Goal: Transaction & Acquisition: Purchase product/service

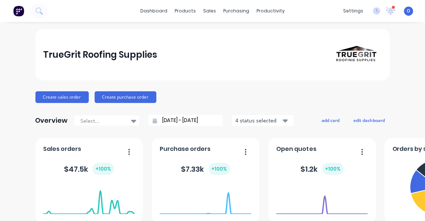
click at [230, 102] on div "Create sales order Create purchase order" at bounding box center [212, 97] width 354 height 12
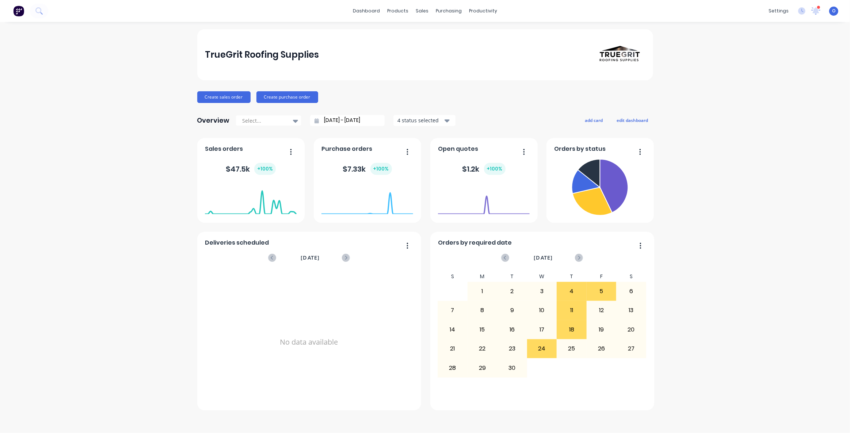
click at [424, 132] on div "TrueGrit Roofing Supplies Create sales order Create purchase order Overview Sel…" at bounding box center [425, 227] width 850 height 397
click at [424, 179] on div "TrueGrit Roofing Supplies Create sales order Create purchase order Overview Sel…" at bounding box center [425, 227] width 850 height 397
click at [92, 221] on div "TrueGrit Roofing Supplies Create sales order Create purchase order Overview Sel…" at bounding box center [425, 227] width 850 height 397
click at [424, 188] on div "TrueGrit Roofing Supplies Create sales order Create purchase order Overview Sel…" at bounding box center [425, 227] width 850 height 397
click at [424, 173] on div "TrueGrit Roofing Supplies Create sales order Create purchase order Overview Sel…" at bounding box center [425, 227] width 850 height 397
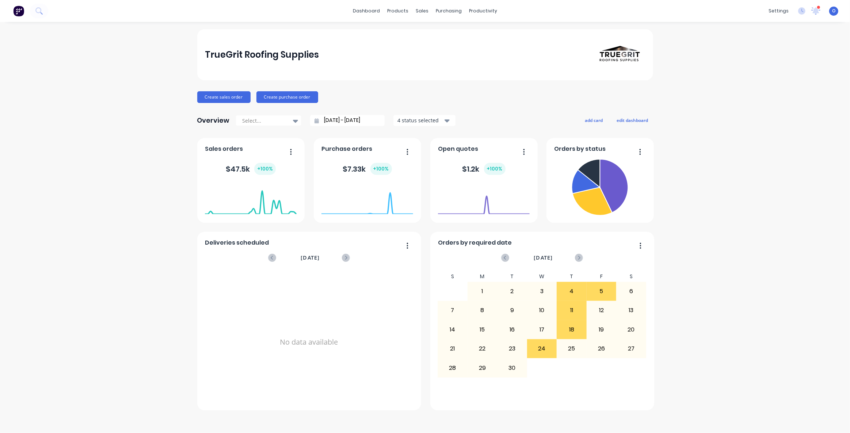
click at [424, 90] on div "TrueGrit Roofing Supplies Create sales order Create purchase order Overview Sel…" at bounding box center [425, 219] width 456 height 381
click at [396, 84] on div "TrueGrit Roofing Supplies Create sales order Create purchase order Overview Sel…" at bounding box center [425, 219] width 456 height 381
drag, startPoint x: 367, startPoint y: 12, endPoint x: 368, endPoint y: 23, distance: 10.6
click at [367, 12] on link "dashboard" at bounding box center [366, 10] width 34 height 11
click at [359, 89] on div "TrueGrit Roofing Supplies Create sales order Create purchase order Overview Sel…" at bounding box center [425, 219] width 456 height 381
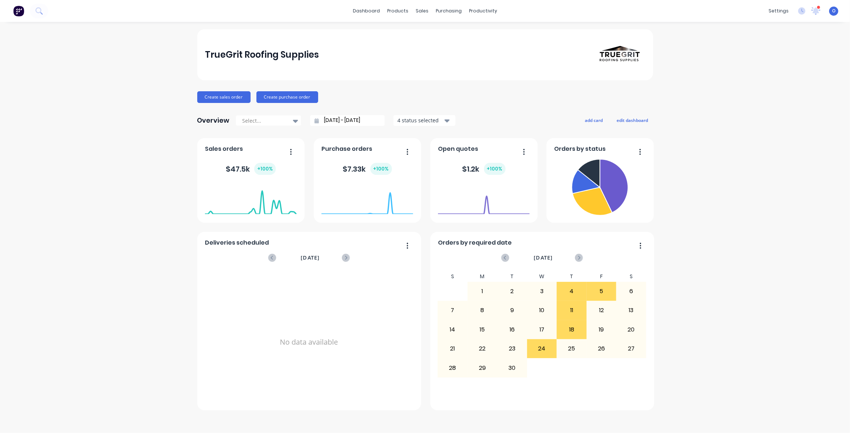
click at [424, 102] on div "Create sales order Create purchase order" at bounding box center [425, 97] width 456 height 12
click at [424, 109] on div "TrueGrit Roofing Supplies Create sales order Create purchase order Overview Sel…" at bounding box center [425, 219] width 456 height 381
click at [424, 108] on div "TrueGrit Roofing Supplies Create sales order Create purchase order Overview Sel…" at bounding box center [425, 219] width 456 height 381
click at [424, 104] on div "TrueGrit Roofing Supplies Create sales order Create purchase order Overview Sel…" at bounding box center [425, 219] width 456 height 381
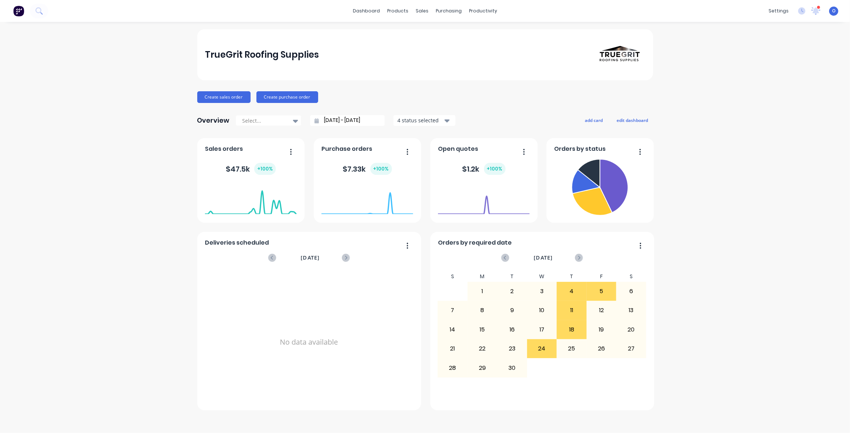
click at [424, 106] on div "TrueGrit Roofing Supplies Create sales order Create purchase order Overview Sel…" at bounding box center [425, 219] width 456 height 381
click at [424, 93] on div "Create sales order Create purchase order" at bounding box center [425, 97] width 456 height 12
click at [424, 92] on div "Create sales order Create purchase order" at bounding box center [425, 97] width 456 height 12
click at [424, 90] on div "TrueGrit Roofing Supplies Create sales order Create purchase order Overview Sel…" at bounding box center [425, 219] width 456 height 381
click at [424, 92] on div "Create sales order Create purchase order" at bounding box center [425, 97] width 456 height 12
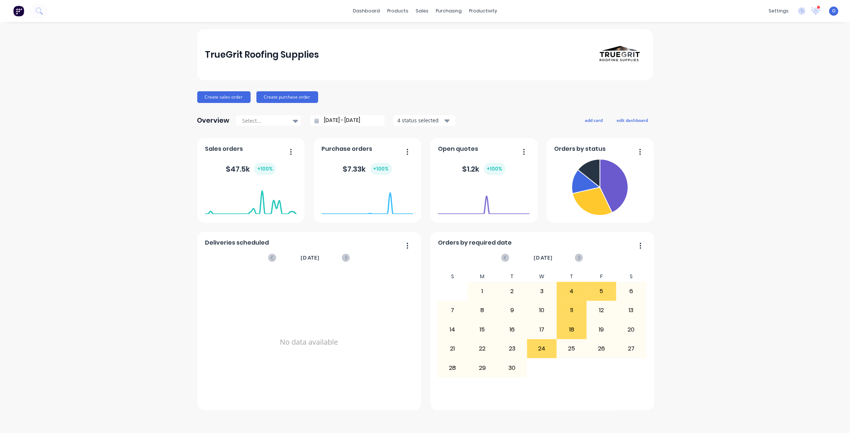
click at [424, 106] on div "TrueGrit Roofing Supplies Create sales order Create purchase order Overview Sel…" at bounding box center [425, 219] width 456 height 381
click at [424, 104] on div "TrueGrit Roofing Supplies Create sales order Create purchase order Overview Sel…" at bounding box center [425, 219] width 456 height 381
drag, startPoint x: 519, startPoint y: 103, endPoint x: 554, endPoint y: 102, distance: 35.4
click at [424, 103] on div "TrueGrit Roofing Supplies Create sales order Create purchase order Overview Sel…" at bounding box center [425, 219] width 456 height 381
click at [424, 120] on button "edit dashboard" at bounding box center [632, 119] width 41 height 9
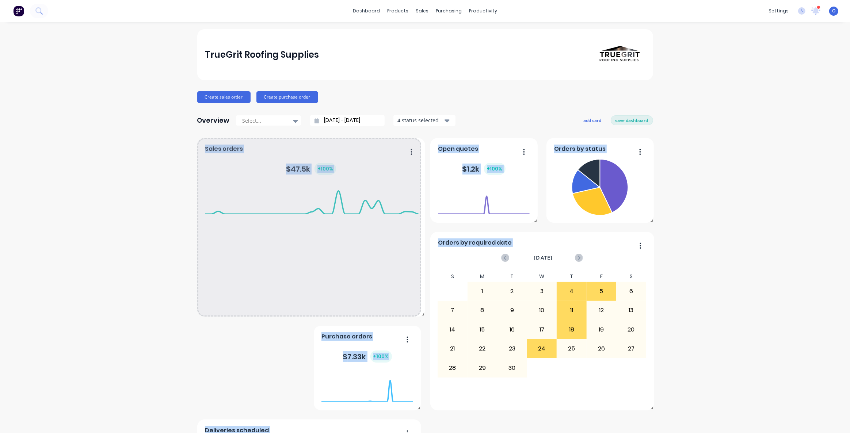
drag, startPoint x: 301, startPoint y: 220, endPoint x: 419, endPoint y: 317, distance: 153.1
click at [419, 221] on div "Orders by status Deliveries scheduled September 2025 No data available Sales or…" at bounding box center [425, 368] width 456 height 460
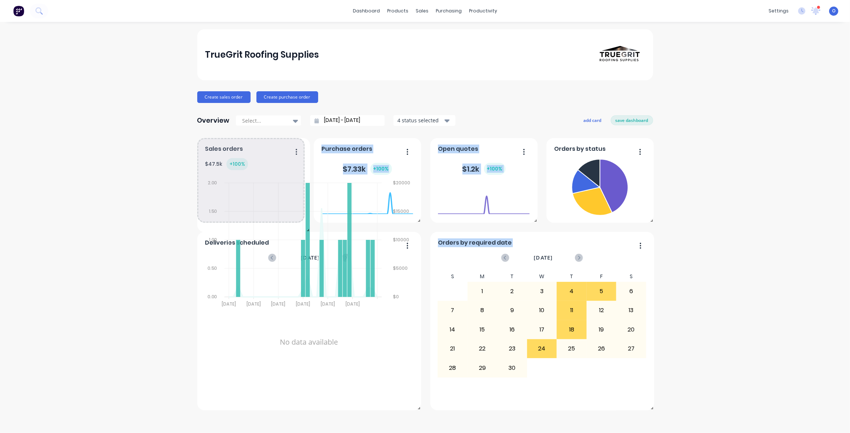
drag, startPoint x: 415, startPoint y: 315, endPoint x: 291, endPoint y: 217, distance: 158.1
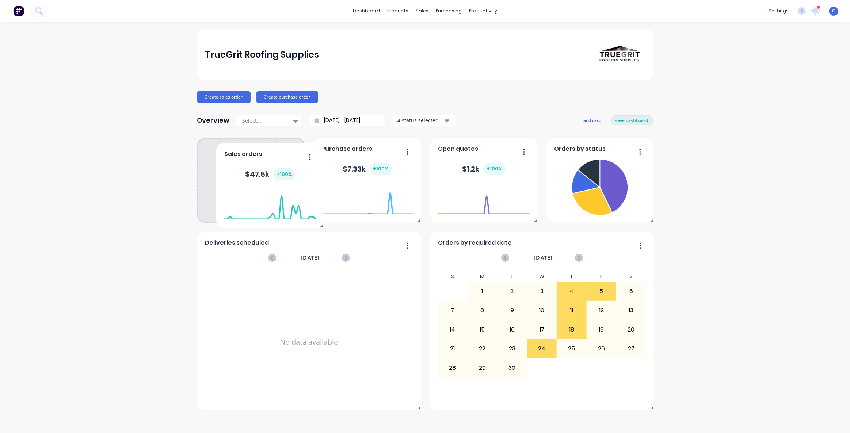
drag, startPoint x: 251, startPoint y: 160, endPoint x: 272, endPoint y: 165, distance: 21.8
click at [264, 164] on div "$ 47.5k + 100 %" at bounding box center [270, 174] width 92 height 22
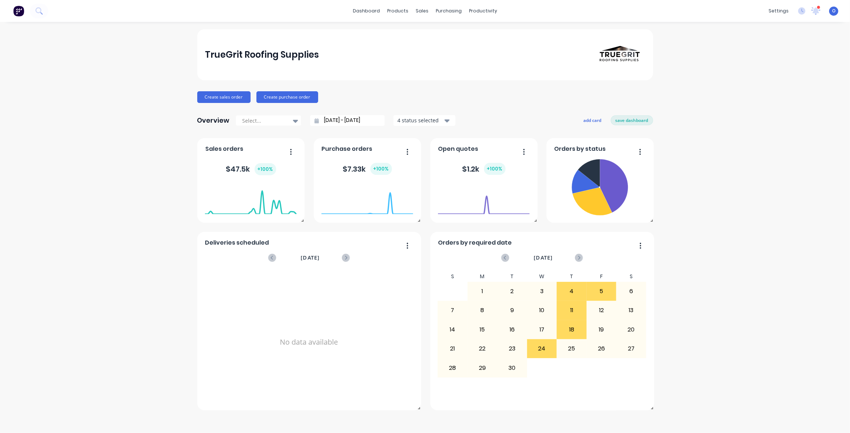
drag, startPoint x: 691, startPoint y: 201, endPoint x: 655, endPoint y: 183, distance: 40.5
click at [424, 203] on div "TrueGrit Roofing Supplies Create sales order Create purchase order Overview Sel…" at bounding box center [425, 227] width 850 height 397
click at [424, 119] on button "add card" at bounding box center [592, 119] width 27 height 9
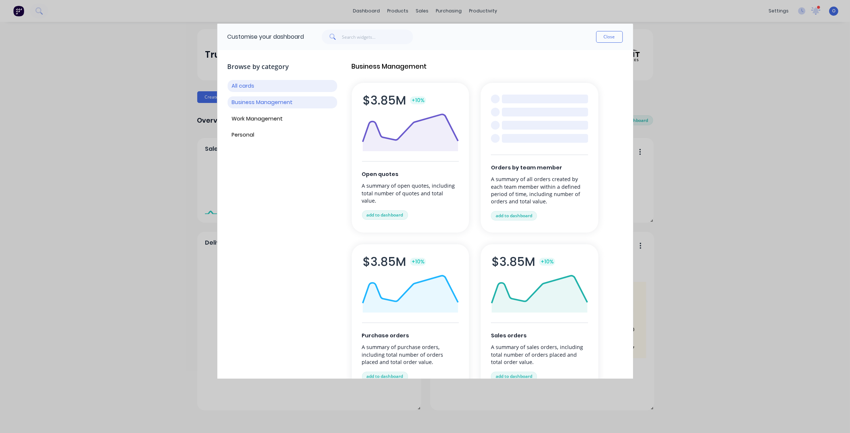
click at [259, 101] on button "Business Management" at bounding box center [283, 102] width 110 height 12
click at [260, 115] on button "Work Management" at bounding box center [283, 119] width 110 height 12
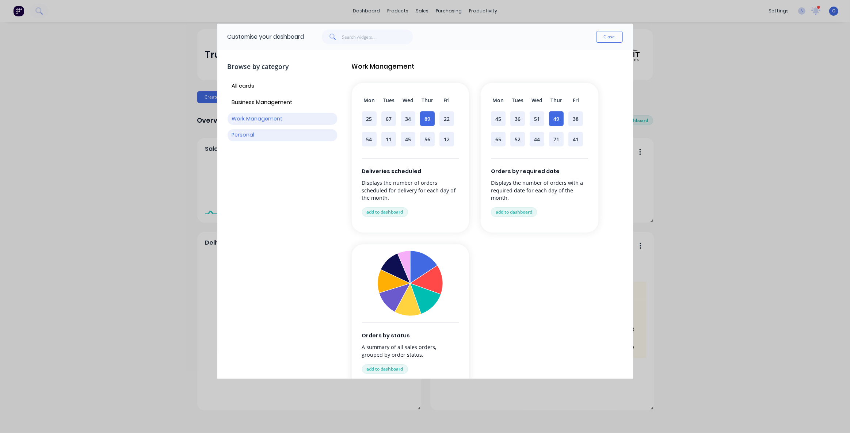
click at [256, 139] on button "Personal" at bounding box center [283, 135] width 110 height 12
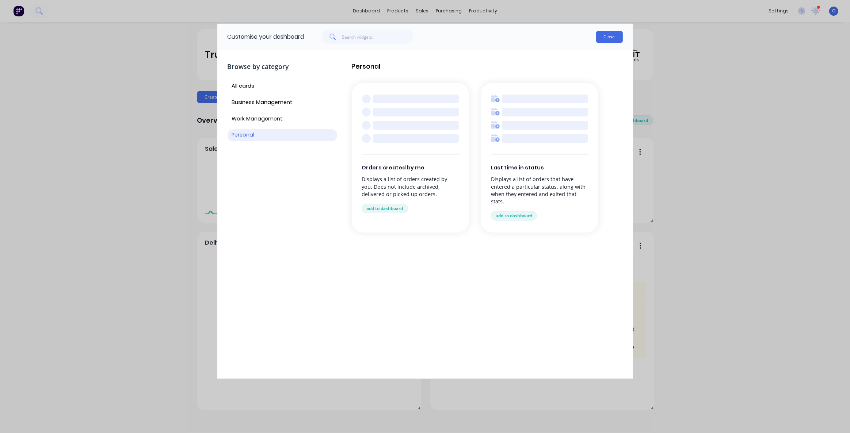
click at [424, 40] on button "Close" at bounding box center [609, 37] width 27 height 12
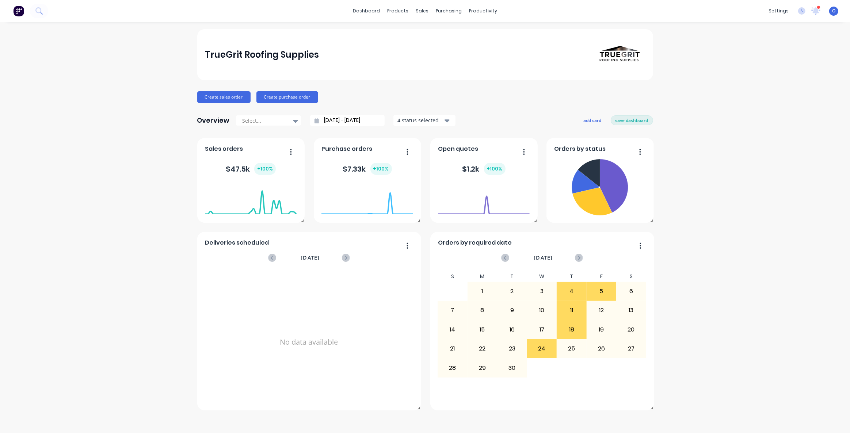
click at [424, 174] on div "TrueGrit Roofing Supplies Create sales order Create purchase order Overview Sel…" at bounding box center [425, 227] width 850 height 397
click at [424, 173] on div "TrueGrit Roofing Supplies Create sales order Create purchase order Overview Sel…" at bounding box center [425, 227] width 850 height 397
click at [424, 171] on div "TrueGrit Roofing Supplies Create sales order Create purchase order Overview Sel…" at bounding box center [425, 227] width 850 height 397
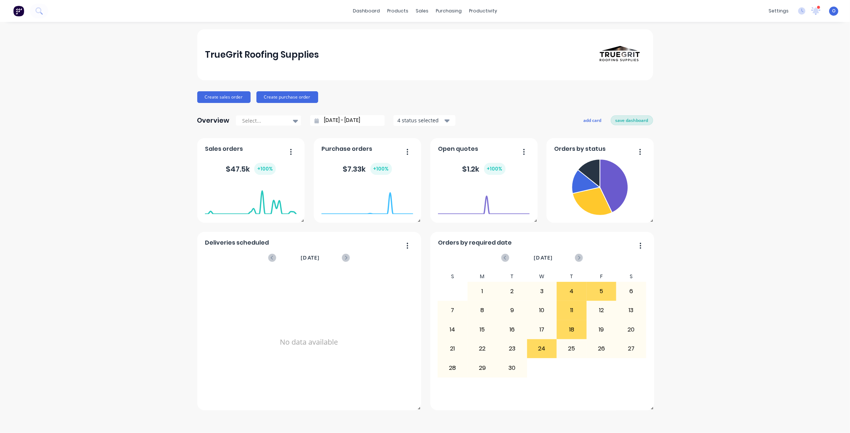
click at [424, 122] on button "save dashboard" at bounding box center [632, 119] width 42 height 9
click at [424, 159] on div "TrueGrit Roofing Supplies Create sales order Create purchase order Overview Sel…" at bounding box center [425, 227] width 850 height 397
click at [424, 49] on link "Team" at bounding box center [744, 49] width 97 height 15
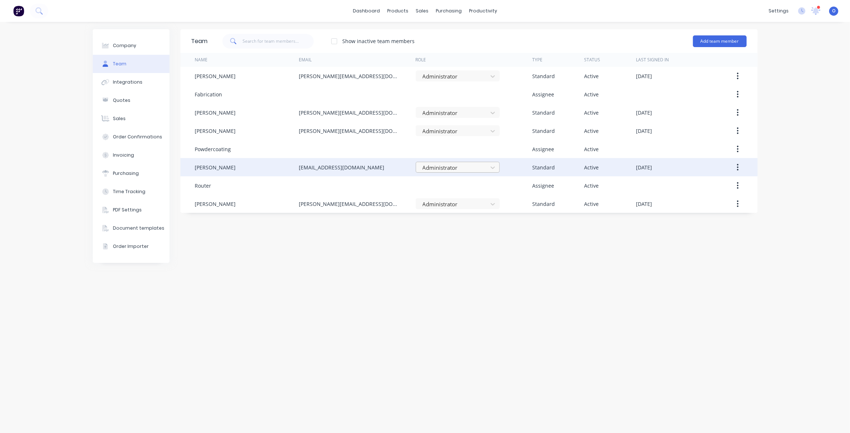
click at [445, 170] on div at bounding box center [453, 167] width 62 height 9
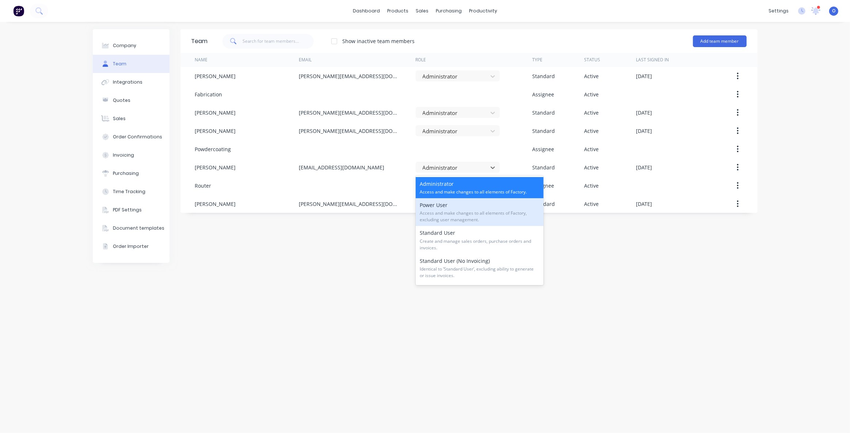
click at [305, 298] on div "Team Show inactive team members Add team member Name Email Role Type Status Las…" at bounding box center [468, 227] width 577 height 397
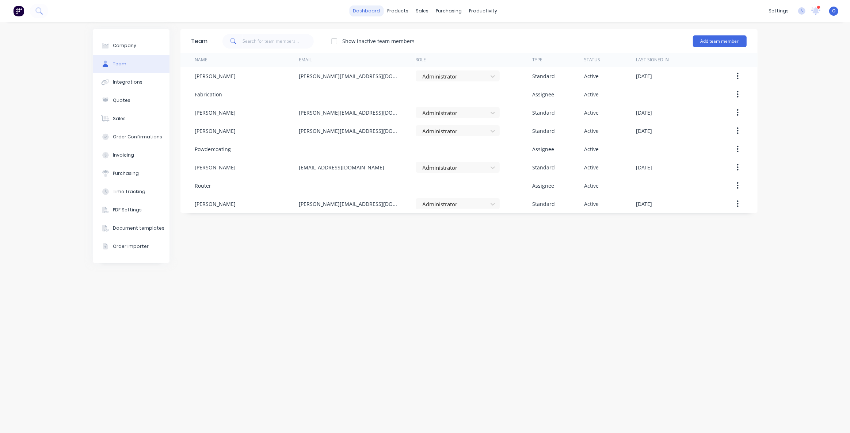
click at [370, 13] on link "dashboard" at bounding box center [366, 10] width 34 height 11
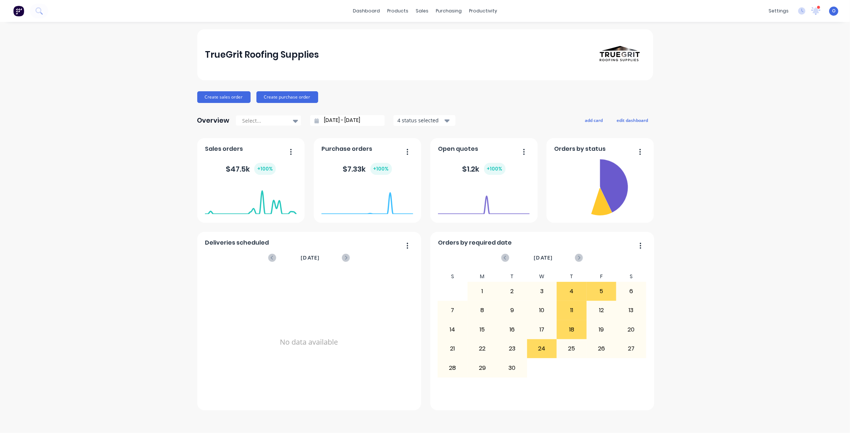
click at [508, 114] on div "Overview Select... 03/08/25 - 03/09/25 4 status selected add card edit dashboard" at bounding box center [425, 120] width 456 height 15
click at [503, 113] on div "Overview Select... 03/08/25 - 03/09/25 4 status selected add card edit dashboard" at bounding box center [425, 120] width 456 height 15
click at [717, 178] on div "TrueGrit Roofing Supplies Create sales order Create purchase order Overview Sel…" at bounding box center [425, 227] width 850 height 397
click at [745, 173] on div "TrueGrit Roofing Supplies Create sales order Create purchase order Overview Sel…" at bounding box center [425, 227] width 850 height 397
click at [736, 174] on div "TrueGrit Roofing Supplies Create sales order Create purchase order Overview Sel…" at bounding box center [425, 227] width 850 height 397
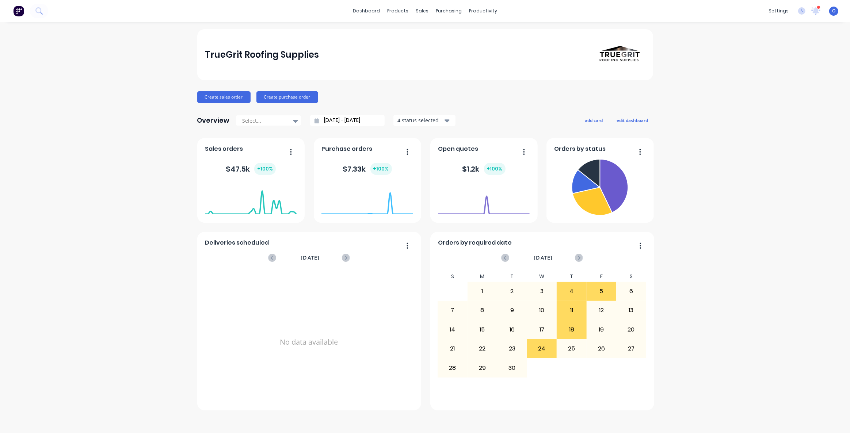
click at [480, 113] on div "Overview Select... 03/08/25 - 03/09/25 4 status selected add card edit dashboard" at bounding box center [425, 120] width 456 height 15
click at [500, 121] on div "Overview Select... 03/08/25 - 03/09/25 4 status selected add card edit dashboard" at bounding box center [425, 120] width 456 height 15
click at [484, 99] on div "Create sales order Create purchase order" at bounding box center [425, 97] width 456 height 12
click at [471, 101] on div "Create sales order Create purchase order" at bounding box center [425, 97] width 456 height 12
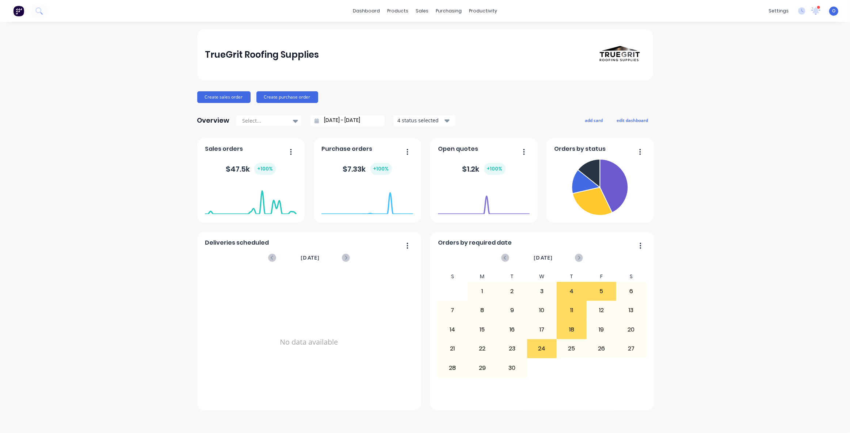
click at [500, 103] on div "TrueGrit Roofing Supplies Create sales order Create purchase order Overview Sel…" at bounding box center [425, 219] width 456 height 381
click at [496, 100] on div "Create sales order Create purchase order" at bounding box center [425, 97] width 456 height 12
click at [494, 102] on div "Create sales order Create purchase order" at bounding box center [425, 97] width 456 height 12
click at [443, 34] on div "Sales Orders" at bounding box center [449, 35] width 30 height 7
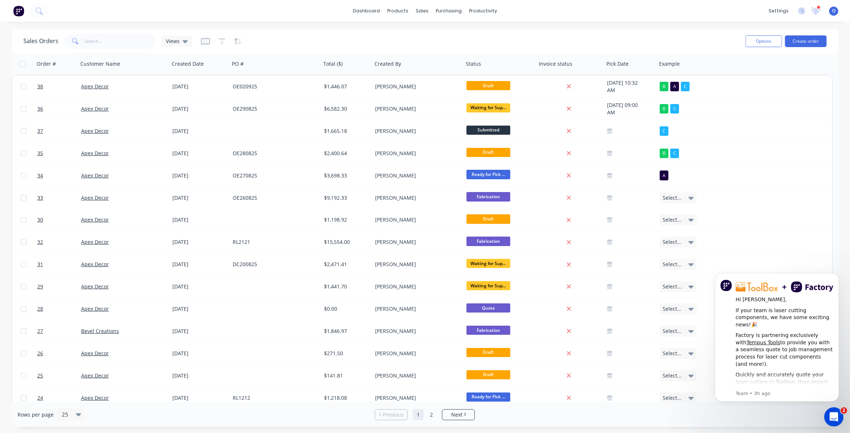
click at [832, 415] on icon "Open Intercom Messenger" at bounding box center [833, 416] width 12 height 12
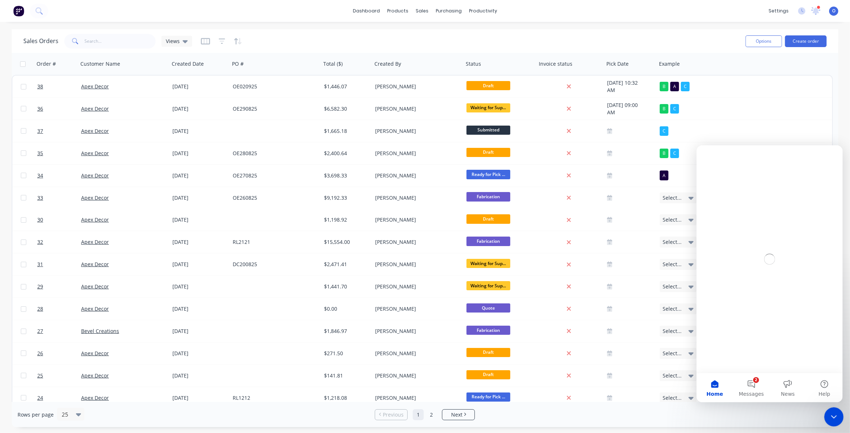
click at [832, 415] on icon "Close Intercom Messenger" at bounding box center [832, 416] width 9 height 9
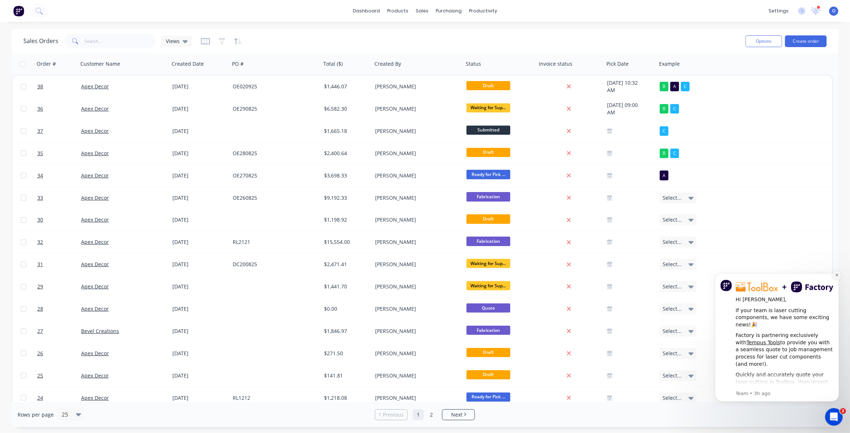
click at [834, 276] on button "Dismiss notification" at bounding box center [836, 274] width 9 height 9
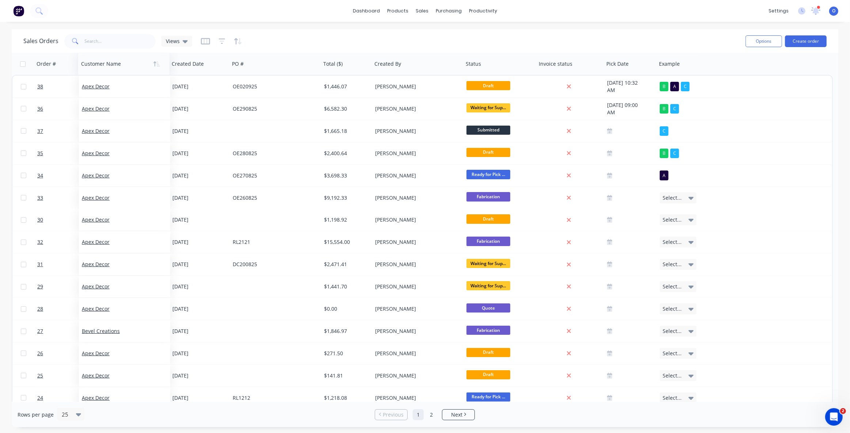
click at [103, 69] on div at bounding box center [121, 64] width 81 height 15
click at [335, 38] on div "Sales Orders Views" at bounding box center [381, 41] width 716 height 18
click at [205, 42] on icon "button" at bounding box center [205, 41] width 4 height 5
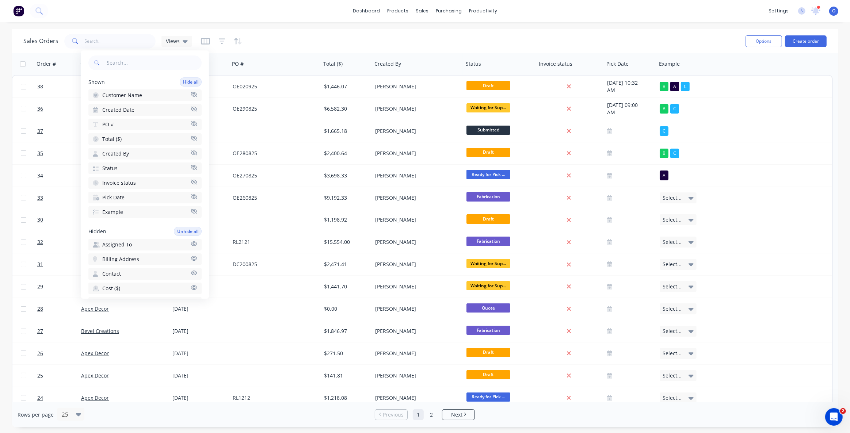
scroll to position [33, 0]
click at [132, 210] on button "Example" at bounding box center [144, 212] width 113 height 12
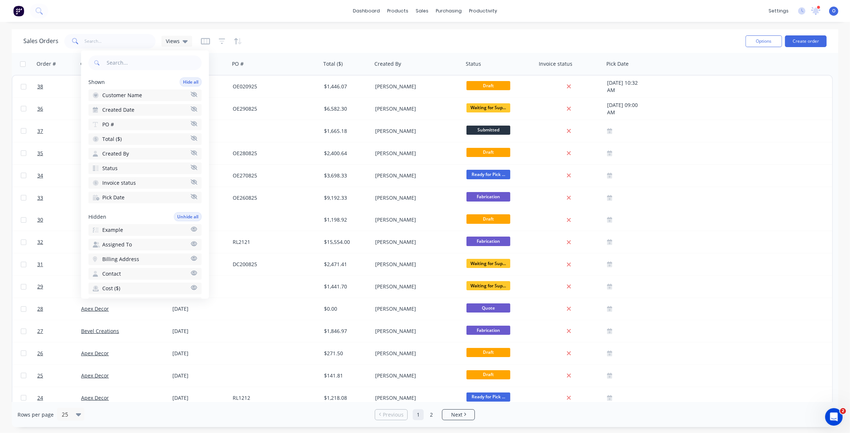
click at [135, 198] on button "Pick Date" at bounding box center [144, 198] width 113 height 12
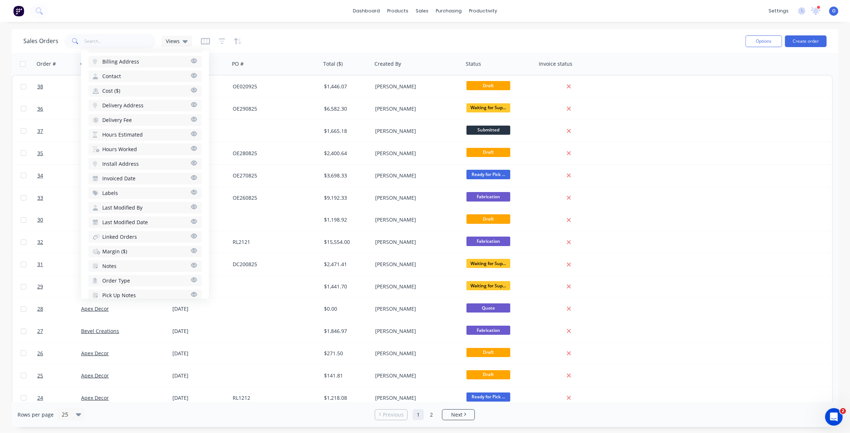
scroll to position [232, 0]
click at [119, 190] on button "Labels" at bounding box center [144, 192] width 113 height 12
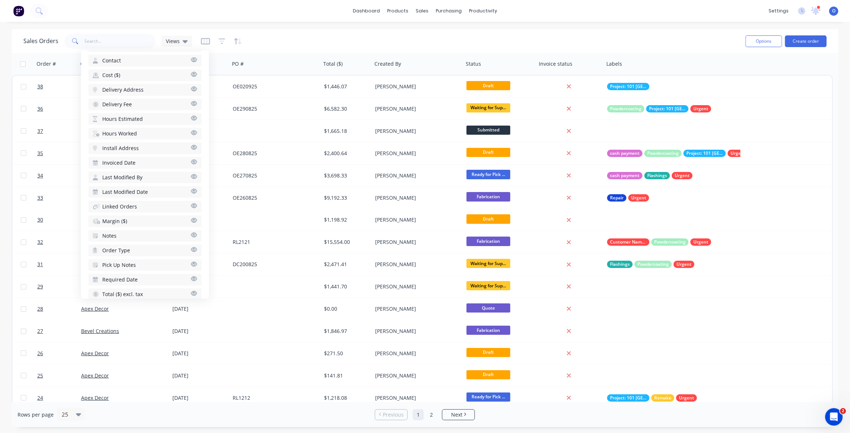
scroll to position [268, 0]
click at [121, 212] on span "Margin ($)" at bounding box center [114, 213] width 25 height 7
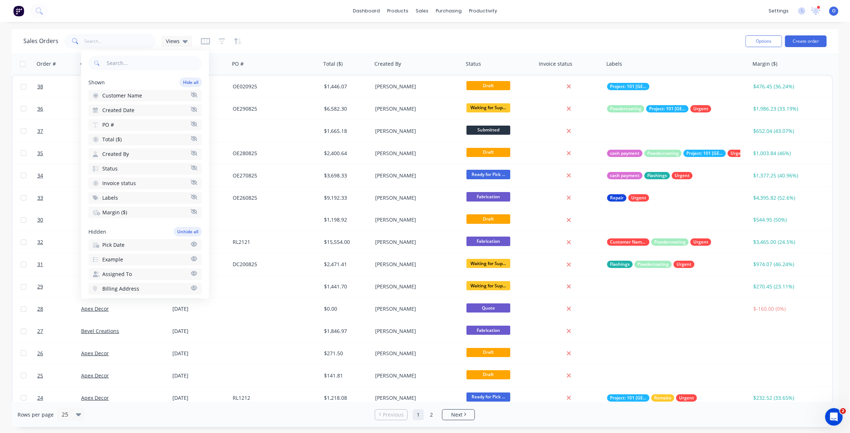
scroll to position [0, 0]
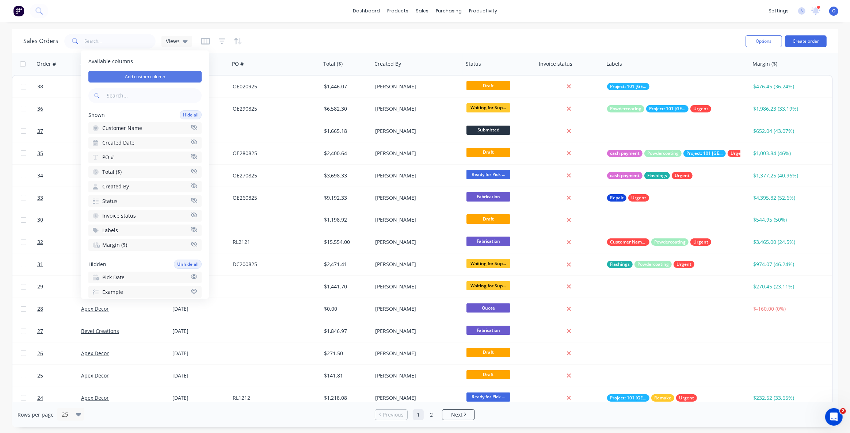
click at [144, 78] on button "Add custom column" at bounding box center [144, 77] width 113 height 12
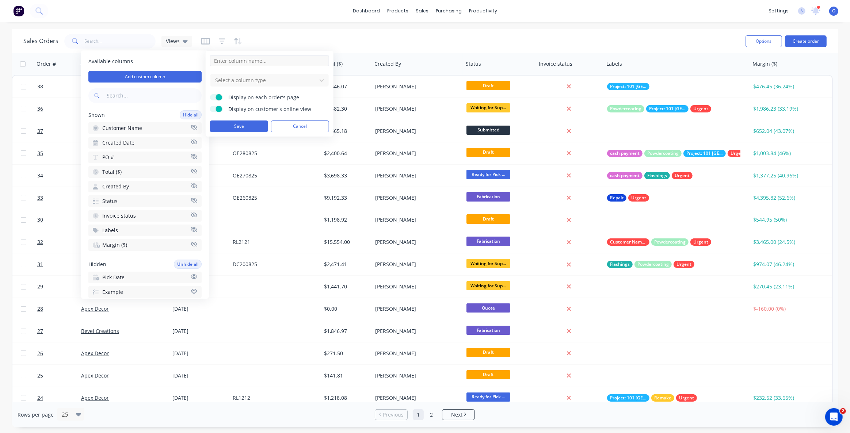
click at [244, 58] on input at bounding box center [269, 60] width 119 height 11
type input "slkmflksmf"
click at [237, 77] on div at bounding box center [263, 80] width 99 height 9
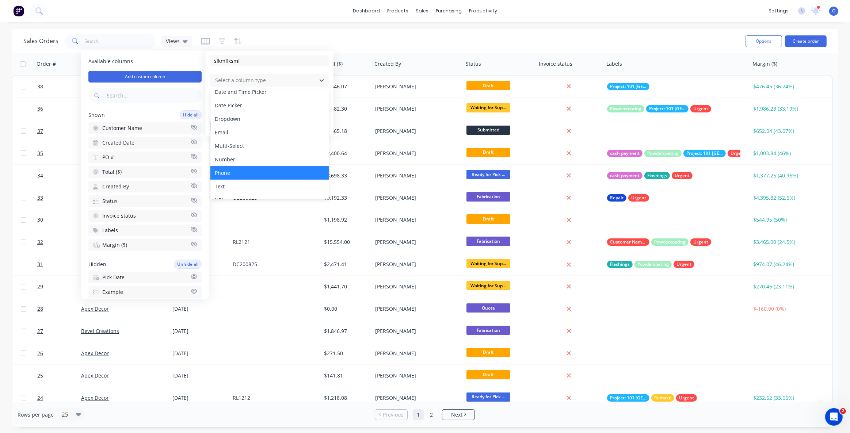
scroll to position [42, 0]
click at [254, 70] on form "slkmflksmf 11 results available. Use Up and Down to choose options, press Enter…" at bounding box center [269, 93] width 119 height 77
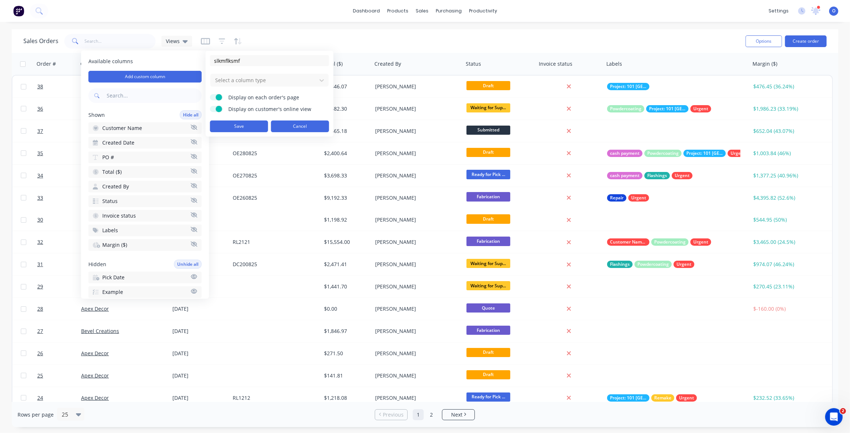
click at [315, 122] on button "Cancel" at bounding box center [300, 127] width 58 height 12
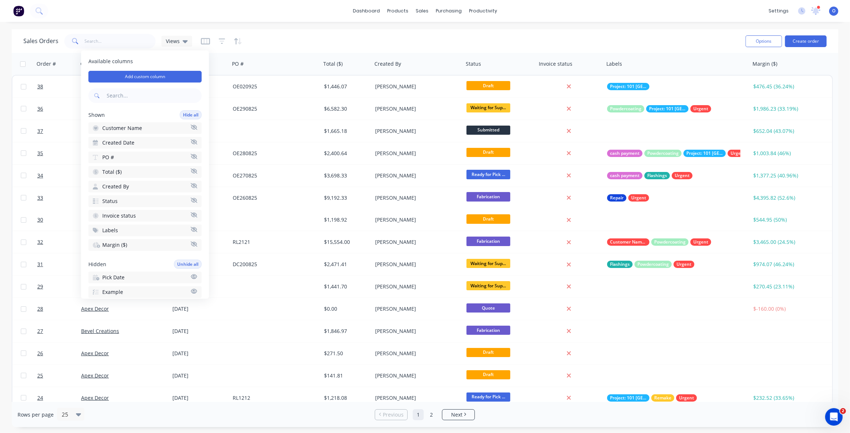
click at [149, 245] on button "Margin ($)" at bounding box center [144, 245] width 113 height 12
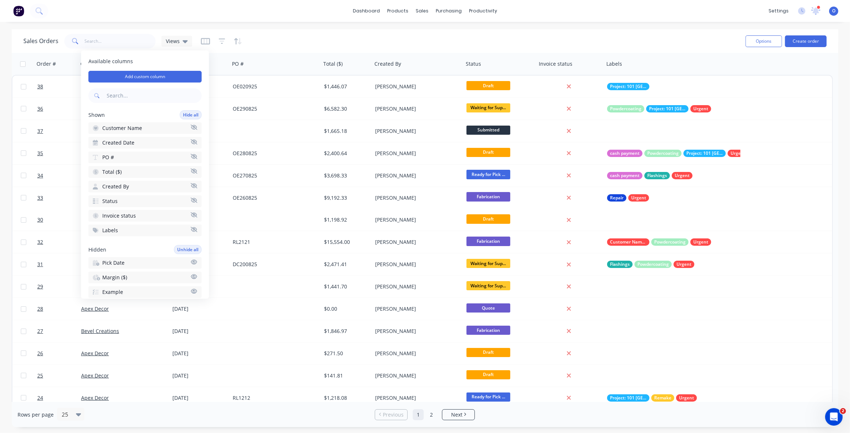
click at [367, 40] on div "Sales Orders Views" at bounding box center [381, 41] width 716 height 18
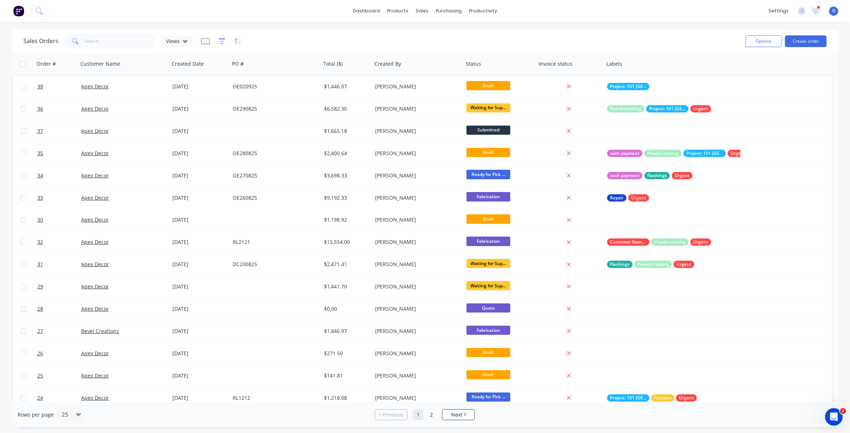
click at [221, 42] on icon "button" at bounding box center [222, 41] width 7 height 7
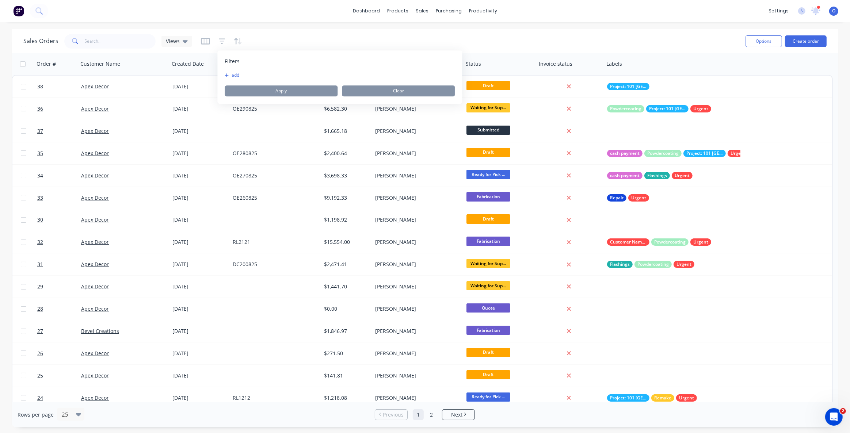
click at [233, 61] on span "Filters" at bounding box center [232, 61] width 15 height 7
click at [237, 75] on button "add" at bounding box center [234, 75] width 18 height 6
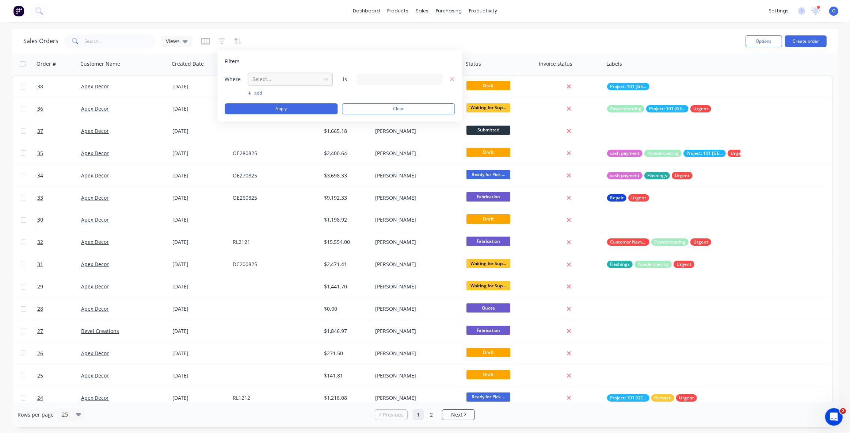
click at [270, 76] on div at bounding box center [284, 79] width 65 height 9
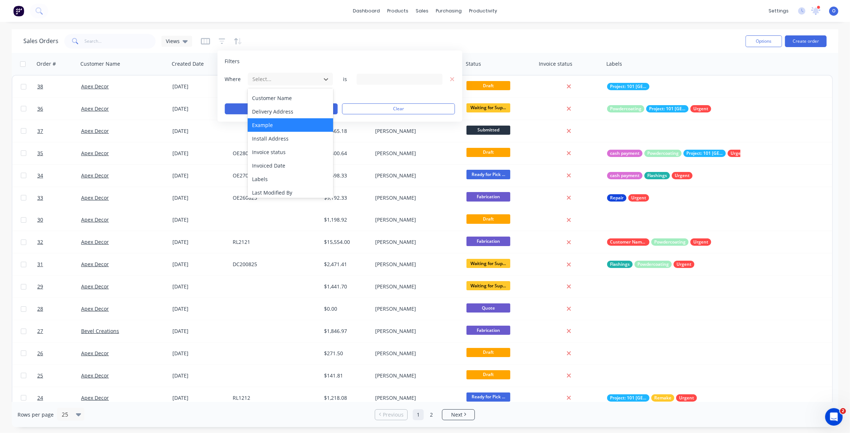
scroll to position [99, 0]
click at [273, 149] on div "Labels" at bounding box center [290, 146] width 85 height 14
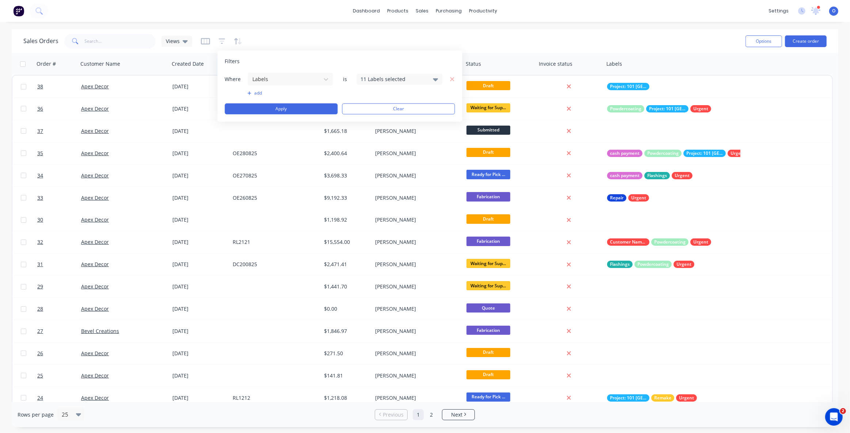
click at [391, 78] on div "11 Labels selected" at bounding box center [394, 79] width 66 height 8
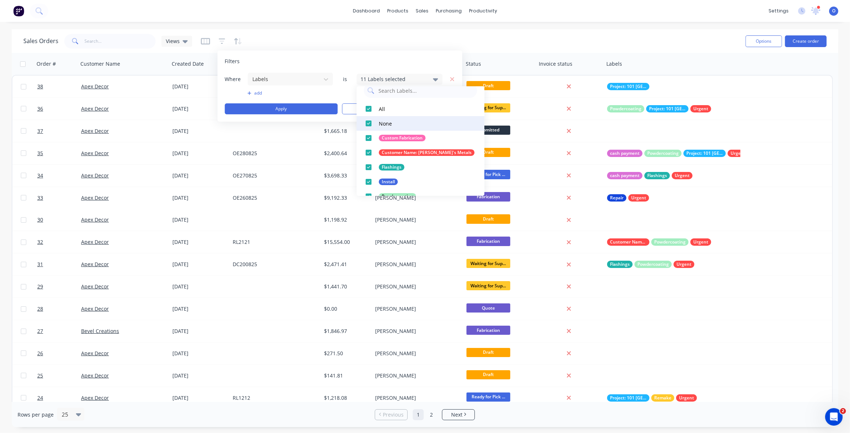
scroll to position [0, 0]
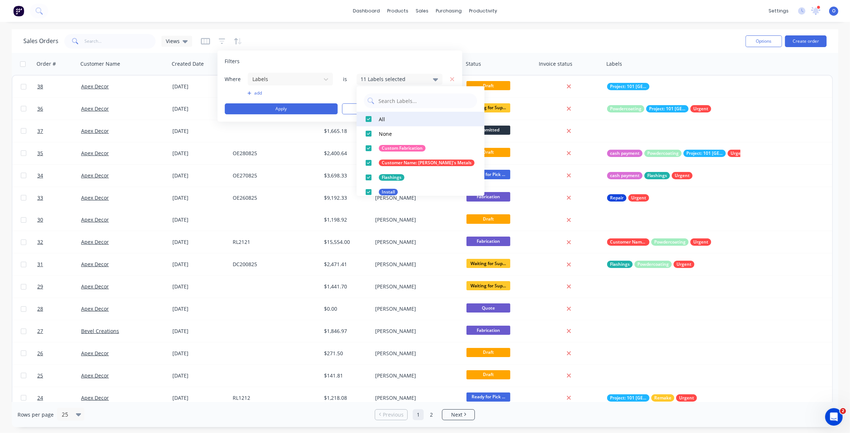
click at [371, 119] on div at bounding box center [368, 119] width 15 height 15
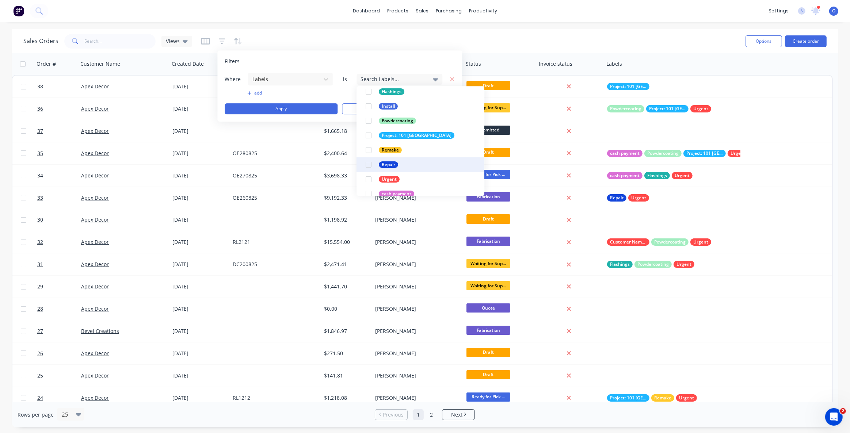
scroll to position [95, 0]
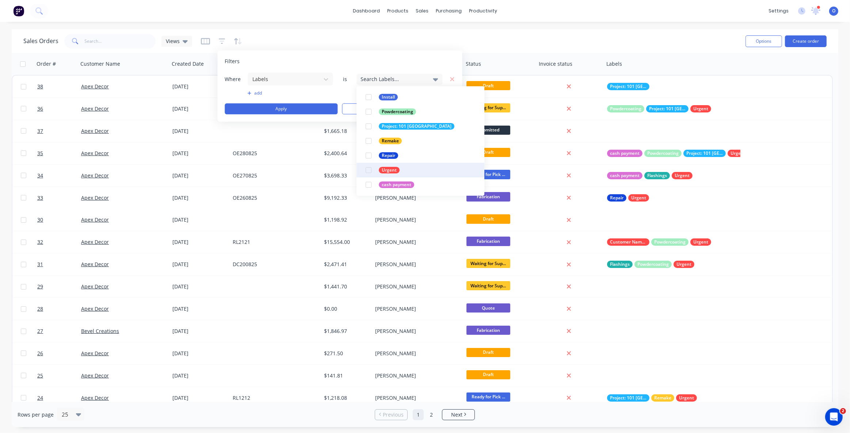
click at [369, 172] on div at bounding box center [368, 170] width 15 height 15
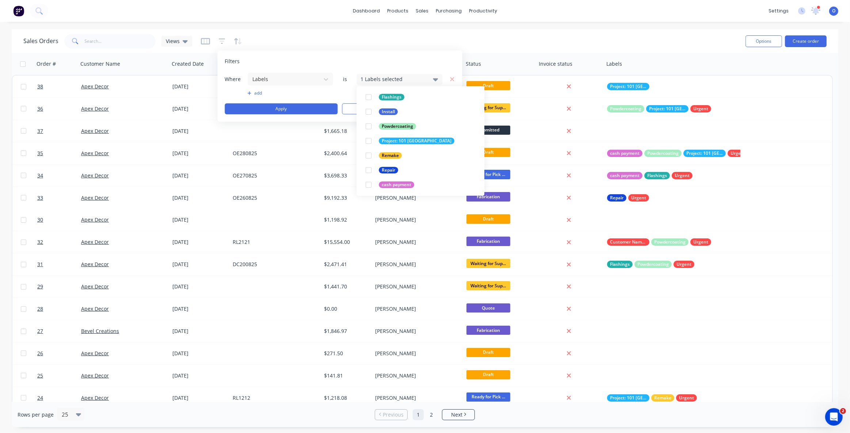
scroll to position [0, 0]
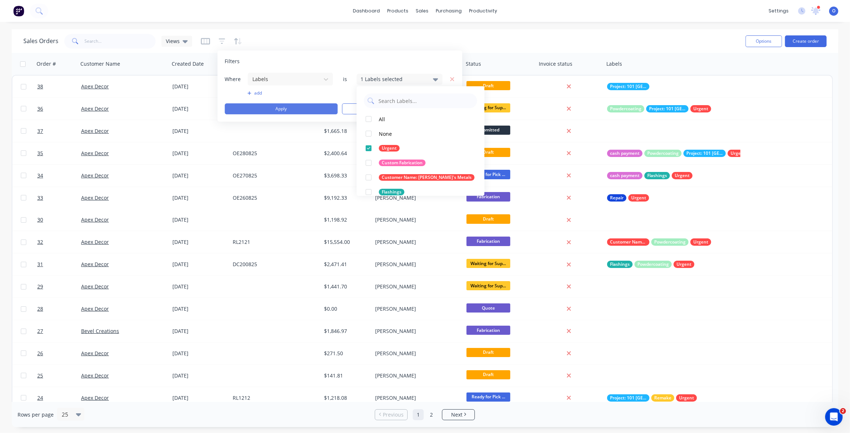
click at [278, 107] on button "Apply" at bounding box center [281, 108] width 113 height 11
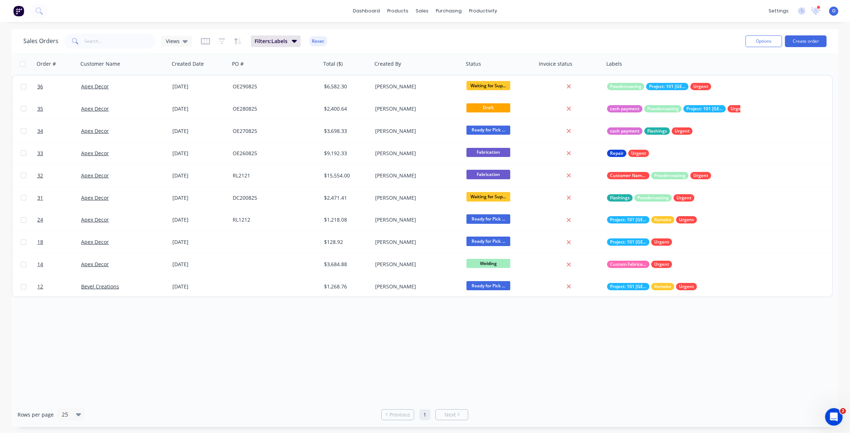
click at [595, 352] on div "Order # Customer Name Created Date PO # Total ($) Created By Status Invoice sta…" at bounding box center [425, 227] width 827 height 349
click at [174, 44] on span "Views" at bounding box center [173, 41] width 14 height 8
click at [205, 88] on button "Save new view" at bounding box center [213, 87] width 98 height 11
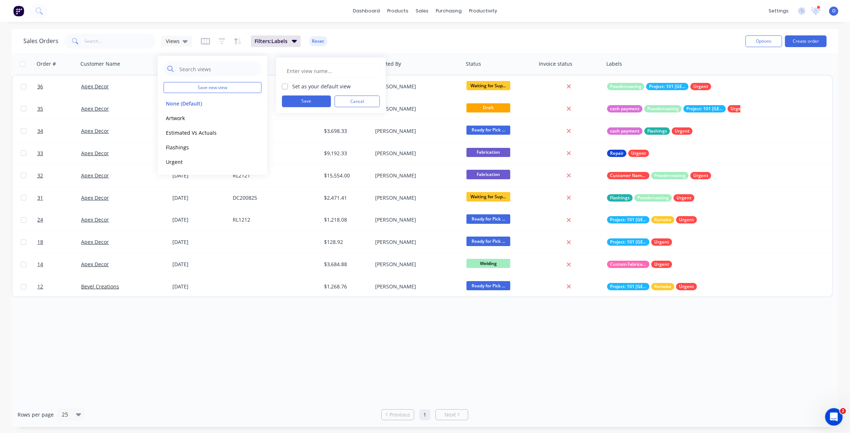
click at [309, 72] on input "text" at bounding box center [331, 71] width 90 height 14
click at [351, 43] on div "Sales Orders Views Filters: Labels Reset" at bounding box center [381, 41] width 716 height 18
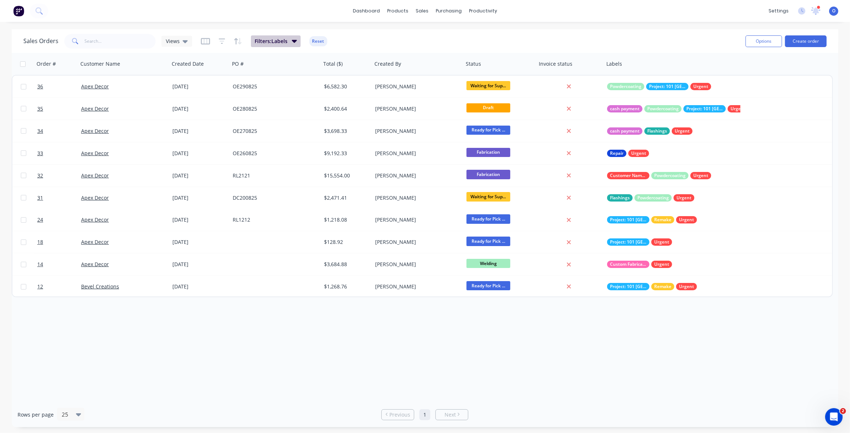
click at [289, 43] on button "Filters: Labels" at bounding box center [276, 41] width 50 height 12
click at [312, 43] on button "Reset" at bounding box center [318, 41] width 18 height 10
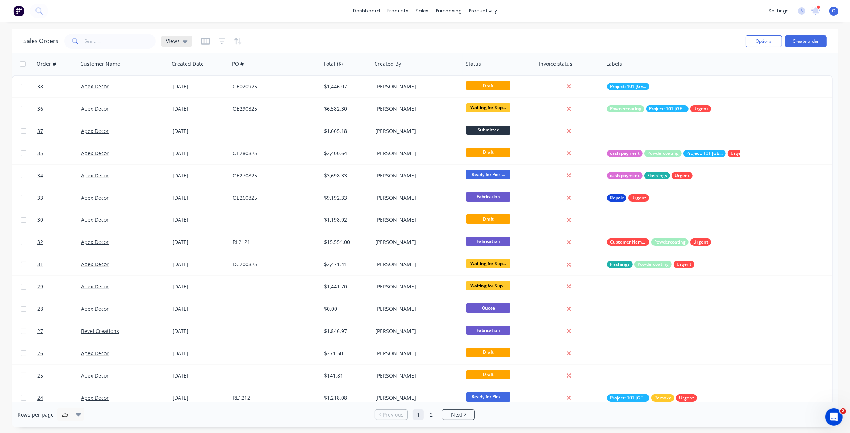
click at [178, 42] on span "Views" at bounding box center [173, 41] width 14 height 8
click at [185, 164] on button "Urgent" at bounding box center [205, 161] width 83 height 8
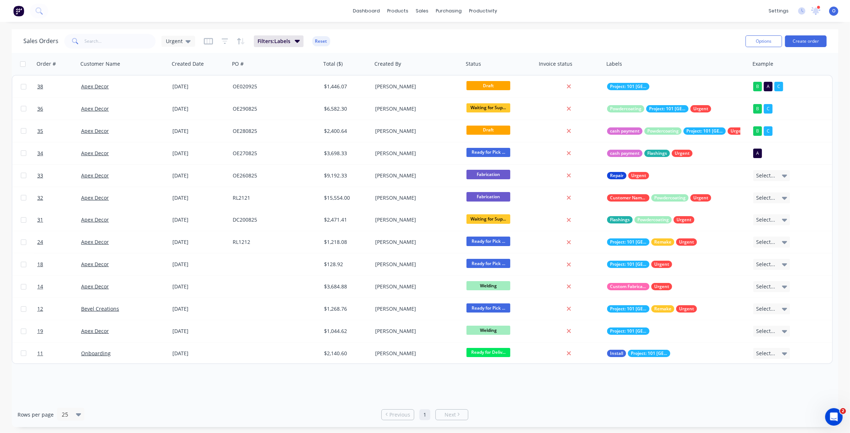
drag, startPoint x: 649, startPoint y: 400, endPoint x: 651, endPoint y: 396, distance: 5.1
click at [650, 399] on div "Order # Customer Name Created Date PO # Total ($) Created By Status Invoice sta…" at bounding box center [425, 227] width 827 height 349
click at [178, 43] on span "Urgent" at bounding box center [174, 41] width 17 height 8
click at [175, 131] on button "Estimated Vs Actuals" at bounding box center [205, 132] width 83 height 8
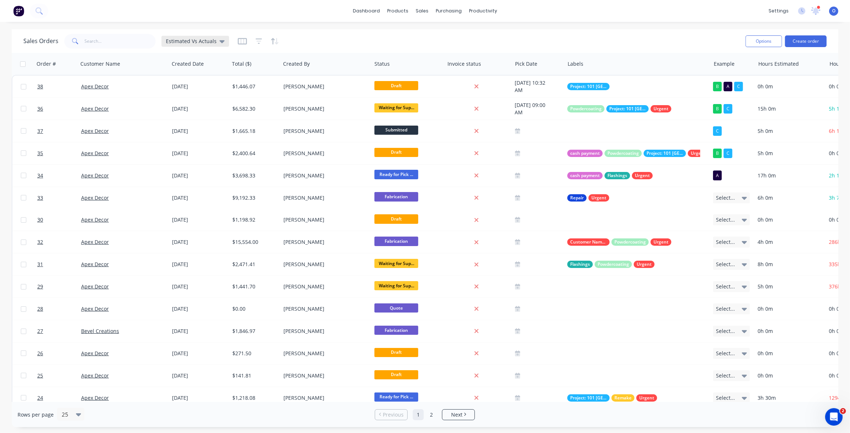
click at [183, 37] on div "Estimated Vs Actuals" at bounding box center [195, 41] width 68 height 11
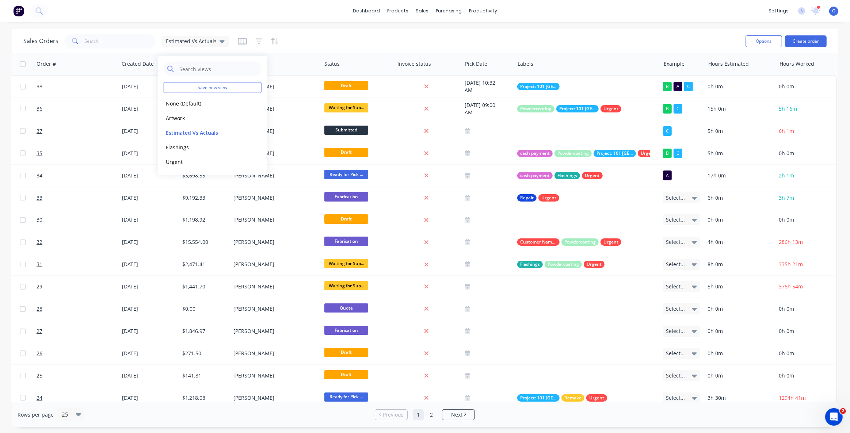
click at [423, 36] on div "Sales Orders Estimated Vs Actuals" at bounding box center [381, 41] width 716 height 18
click at [195, 45] on div "Estimated Vs Actuals" at bounding box center [195, 41] width 68 height 11
click at [441, 38] on div "Sales Orders Estimated Vs Actuals" at bounding box center [381, 41] width 716 height 18
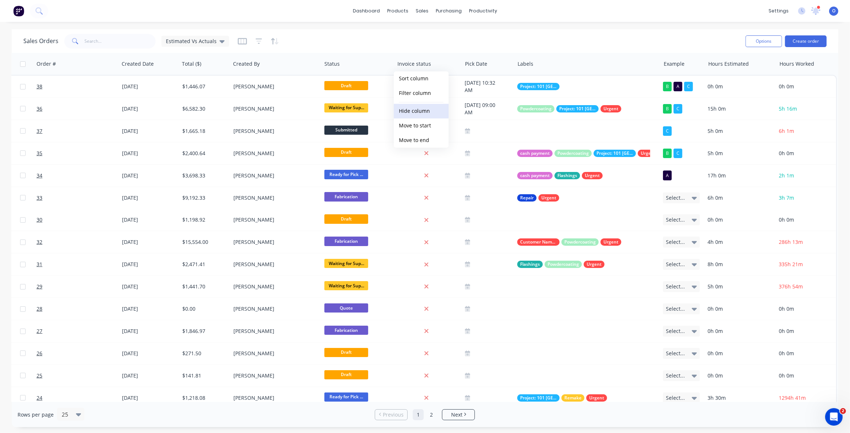
click at [427, 109] on button "Hide column" at bounding box center [421, 111] width 55 height 15
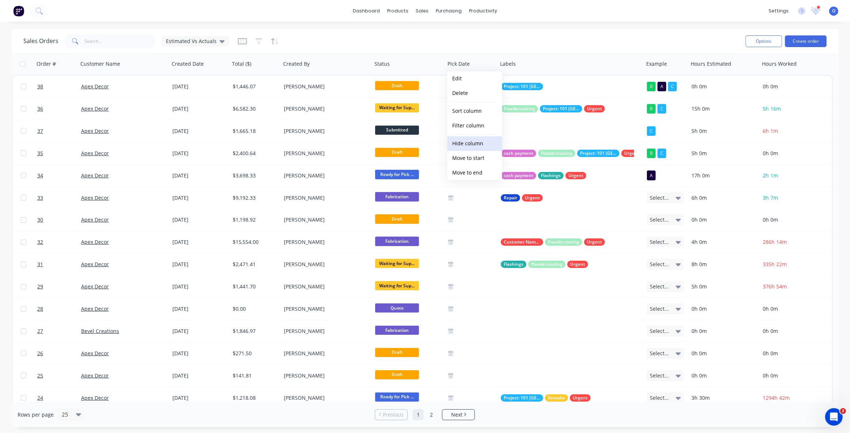
click at [472, 141] on button "Hide column" at bounding box center [474, 143] width 55 height 15
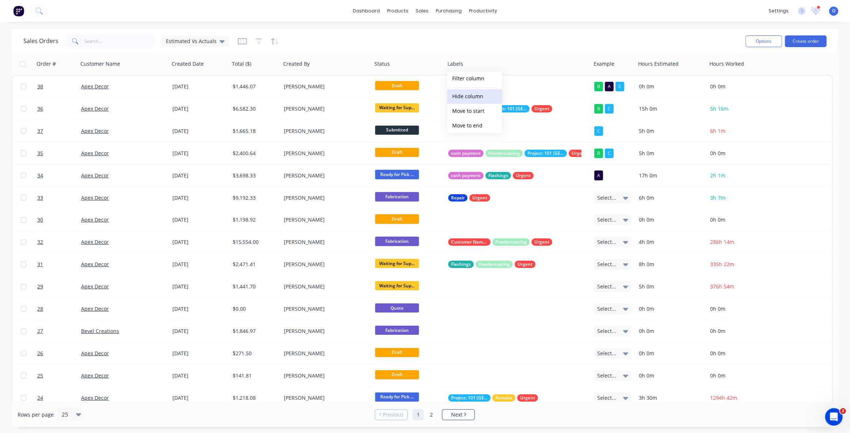
click at [469, 95] on button "Hide column" at bounding box center [474, 96] width 55 height 15
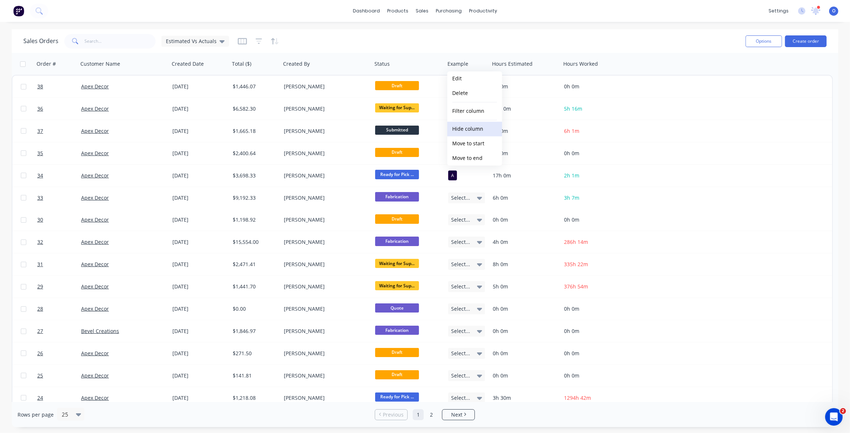
click at [471, 129] on button "Hide column" at bounding box center [474, 129] width 55 height 15
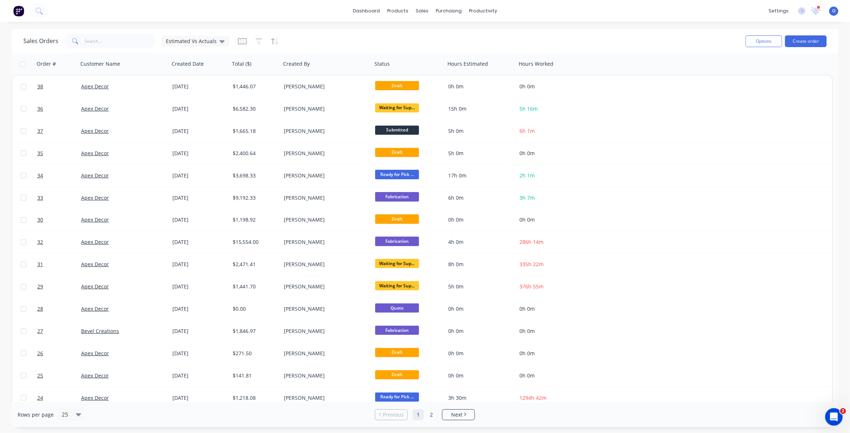
click at [489, 44] on div "Sales Orders Estimated Vs Actuals" at bounding box center [381, 41] width 716 height 18
click at [763, 38] on button "Options" at bounding box center [764, 41] width 37 height 12
click at [729, 89] on div "Export" at bounding box center [741, 89] width 67 height 11
click at [423, 34] on div "Sales Orders Estimated Vs Actuals" at bounding box center [381, 41] width 716 height 18
click at [319, 38] on div "Sales Orders Estimated Vs Actuals" at bounding box center [381, 41] width 716 height 18
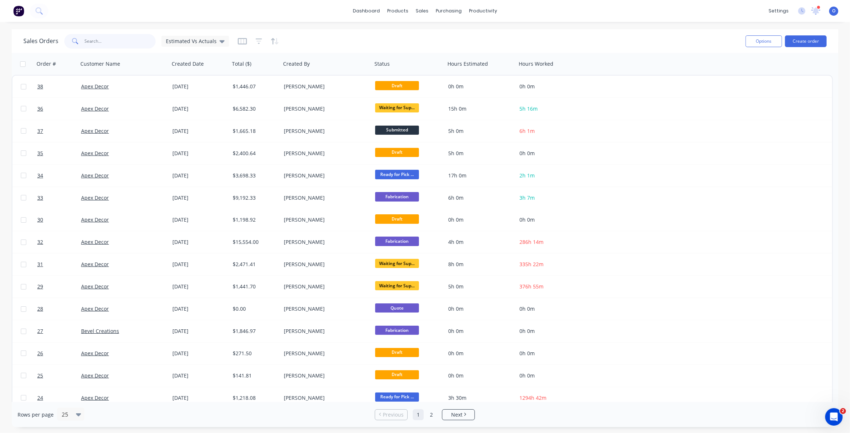
click at [107, 43] on input "text" at bounding box center [120, 41] width 71 height 15
click at [210, 43] on span "Estimated Vs Actuals" at bounding box center [191, 41] width 51 height 8
click at [205, 103] on button "None (Default)" at bounding box center [205, 103] width 83 height 8
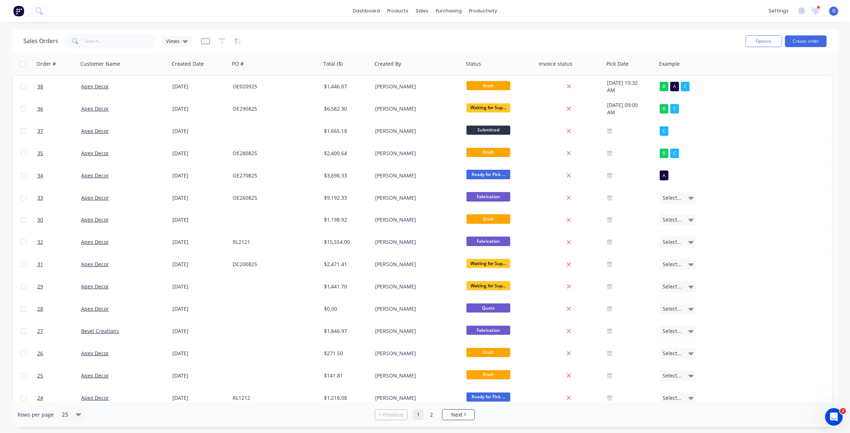
click at [297, 42] on div "Sales Orders Views" at bounding box center [381, 41] width 716 height 18
click at [494, 36] on div "Workflow" at bounding box center [496, 35] width 22 height 7
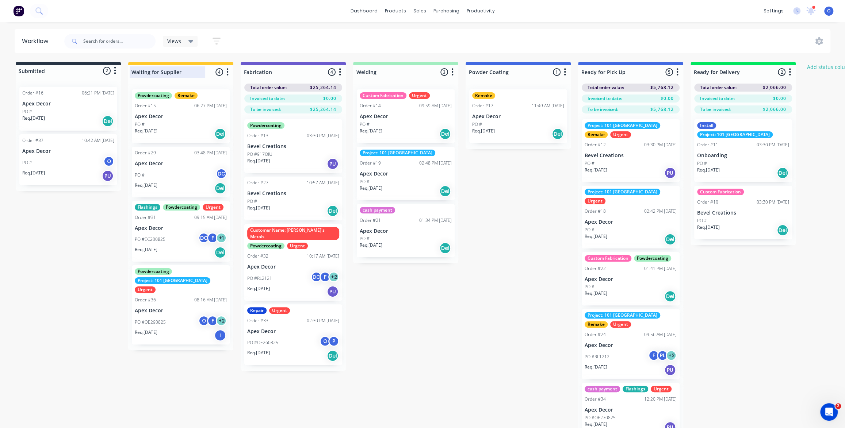
click at [187, 74] on div at bounding box center [180, 72] width 105 height 14
drag, startPoint x: 184, startPoint y: 72, endPoint x: 156, endPoint y: 69, distance: 28.6
click at [156, 69] on input "Waiting for Supplier" at bounding box center [168, 72] width 72 height 8
click at [142, 70] on input "Waiting for Supplier" at bounding box center [168, 72] width 72 height 8
click at [227, 72] on icon "button" at bounding box center [228, 71] width 2 height 7
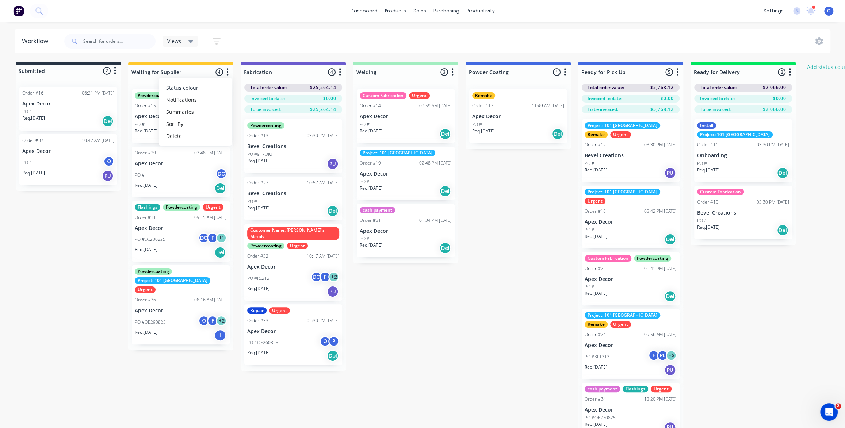
click at [219, 90] on button "Status colour" at bounding box center [195, 88] width 73 height 12
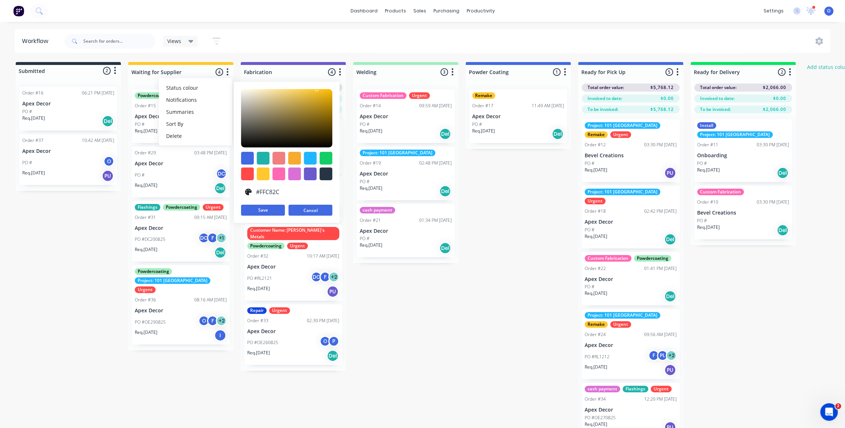
click at [314, 210] on button "Cancel" at bounding box center [311, 210] width 44 height 11
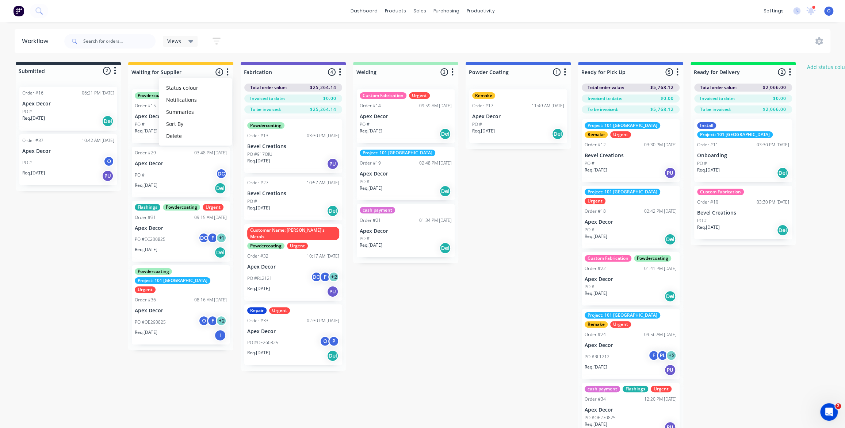
click at [519, 276] on div "Submitted 2 Status colour #273444 hex #273444 Save Cancel Summaries Total order…" at bounding box center [498, 252] width 1006 height 381
drag, startPoint x: 176, startPoint y: 165, endPoint x: 186, endPoint y: 161, distance: 10.3
click at [186, 161] on div "Powdercoating Remake Order #15 06:27 PM 16/04/25 Apex Decor PO # Req. 17/04/25 …" at bounding box center [180, 219] width 105 height 271
click at [468, 350] on div "Submitted 2 Status colour #273444 hex #273444 Save Cancel Summaries Total order…" at bounding box center [498, 252] width 1006 height 381
click at [378, 69] on div at bounding box center [405, 72] width 105 height 14
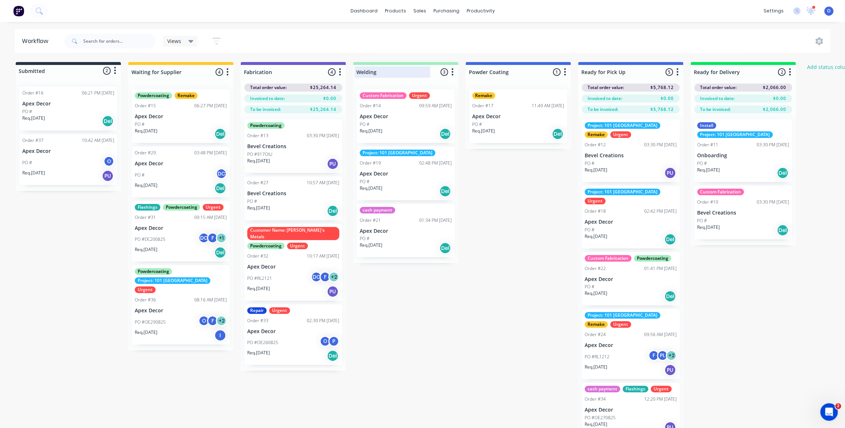
drag, startPoint x: 455, startPoint y: 67, endPoint x: 405, endPoint y: 66, distance: 49.3
click at [405, 66] on div "Welding 3 Status colour #A2EDC0 hex #A2EDC0 Save Cancel Notifications Email SMS…" at bounding box center [405, 70] width 105 height 17
drag, startPoint x: 422, startPoint y: 65, endPoint x: 416, endPoint y: 65, distance: 6.6
click at [416, 65] on div "Welding 3 Status colour #A2EDC0 hex #A2EDC0 Save Cancel Notifications Email SMS…" at bounding box center [405, 70] width 105 height 17
click at [517, 201] on div "Submitted 2 Status colour #273444 hex #273444 Save Cancel Summaries Total order…" at bounding box center [498, 252] width 1006 height 381
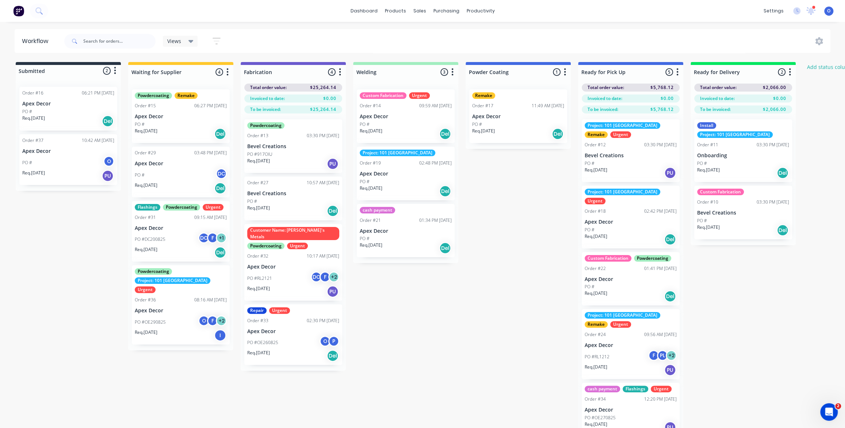
click at [546, 213] on div "Submitted 2 Status colour #273444 hex #273444 Save Cancel Summaries Total order…" at bounding box center [498, 252] width 1006 height 381
click at [555, 228] on div "Submitted 2 Status colour #273444 hex #273444 Save Cancel Summaries Total order…" at bounding box center [498, 252] width 1006 height 381
click at [546, 227] on div "Submitted 2 Status colour #273444 hex #273444 Save Cancel Summaries Total order…" at bounding box center [498, 252] width 1006 height 381
click at [501, 186] on div "Submitted 2 Status colour #273444 hex #273444 Save Cancel Summaries Total order…" at bounding box center [498, 252] width 1006 height 381
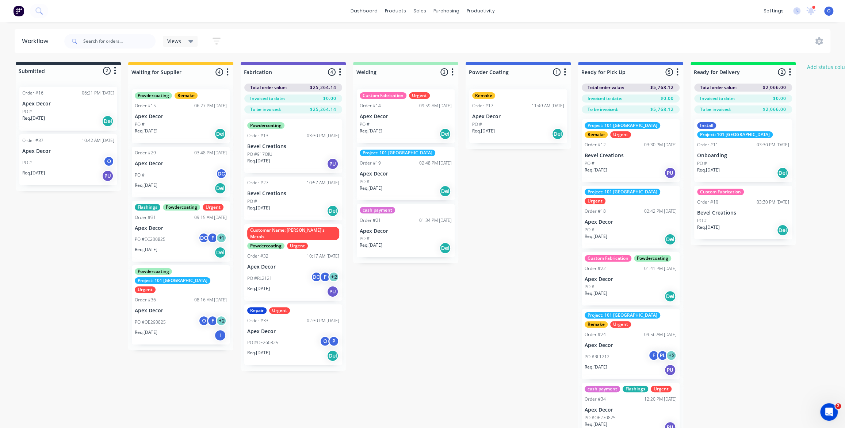
click at [176, 40] on span "Views" at bounding box center [174, 41] width 14 height 8
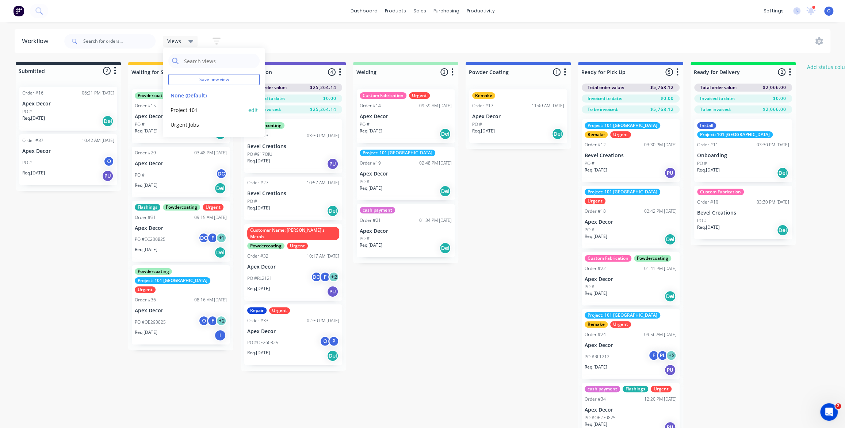
click at [189, 109] on button "Project 101" at bounding box center [207, 110] width 78 height 8
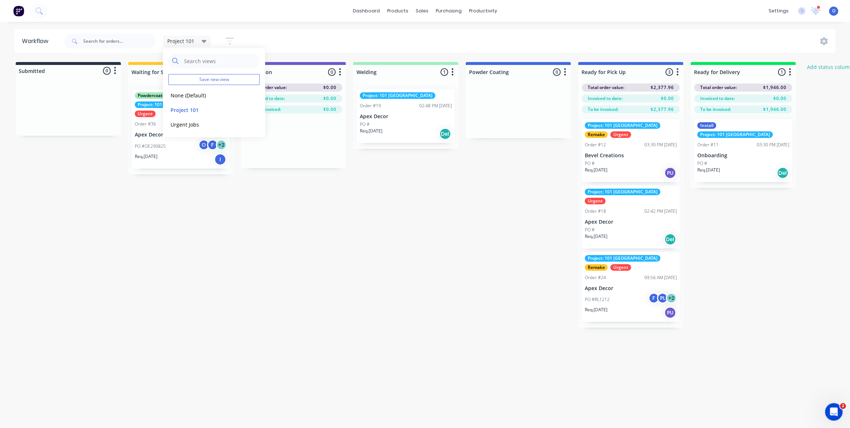
click at [231, 43] on icon "button" at bounding box center [230, 41] width 8 height 9
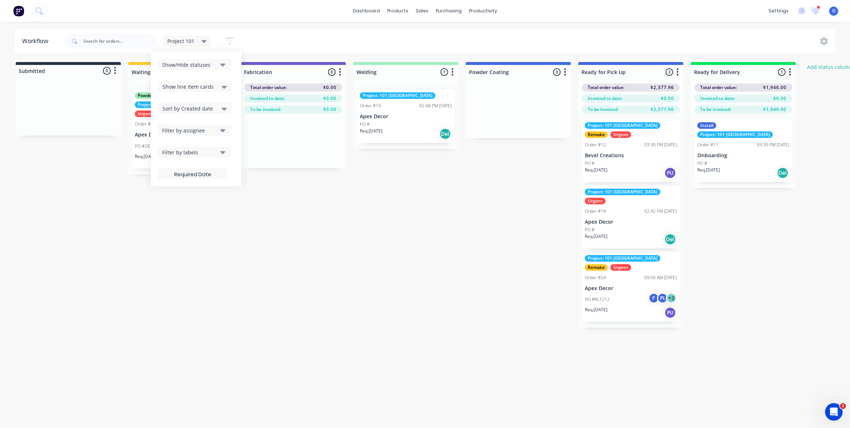
click at [266, 33] on div "Project 101 Save new view None (Default) edit Project 101 edit Urgent Jobs edit…" at bounding box center [449, 41] width 773 height 22
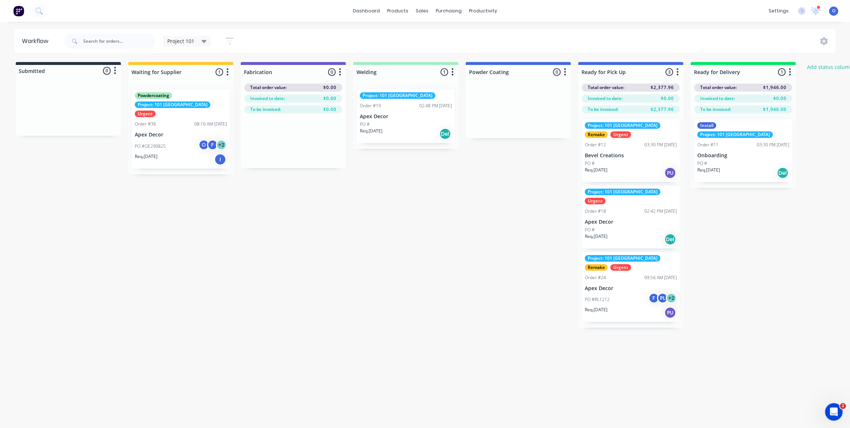
click at [204, 39] on icon at bounding box center [204, 41] width 5 height 8
click at [203, 125] on button "Urgent Jobs" at bounding box center [207, 125] width 78 height 8
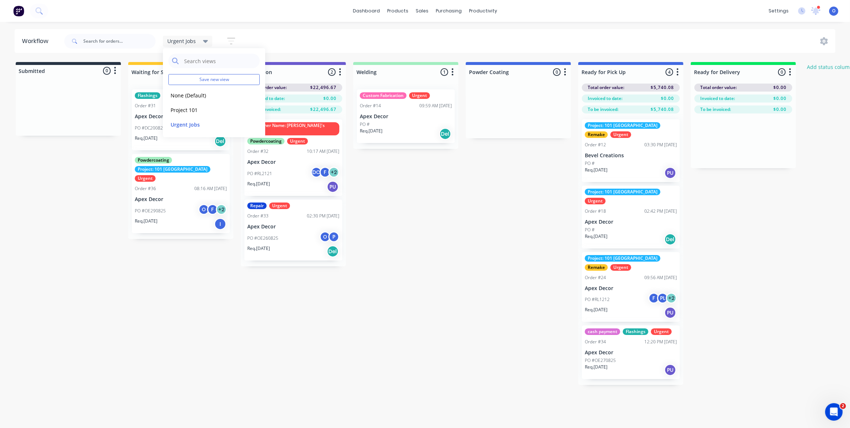
click at [435, 202] on div "Submitted 0 Status colour #273444 hex #273444 Save Cancel Summaries Total order…" at bounding box center [498, 223] width 1006 height 323
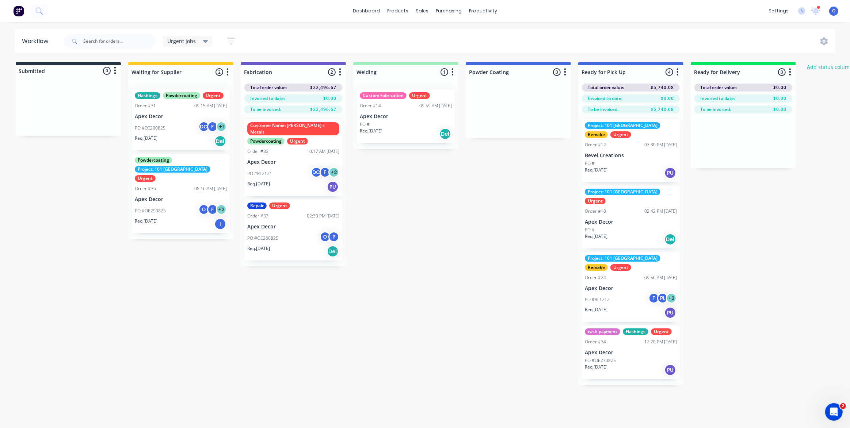
click at [458, 194] on div "Submitted 0 Status colour #273444 hex #273444 Save Cancel Summaries Total order…" at bounding box center [498, 223] width 1006 height 323
click at [514, 209] on div "Submitted 0 Status colour #273444 hex #273444 Save Cancel Summaries Total order…" at bounding box center [498, 223] width 1006 height 323
click at [175, 42] on span "Urgent Jobs" at bounding box center [181, 41] width 28 height 8
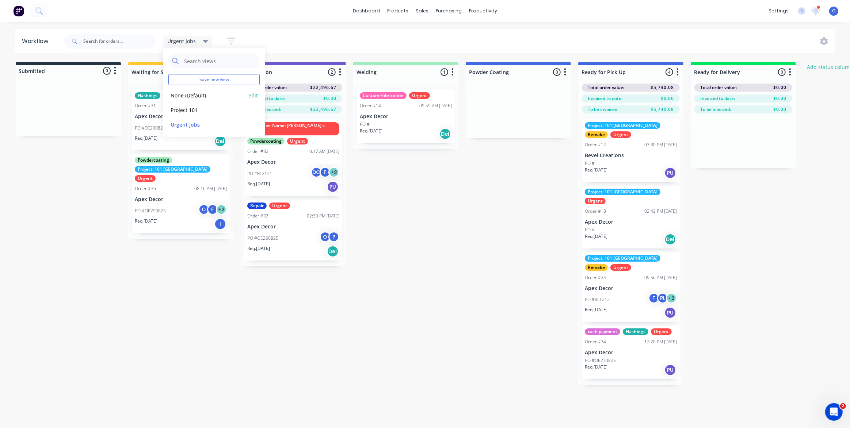
click at [190, 97] on button "None (Default)" at bounding box center [207, 95] width 78 height 8
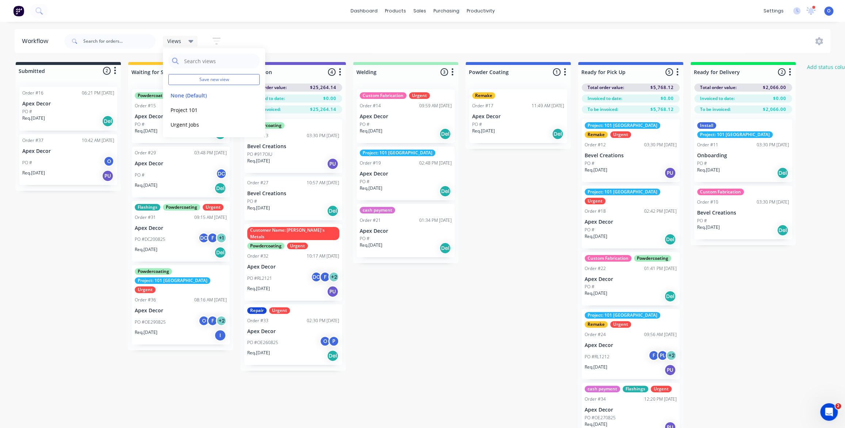
click at [479, 266] on div "Submitted 2 Status colour #273444 hex #273444 Save Cancel Summaries Total order…" at bounding box center [498, 252] width 1006 height 381
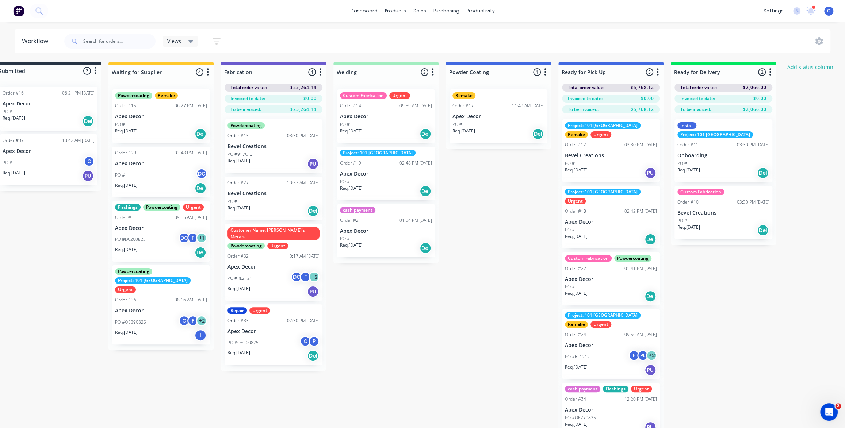
scroll to position [0, 21]
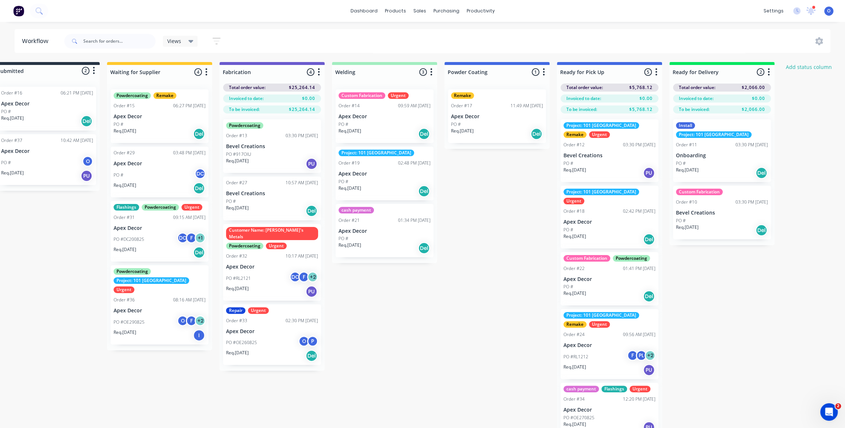
click at [517, 204] on div "Submitted 2 Status colour #273444 hex #273444 Save Cancel Summaries Total order…" at bounding box center [476, 252] width 1006 height 381
click at [510, 203] on div "Submitted 2 Status colour #273444 hex #273444 Save Cancel Summaries Total order…" at bounding box center [476, 252] width 1006 height 381
click at [493, 240] on div "Submitted 2 Status colour #273444 hex #273444 Save Cancel Summaries Total order…" at bounding box center [476, 252] width 1006 height 381
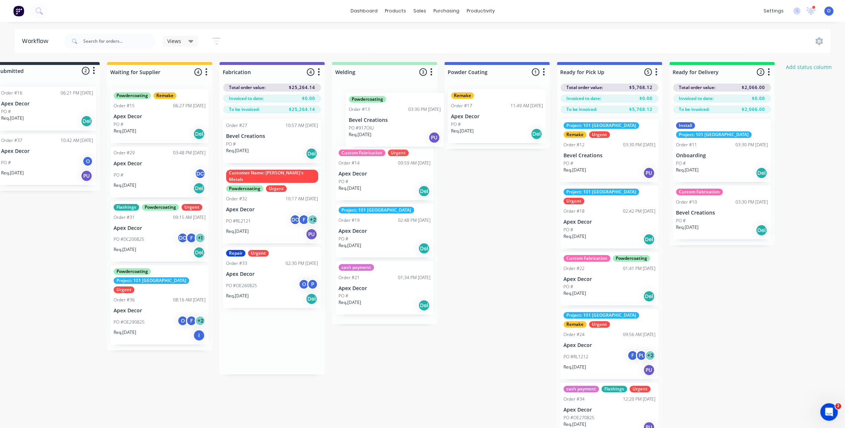
drag, startPoint x: 287, startPoint y: 167, endPoint x: 413, endPoint y: 139, distance: 129.2
click at [413, 139] on div "Submitted 2 Status colour #273444 hex #273444 Save Cancel Summaries Total order…" at bounding box center [476, 252] width 1006 height 381
click at [490, 201] on div "Submitted 2 Status colour #273444 hex #273444 Save Cancel Summaries Total order…" at bounding box center [476, 252] width 1006 height 381
click at [496, 210] on div "Submitted 2 Status colour #273444 hex #273444 Save Cancel Summaries Total order…" at bounding box center [476, 252] width 1006 height 381
click at [492, 190] on div "Submitted 2 Status colour #273444 hex #273444 Save Cancel Summaries Total order…" at bounding box center [476, 252] width 1006 height 381
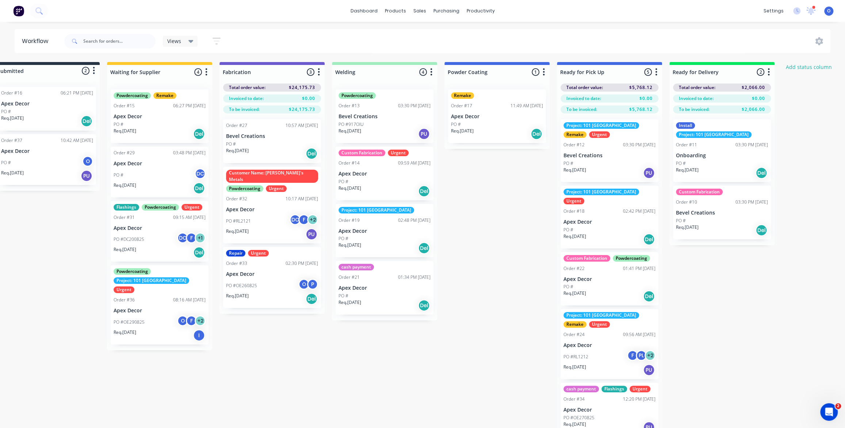
click at [486, 190] on div "Submitted 2 Status colour #273444 hex #273444 Save Cancel Summaries Total order…" at bounding box center [476, 252] width 1006 height 381
click at [485, 189] on div "Submitted 2 Status colour #273444 hex #273444 Save Cancel Summaries Total order…" at bounding box center [476, 252] width 1006 height 381
click at [517, 176] on div "Submitted 2 Status colour #273444 hex #273444 Save Cancel Summaries Total order…" at bounding box center [476, 252] width 1006 height 381
click at [655, 74] on icon "button" at bounding box center [656, 72] width 2 height 9
click at [624, 100] on button "Notifications" at bounding box center [624, 100] width 73 height 12
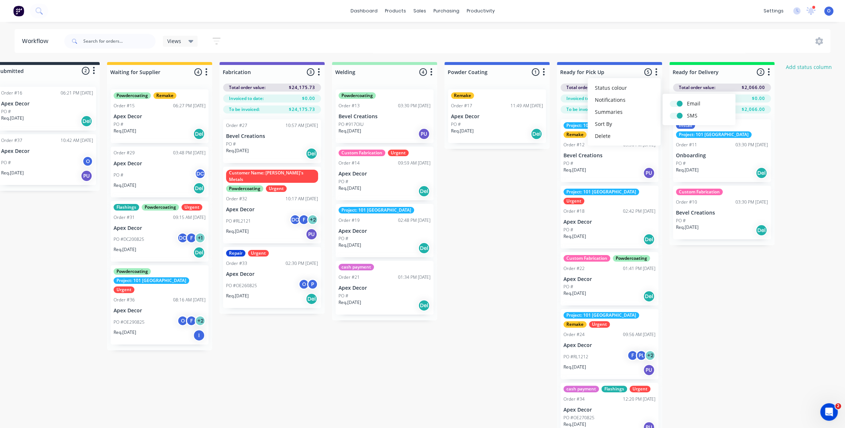
click at [701, 260] on div "Submitted 2 Status colour #273444 hex #273444 Save Cancel Summaries Total order…" at bounding box center [476, 252] width 1006 height 381
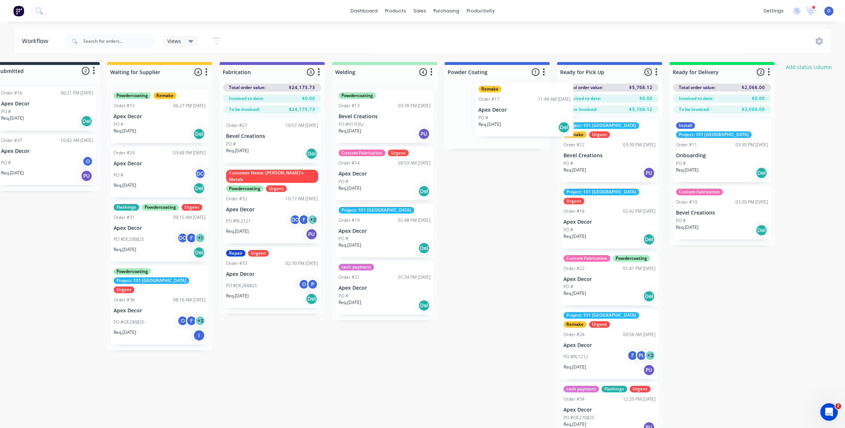
drag, startPoint x: 475, startPoint y: 125, endPoint x: 495, endPoint y: 117, distance: 21.8
click at [495, 117] on div "Remake Order #17 11:49 AM 12/05/25 Apex Decor PO # Req. 12/05/25 Del" at bounding box center [497, 116] width 105 height 65
click at [657, 72] on icon "button" at bounding box center [657, 71] width 2 height 7
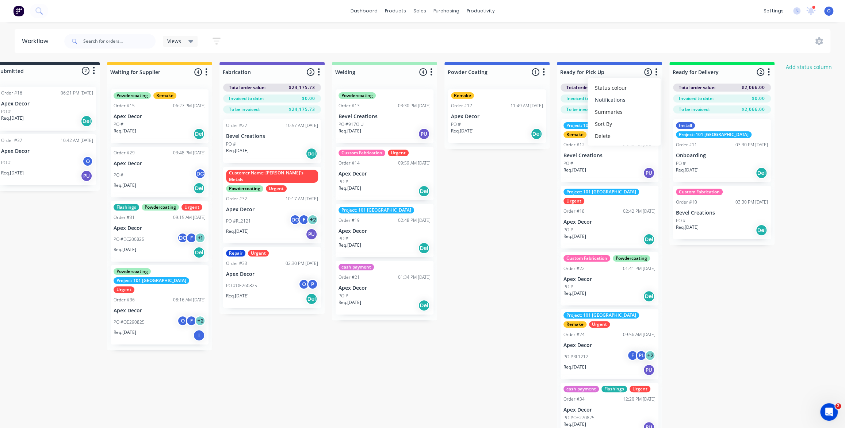
click at [631, 104] on button "Notifications" at bounding box center [624, 100] width 73 height 12
click at [691, 293] on div "Submitted 2 Status colour #273444 hex #273444 Save Cancel Summaries Total order…" at bounding box center [476, 252] width 1006 height 381
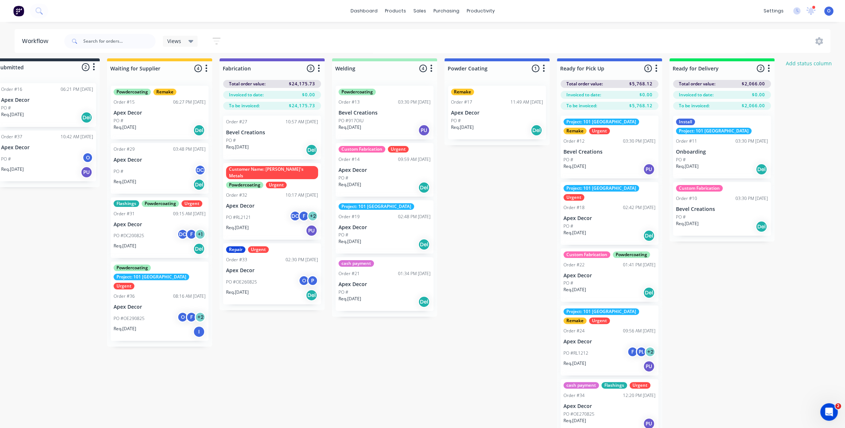
scroll to position [4, 21]
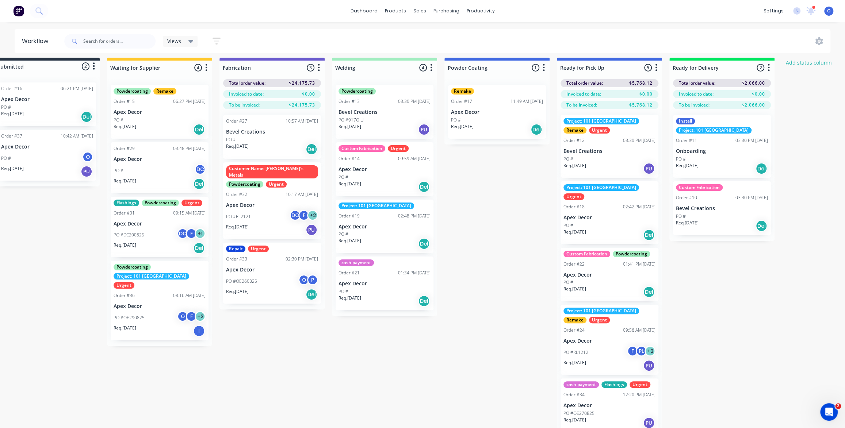
click at [510, 216] on div "Submitted 2 Status colour #273444 hex #273444 Save Cancel Summaries Total order…" at bounding box center [476, 248] width 1006 height 381
click at [504, 216] on div "Submitted 2 Status colour #273444 hex #273444 Save Cancel Summaries Total order…" at bounding box center [476, 248] width 1006 height 381
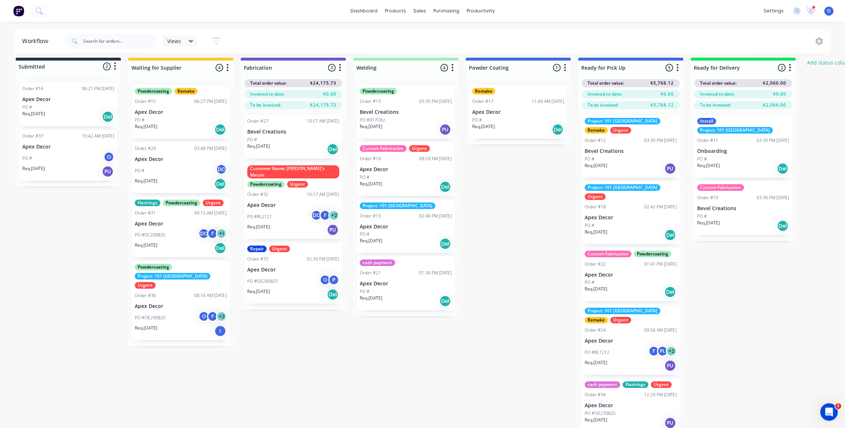
click at [231, 395] on div "Submitted 2 Status colour #273444 hex #273444 Save Cancel Summaries Total order…" at bounding box center [498, 248] width 1006 height 381
click at [489, 51] on div "Planner" at bounding box center [491, 50] width 17 height 7
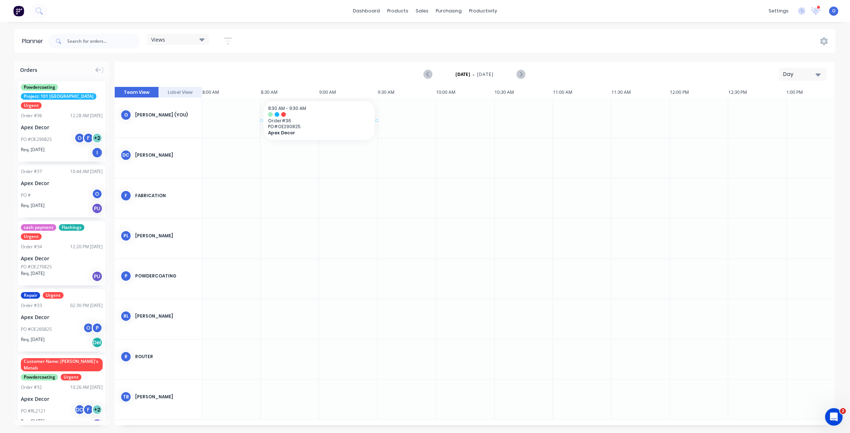
scroll to position [0, 934]
drag, startPoint x: 54, startPoint y: 121, endPoint x: 460, endPoint y: 109, distance: 406.4
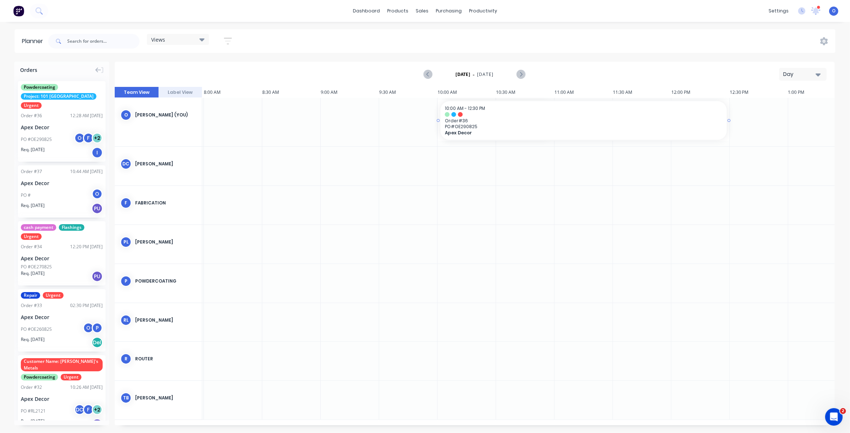
drag, startPoint x: 554, startPoint y: 121, endPoint x: 726, endPoint y: 122, distance: 172.1
drag, startPoint x: 50, startPoint y: 178, endPoint x: 470, endPoint y: 135, distance: 422.6
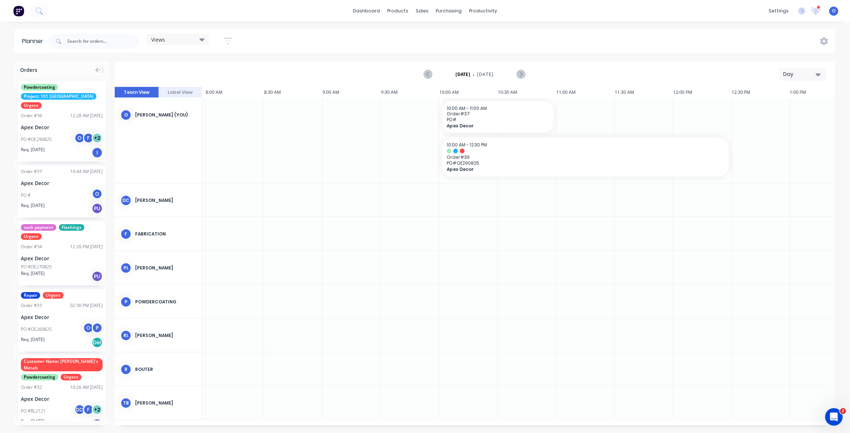
click at [789, 74] on div "Day" at bounding box center [800, 74] width 34 height 8
click at [785, 107] on div "Week" at bounding box center [790, 108] width 72 height 15
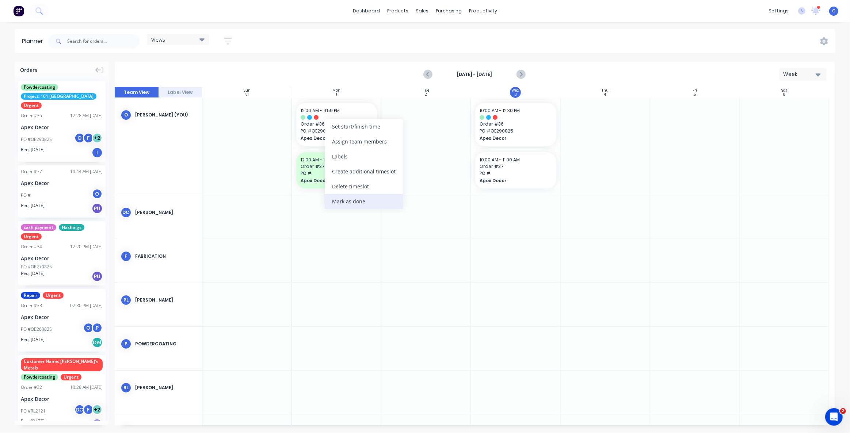
click at [356, 203] on div "Mark as done" at bounding box center [364, 201] width 78 height 15
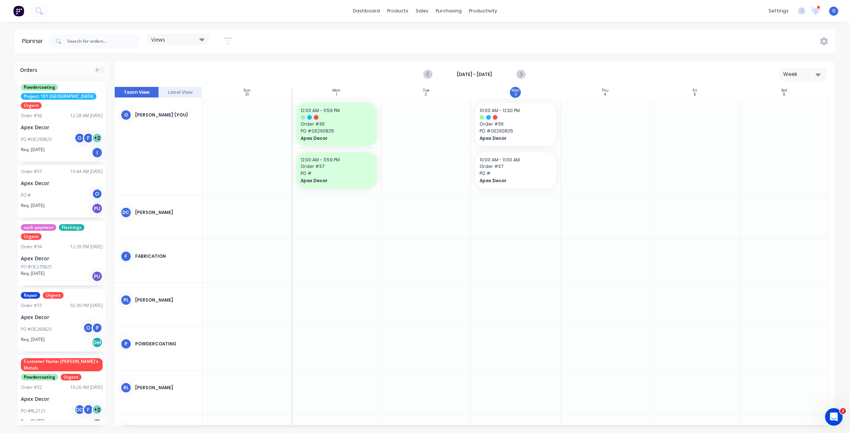
click at [792, 73] on div "Week" at bounding box center [800, 74] width 34 height 8
click at [779, 126] on div "Month" at bounding box center [790, 123] width 72 height 15
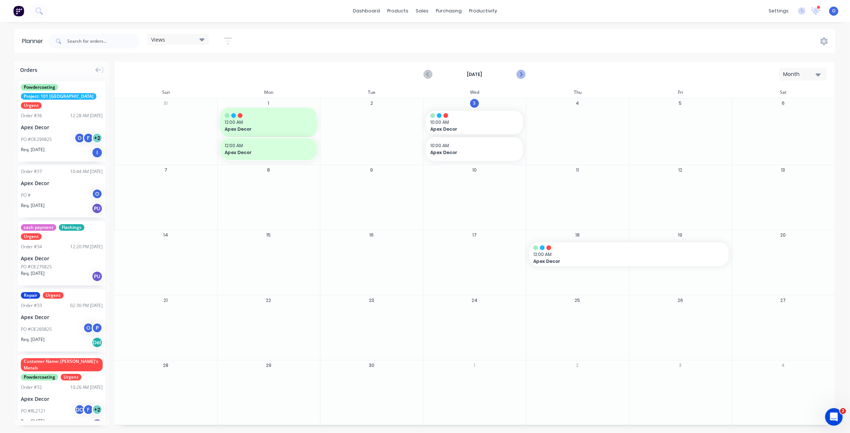
click at [522, 73] on icon "Next page" at bounding box center [520, 75] width 3 height 6
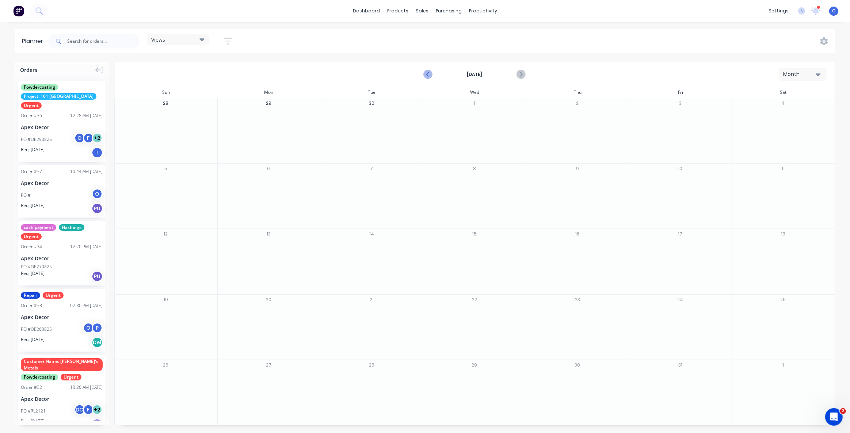
click at [428, 79] on button "Previous page" at bounding box center [428, 74] width 15 height 15
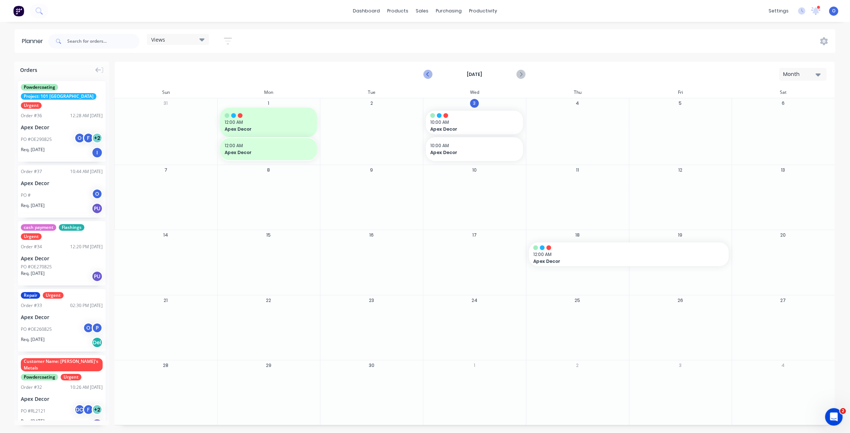
click at [426, 74] on icon "Previous page" at bounding box center [428, 74] width 9 height 9
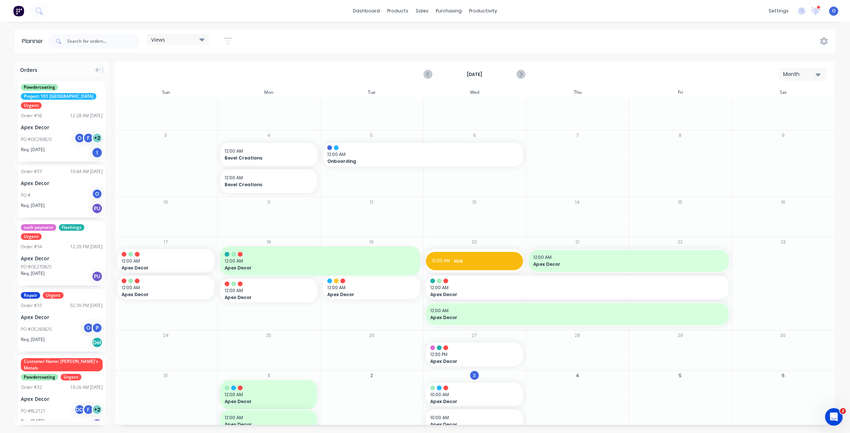
scroll to position [19, 0]
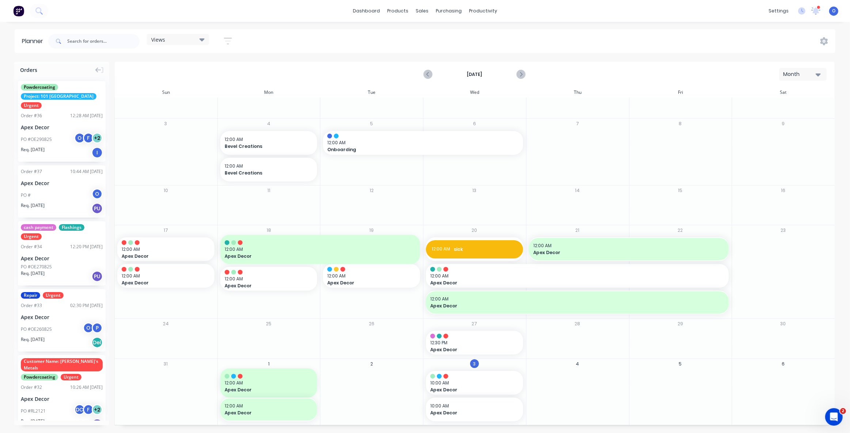
click at [565, 335] on div at bounding box center [577, 343] width 102 height 24
drag, startPoint x: 566, startPoint y: 336, endPoint x: 556, endPoint y: 335, distance: 9.5
click at [556, 335] on div at bounding box center [577, 343] width 102 height 24
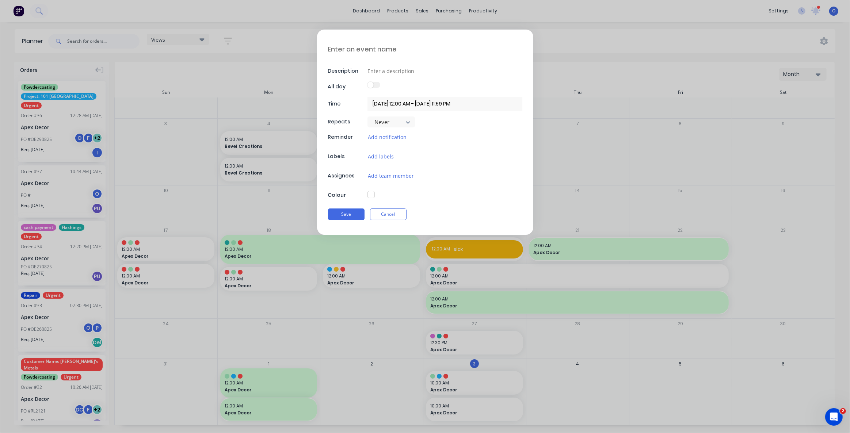
scroll to position [0, 0]
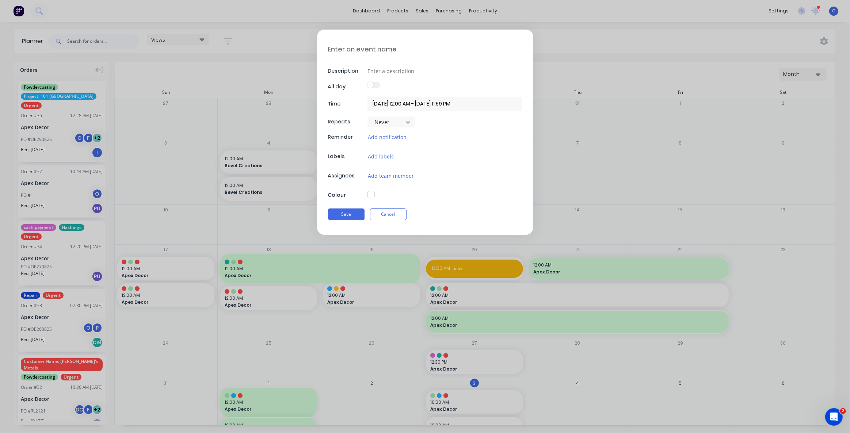
click at [373, 50] on textarea at bounding box center [425, 49] width 194 height 17
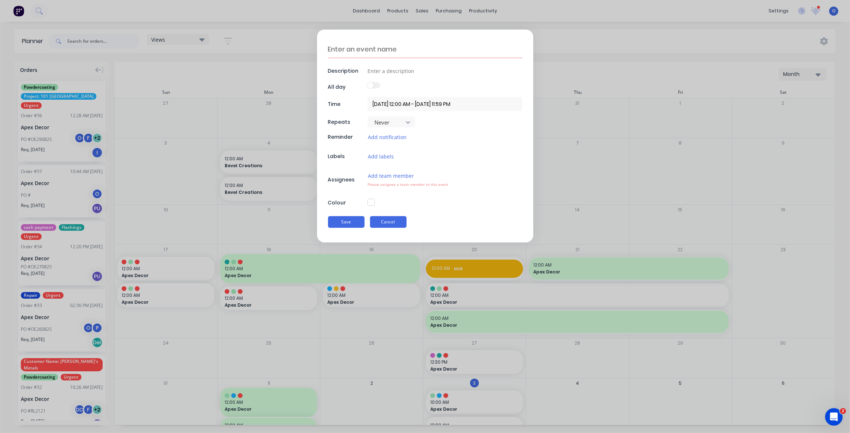
click at [400, 212] on div "Description All day Time [DATE] 12:00 AM - [DATE] 11:59 PM Repeats Never Remind…" at bounding box center [425, 136] width 216 height 213
click at [386, 72] on input at bounding box center [444, 71] width 155 height 11
type textarea "x"
drag, startPoint x: 402, startPoint y: 221, endPoint x: 495, endPoint y: 193, distance: 96.8
click at [402, 221] on button "Cancel" at bounding box center [388, 222] width 37 height 12
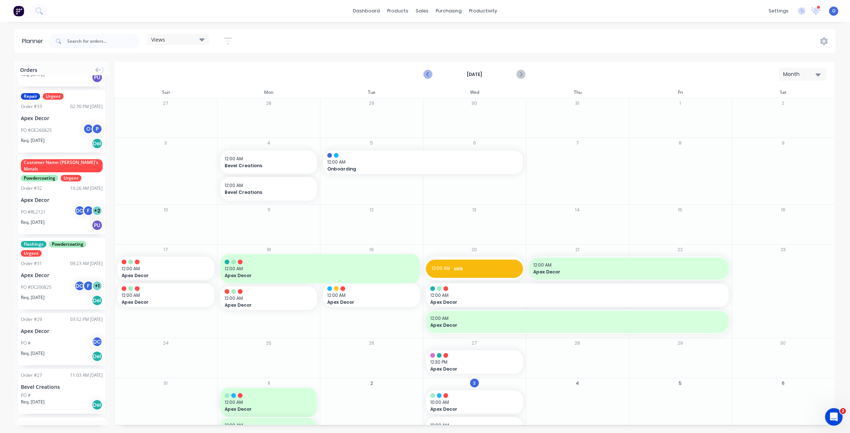
click at [430, 72] on icon "Previous page" at bounding box center [428, 75] width 3 height 6
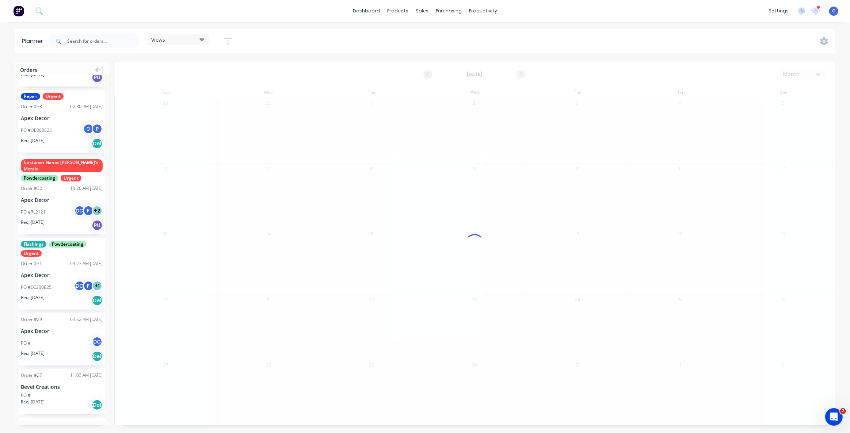
click at [582, 73] on div at bounding box center [475, 244] width 720 height 364
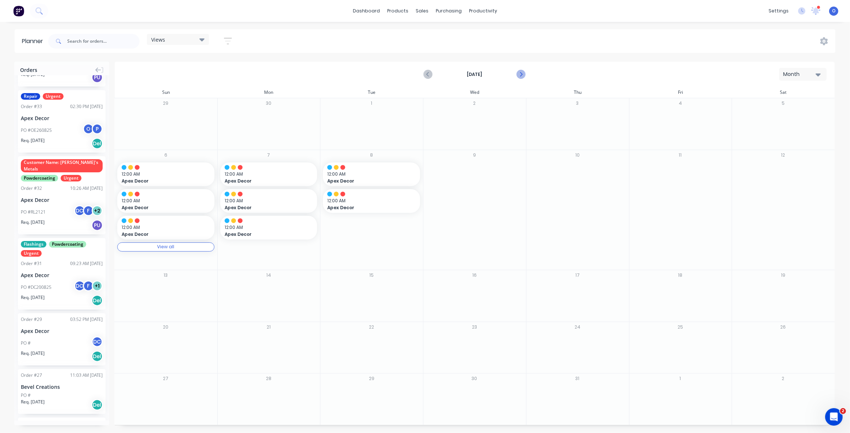
click at [522, 77] on icon "Next page" at bounding box center [521, 74] width 9 height 9
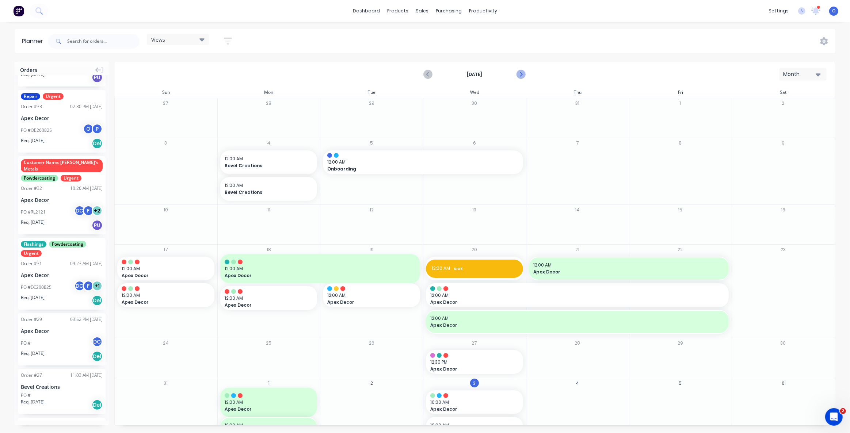
click at [522, 77] on icon "Next page" at bounding box center [521, 74] width 9 height 9
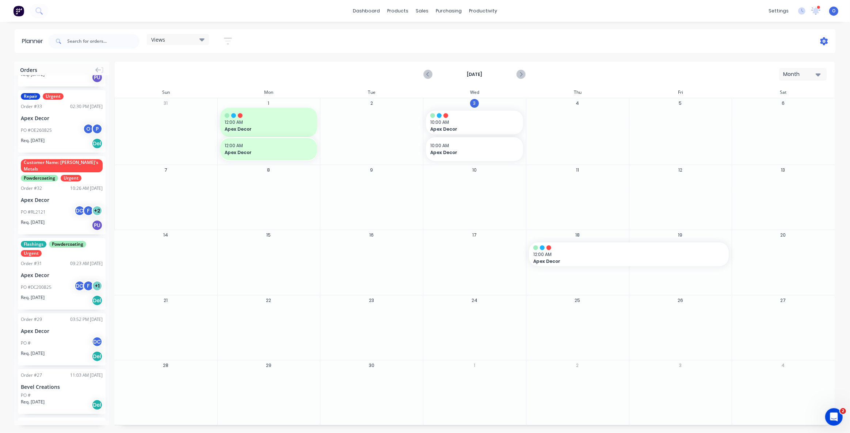
click at [826, 41] on icon at bounding box center [824, 41] width 8 height 8
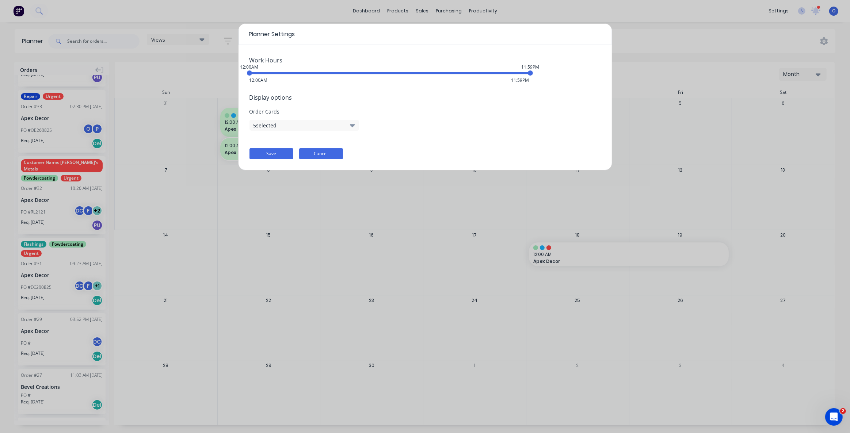
click at [329, 155] on button "Cancel" at bounding box center [321, 153] width 44 height 11
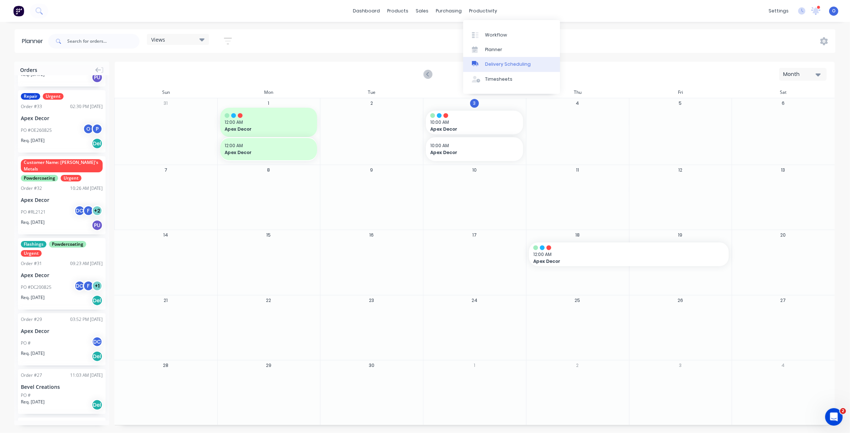
click at [500, 66] on div "Delivery Scheduling" at bounding box center [508, 64] width 46 height 7
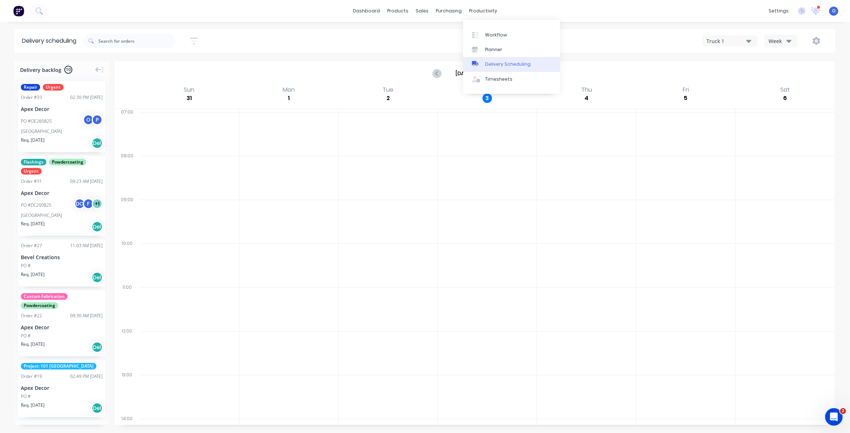
click at [504, 66] on div "Delivery Scheduling" at bounding box center [508, 64] width 46 height 7
click at [727, 43] on div "Truck 1" at bounding box center [726, 41] width 40 height 8
click at [512, 73] on icon "Next page" at bounding box center [511, 73] width 3 height 6
click at [438, 75] on icon "Previous page" at bounding box center [437, 73] width 9 height 9
type input "Aug 31 - Sep 6"
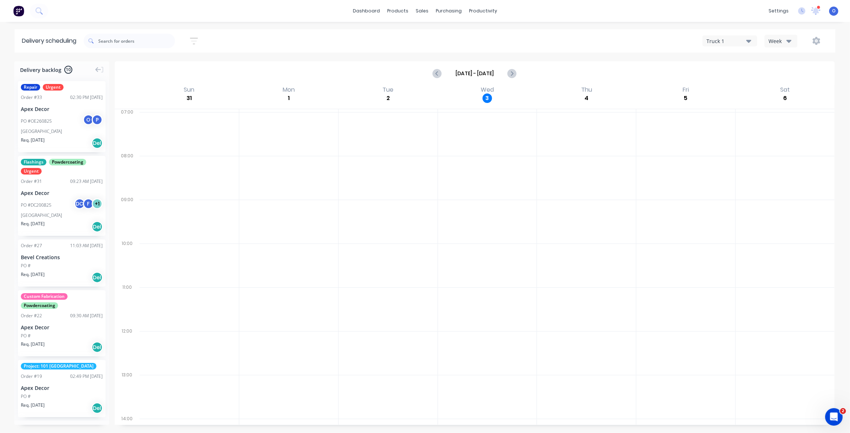
click at [781, 43] on div "Week" at bounding box center [779, 41] width 21 height 8
click at [784, 61] on div "Week" at bounding box center [801, 60] width 72 height 15
drag, startPoint x: 777, startPoint y: 40, endPoint x: 775, endPoint y: 47, distance: 7.1
click at [777, 40] on div "Week" at bounding box center [779, 41] width 21 height 8
click at [774, 79] on div "Vehicle" at bounding box center [801, 75] width 72 height 15
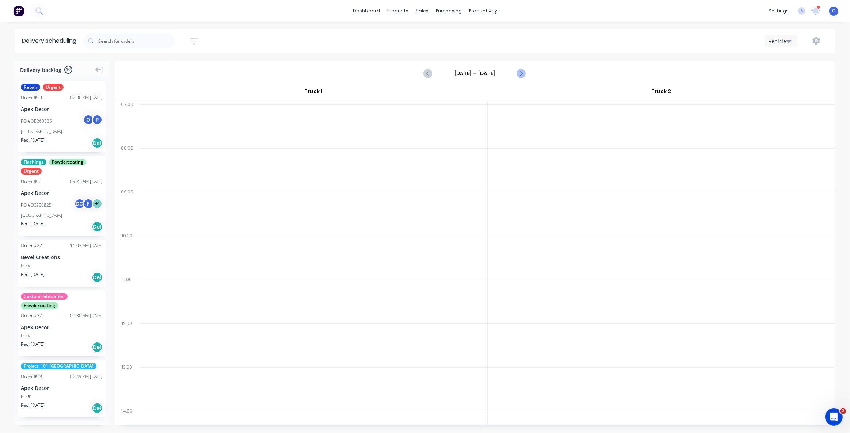
click at [525, 74] on icon "Next page" at bounding box center [521, 73] width 9 height 9
click at [526, 75] on button "Next page" at bounding box center [521, 73] width 15 height 15
click at [525, 75] on button "Next page" at bounding box center [521, 73] width 15 height 15
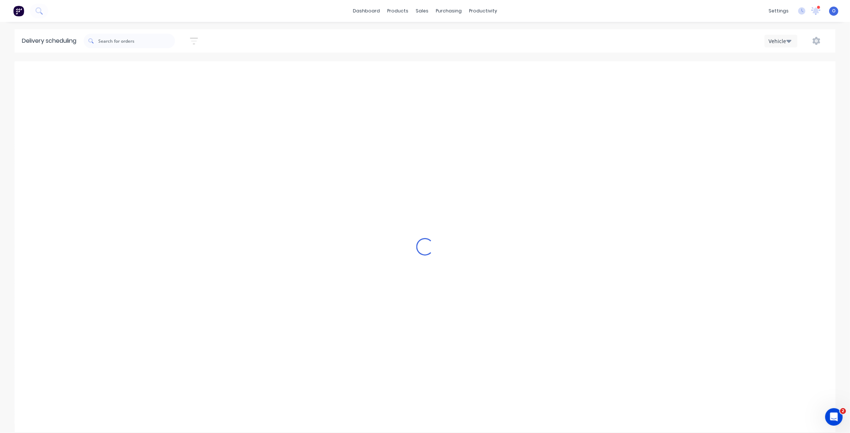
type input "Thursday - 04/09/25"
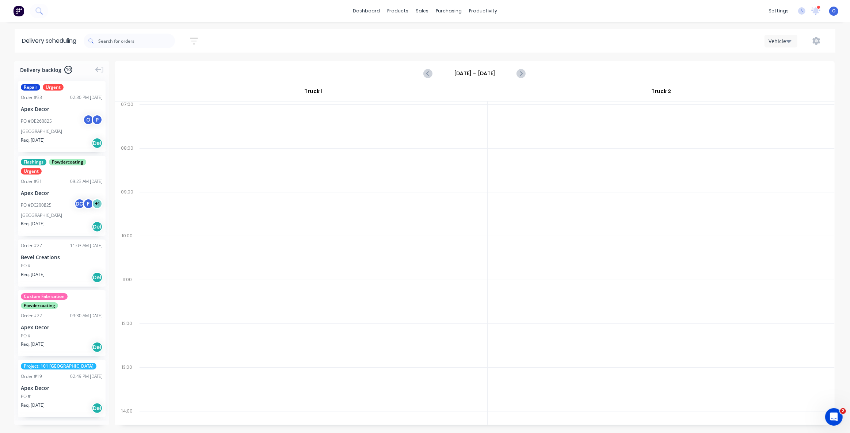
click at [541, 46] on div "Vehicle" at bounding box center [640, 40] width 376 height 13
click at [359, 9] on link "dashboard" at bounding box center [366, 10] width 34 height 11
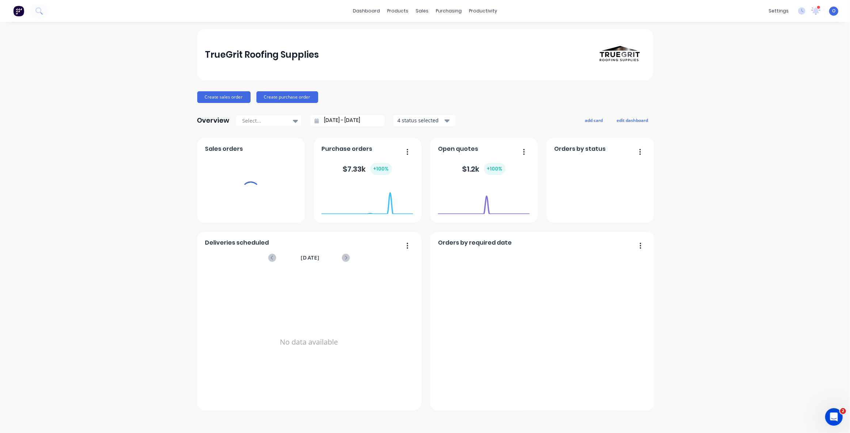
click at [179, 122] on div "TrueGrit Roofing Supplies Create sales order Create purchase order Overview Sel…" at bounding box center [425, 227] width 850 height 397
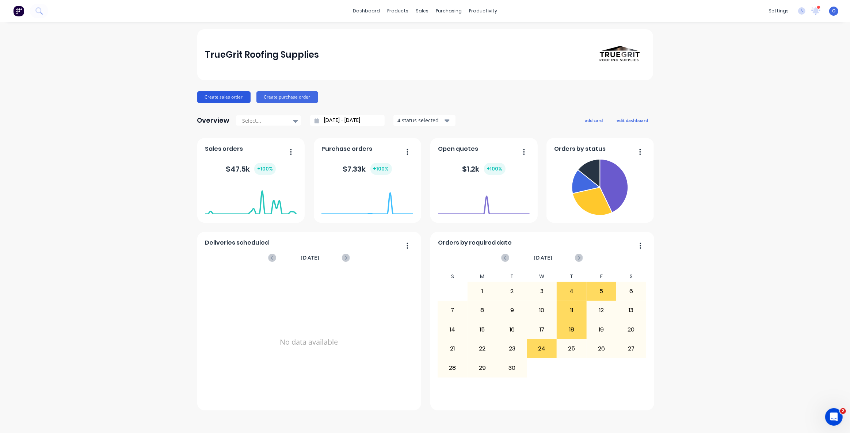
click at [221, 98] on button "Create sales order" at bounding box center [223, 97] width 53 height 12
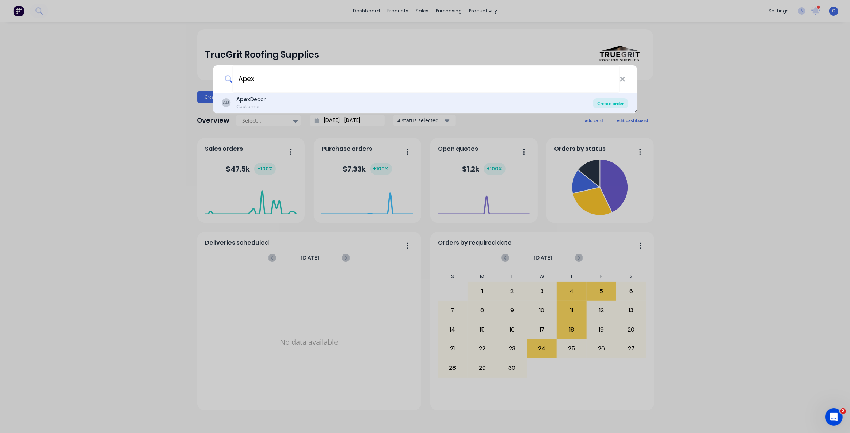
type input "Apex"
click at [617, 106] on div "Create order" at bounding box center [610, 103] width 35 height 10
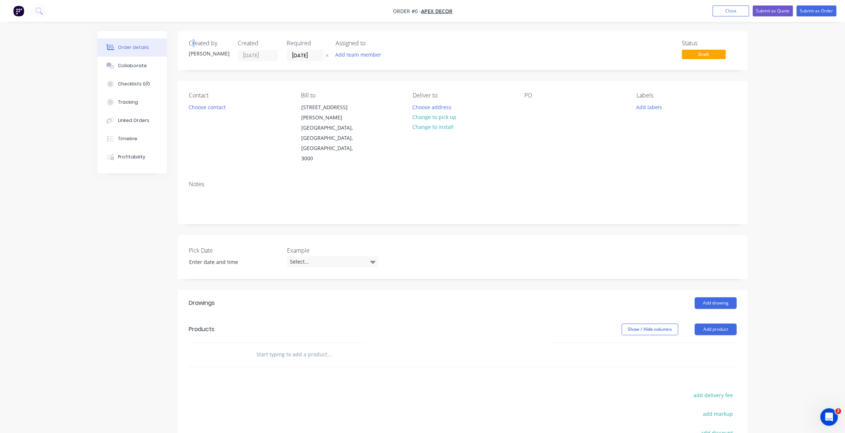
drag, startPoint x: 193, startPoint y: 41, endPoint x: 198, endPoint y: 44, distance: 5.3
click at [198, 44] on div "Created by" at bounding box center [209, 43] width 40 height 7
click at [204, 52] on div "[PERSON_NAME]" at bounding box center [209, 54] width 40 height 8
click at [300, 55] on input "03/09/25" at bounding box center [305, 55] width 36 height 11
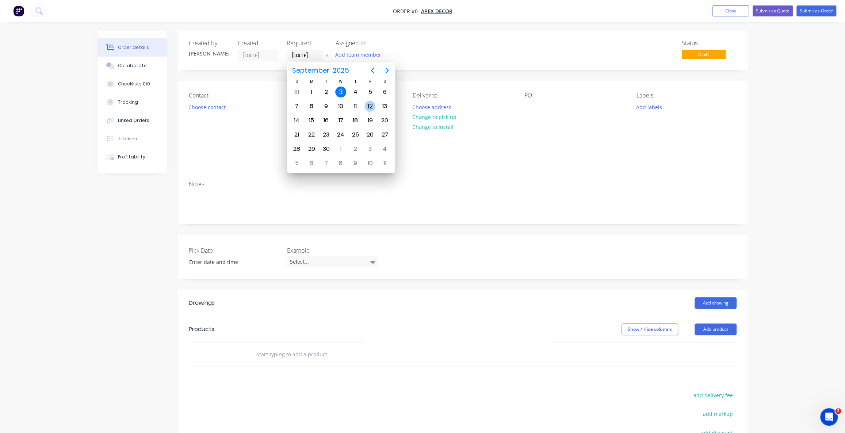
click at [366, 103] on div "12" at bounding box center [370, 106] width 11 height 11
type input "12/09/25"
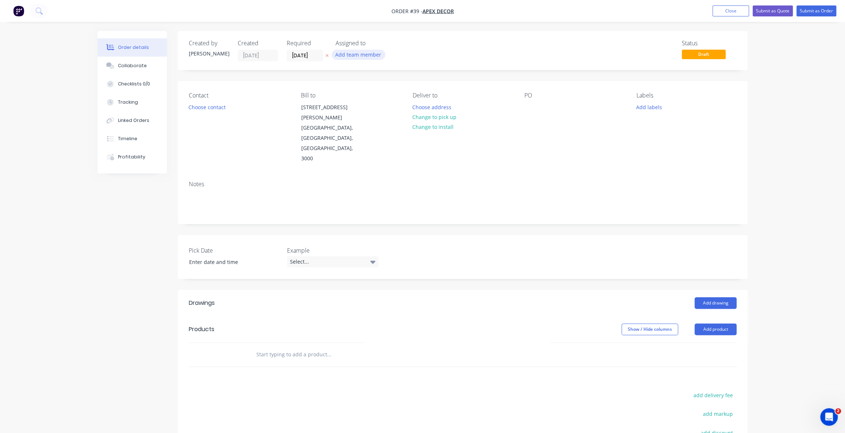
click at [359, 56] on button "Add team member" at bounding box center [359, 55] width 54 height 10
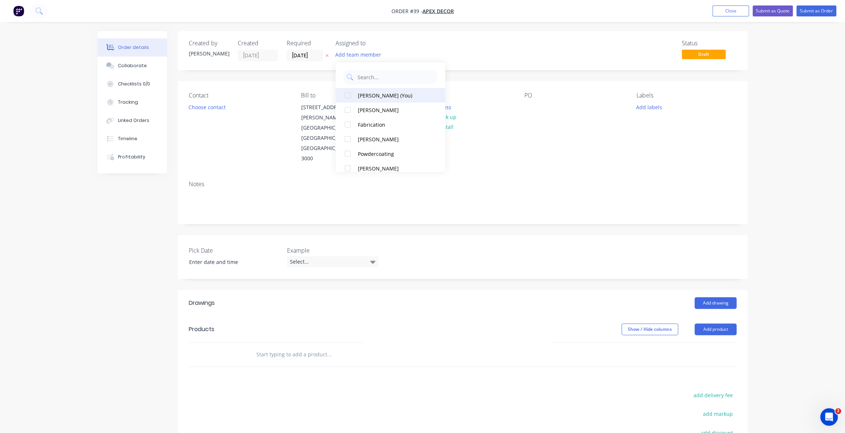
click at [347, 96] on div at bounding box center [347, 95] width 15 height 15
click at [419, 47] on div "Status Draft" at bounding box center [573, 51] width 328 height 22
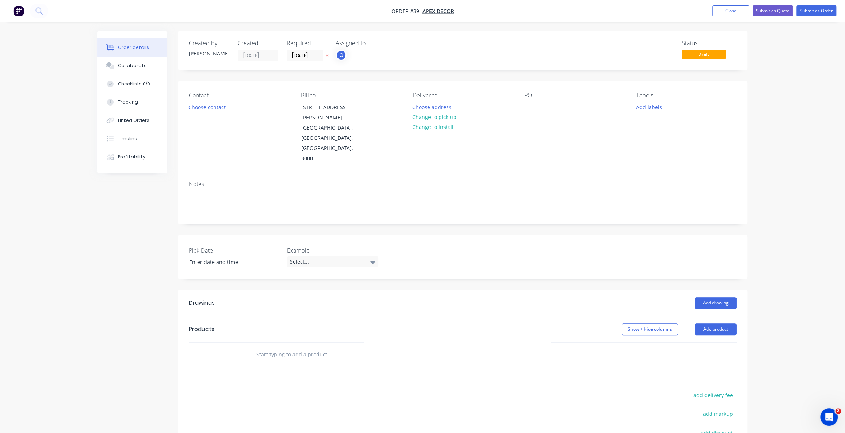
click at [347, 57] on div "O" at bounding box center [372, 55] width 73 height 11
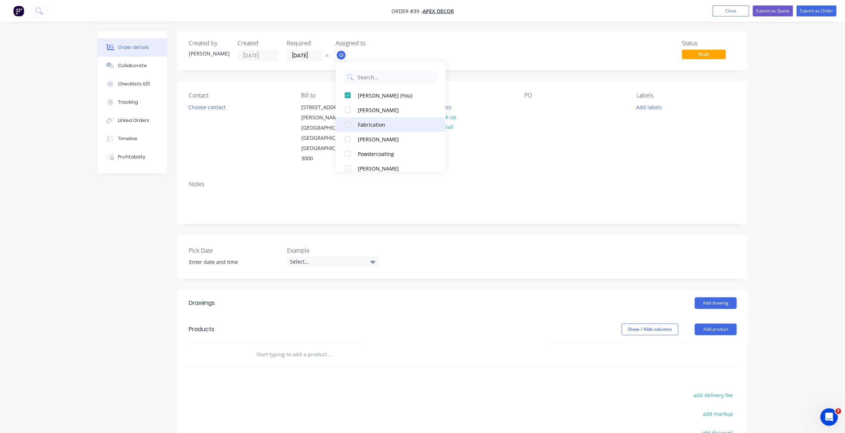
click at [353, 124] on div at bounding box center [347, 124] width 15 height 15
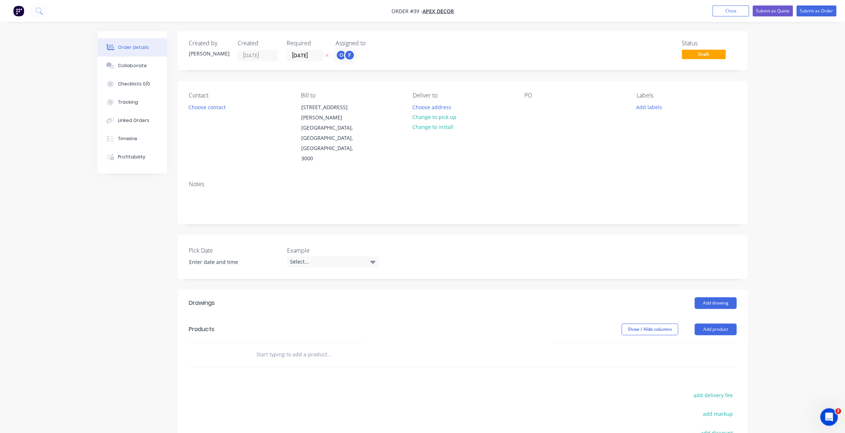
click at [125, 193] on div "Created by Omar Created 03/09/25 Required 12/09/25 Assigned to O F Status Draft…" at bounding box center [423, 292] width 650 height 522
click at [212, 108] on button "Choose contact" at bounding box center [207, 107] width 45 height 10
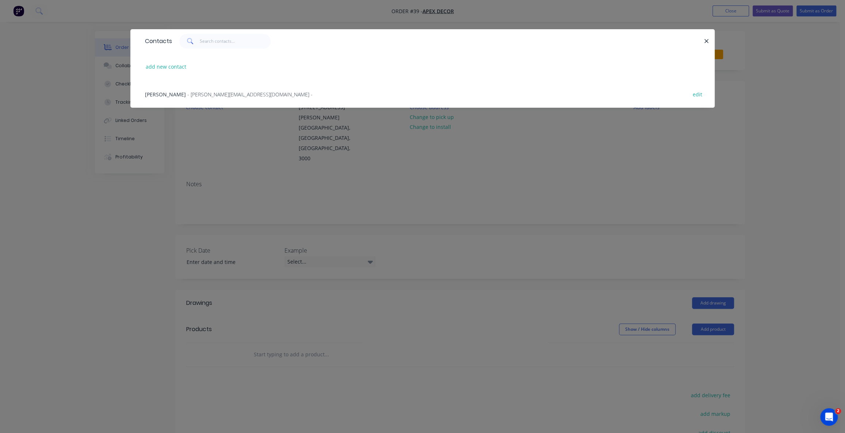
click at [205, 94] on span "- david@prestigedecor.com.au -" at bounding box center [249, 94] width 125 height 7
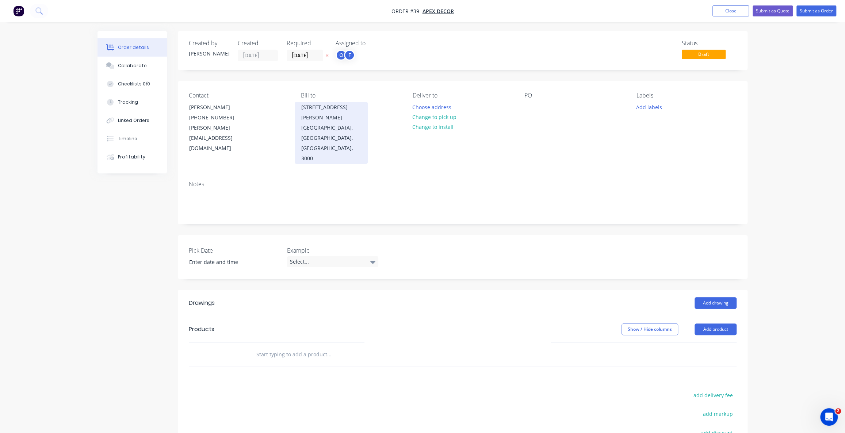
click at [329, 125] on div "Melbourne, Victoria, Australia, 3000" at bounding box center [331, 143] width 61 height 41
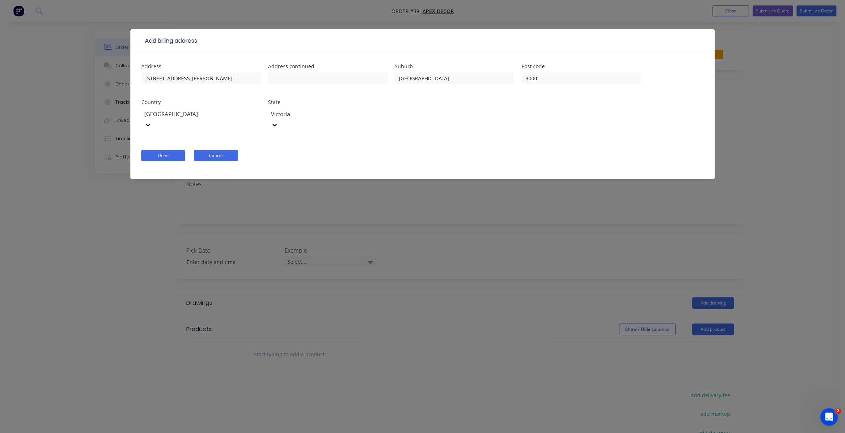
click at [205, 150] on button "Cancel" at bounding box center [216, 155] width 44 height 11
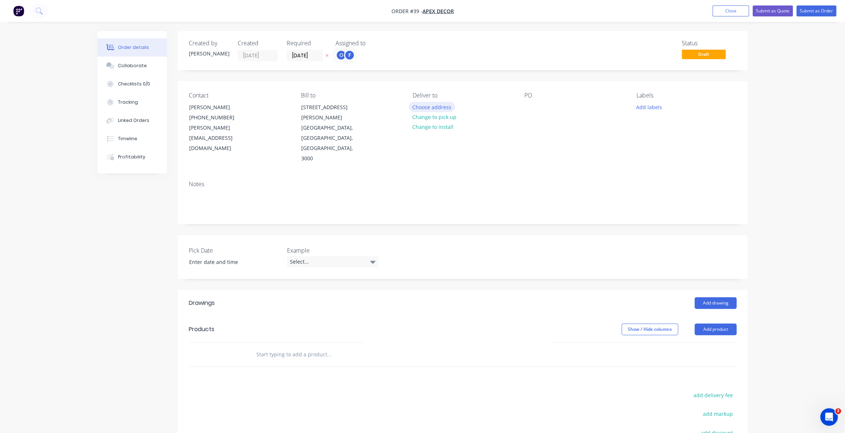
click at [437, 105] on button "Choose address" at bounding box center [432, 107] width 47 height 10
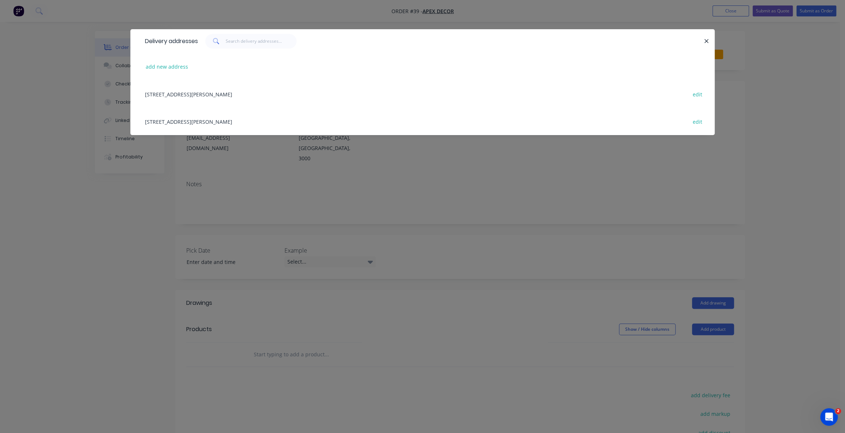
click at [224, 96] on div "789 Collins Street, Melbourne, Victoria, Australia, 3000 edit" at bounding box center [422, 93] width 563 height 27
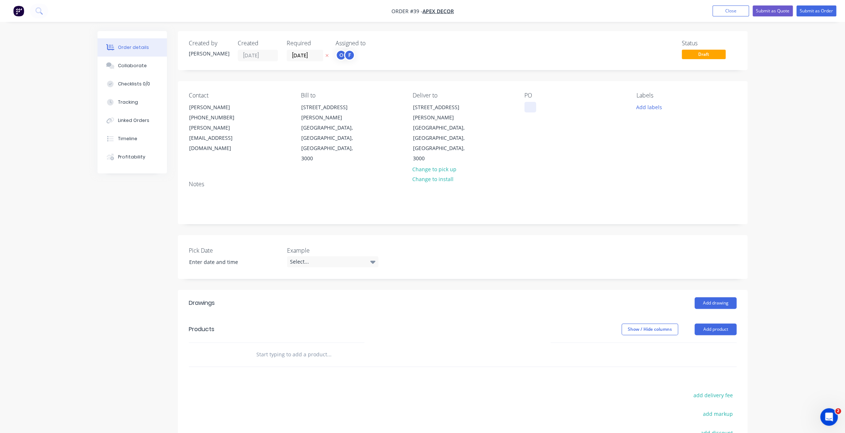
click at [534, 110] on div at bounding box center [531, 107] width 12 height 11
click at [641, 92] on div "Labels" at bounding box center [687, 95] width 100 height 7
click at [646, 96] on div "Labels" at bounding box center [687, 95] width 100 height 7
click at [648, 109] on button "Add labels" at bounding box center [649, 107] width 34 height 10
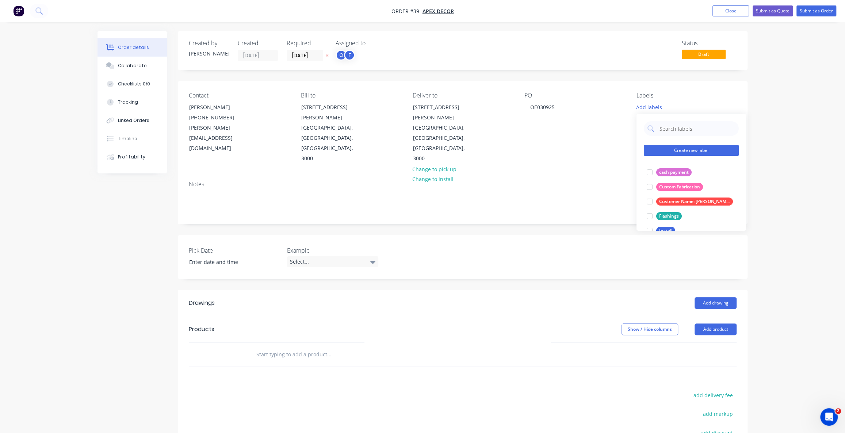
click at [698, 152] on button "Create new label" at bounding box center [691, 150] width 95 height 11
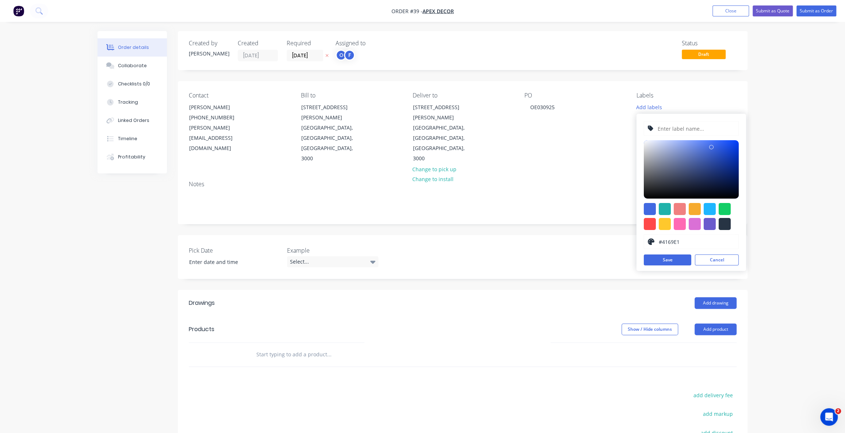
click at [682, 130] on input "text" at bounding box center [696, 129] width 78 height 14
type input "s"
click at [653, 108] on button "Add labels" at bounding box center [649, 107] width 34 height 10
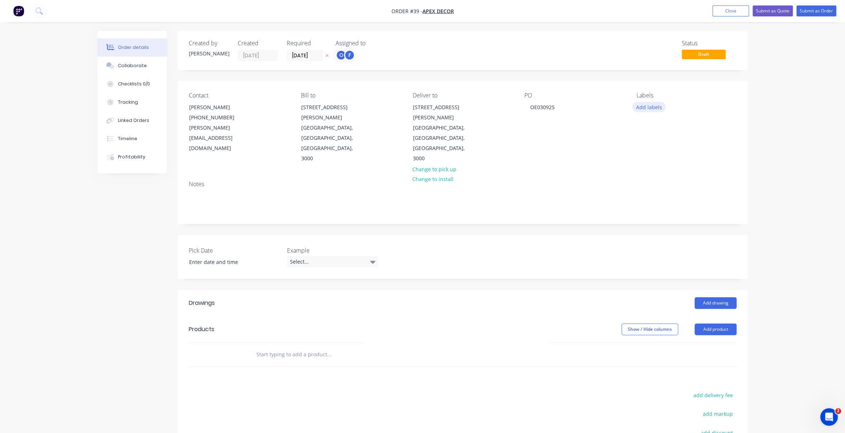
click at [653, 108] on button "Add labels" at bounding box center [649, 107] width 34 height 10
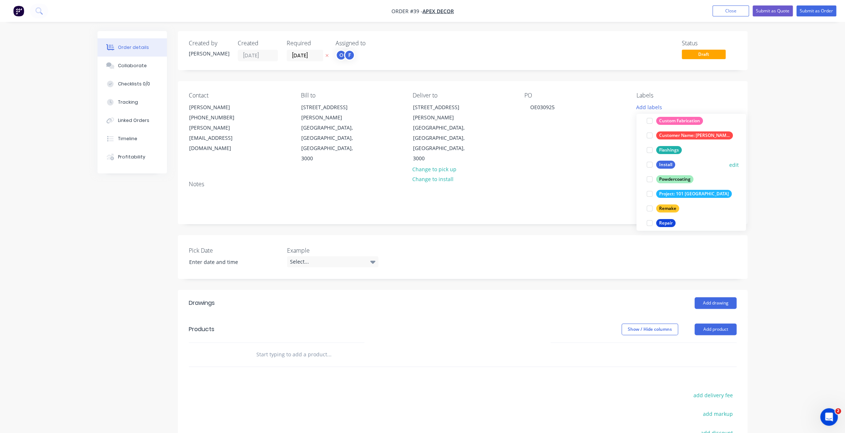
scroll to position [88, 0]
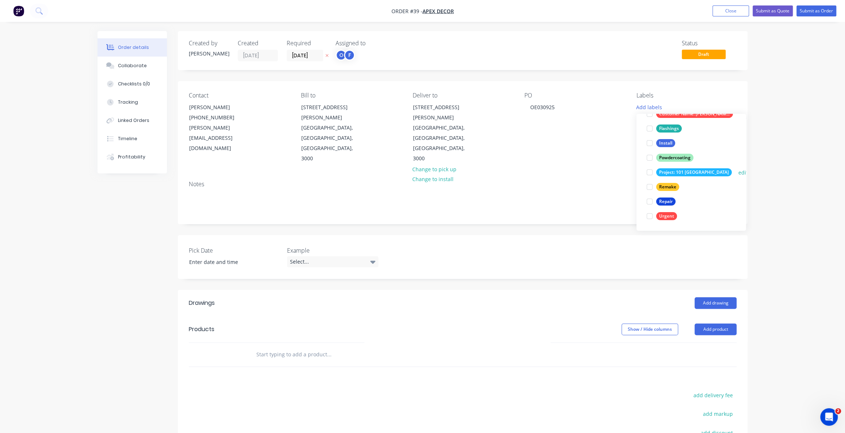
click at [650, 172] on div at bounding box center [650, 172] width 15 height 15
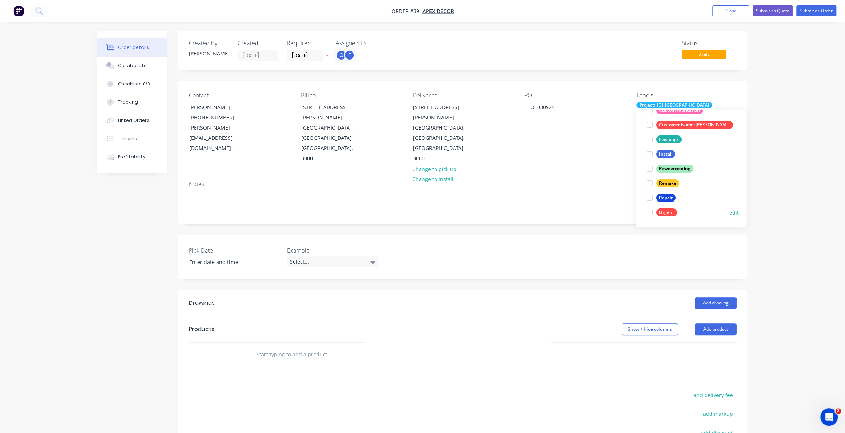
click at [650, 212] on div at bounding box center [650, 212] width 15 height 15
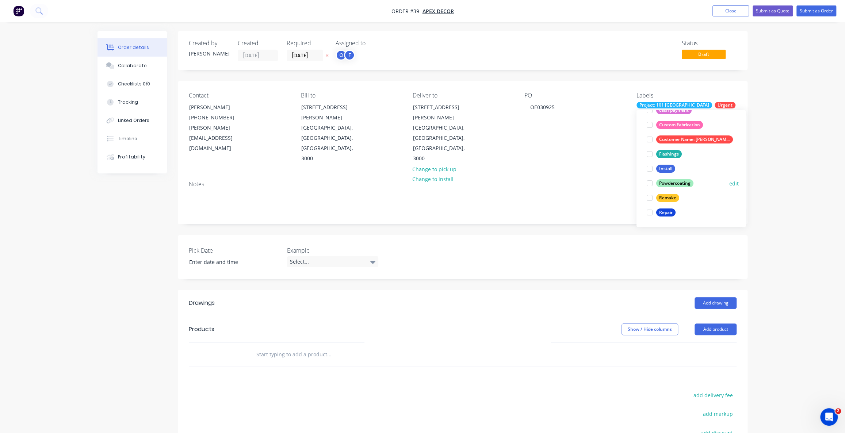
click at [649, 184] on div at bounding box center [650, 183] width 15 height 15
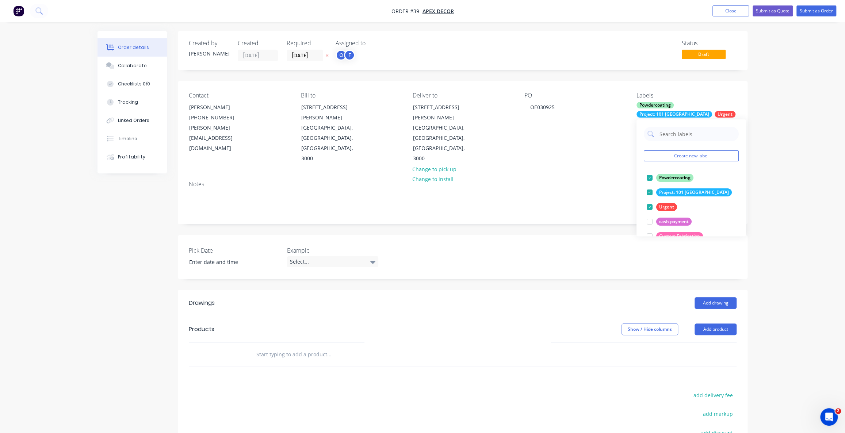
click at [786, 120] on div "Order details Collaborate Checklists 0/0 Tracking Linked Orders Timeline Profit…" at bounding box center [422, 276] width 845 height 553
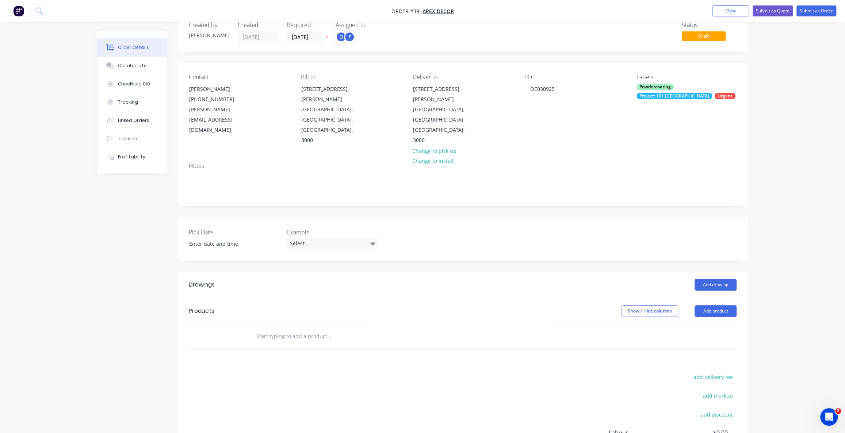
scroll to position [33, 0]
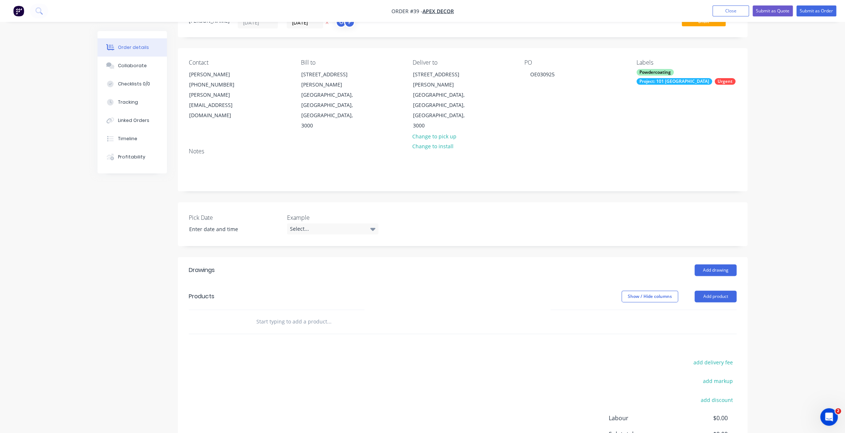
click at [786, 120] on div "Order details Collaborate Checklists 0/0 Tracking Linked Orders Timeline Profit…" at bounding box center [422, 243] width 845 height 553
drag, startPoint x: 186, startPoint y: 176, endPoint x: 521, endPoint y: 201, distance: 335.5
click at [515, 202] on div "Pick Date Example Select..." at bounding box center [463, 224] width 570 height 44
click at [419, 202] on div "Pick Date Example Select..." at bounding box center [463, 224] width 570 height 44
click at [331, 224] on div "Select..." at bounding box center [332, 229] width 91 height 11
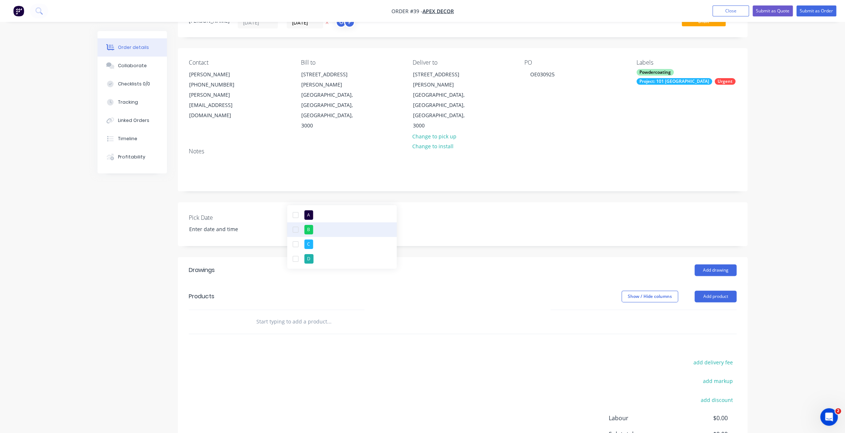
click at [294, 228] on div "button" at bounding box center [295, 229] width 15 height 15
click at [204, 224] on input at bounding box center [229, 229] width 91 height 11
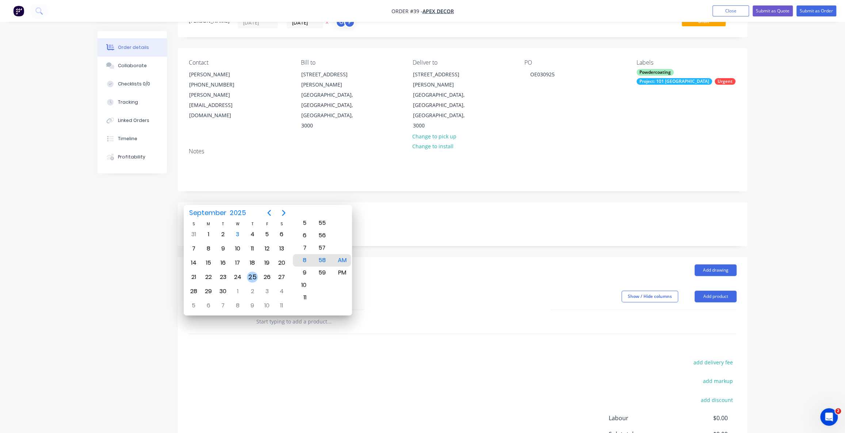
click at [252, 275] on div "25" at bounding box center [252, 277] width 11 height 11
type input "25/09/2025 8:58 AM"
drag, startPoint x: 208, startPoint y: 186, endPoint x: 199, endPoint y: 186, distance: 8.8
click at [202, 213] on label "Pick Date" at bounding box center [234, 217] width 91 height 9
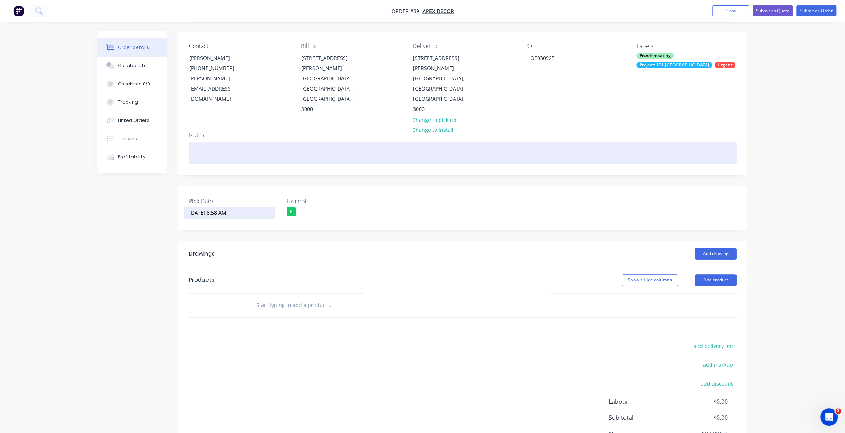
scroll to position [89, 0]
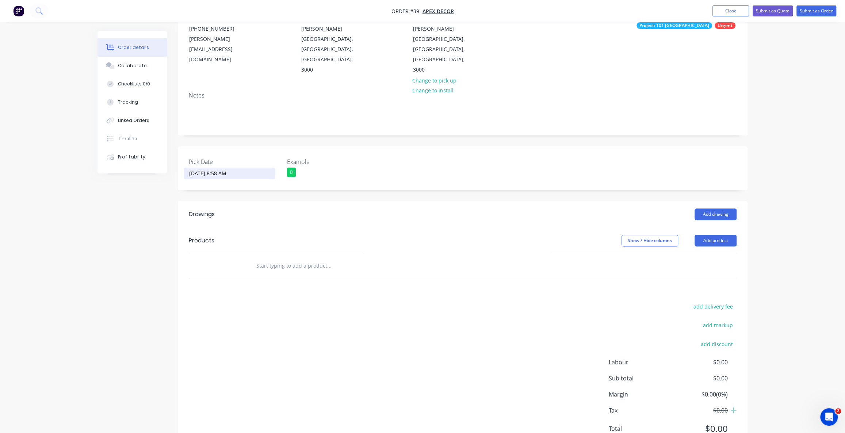
click at [205, 236] on div "Products" at bounding box center [202, 240] width 26 height 9
click at [269, 259] on input "text" at bounding box center [329, 266] width 146 height 15
click at [293, 259] on input "text" at bounding box center [329, 266] width 146 height 15
click at [803, 196] on div "Order details Collaborate Checklists 0/0 Tracking Linked Orders Timeline Profit…" at bounding box center [422, 187] width 845 height 553
click at [778, 207] on div "Order details Collaborate Checklists 0/0 Tracking Linked Orders Timeline Profit…" at bounding box center [422, 187] width 845 height 553
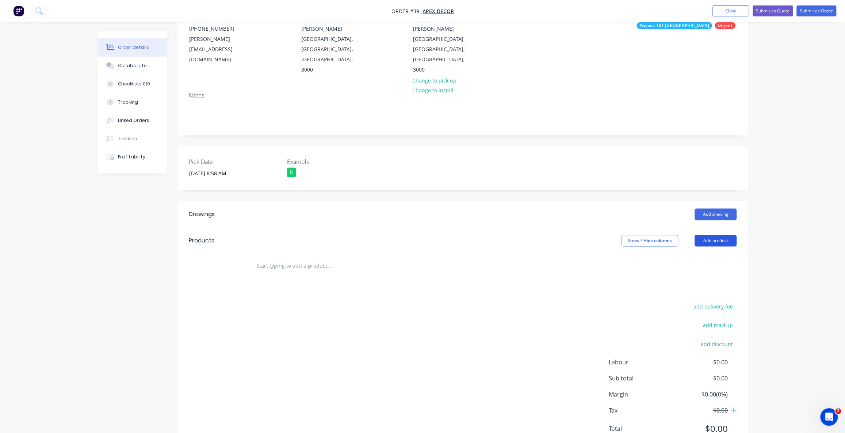
click at [721, 235] on button "Add product" at bounding box center [716, 241] width 42 height 12
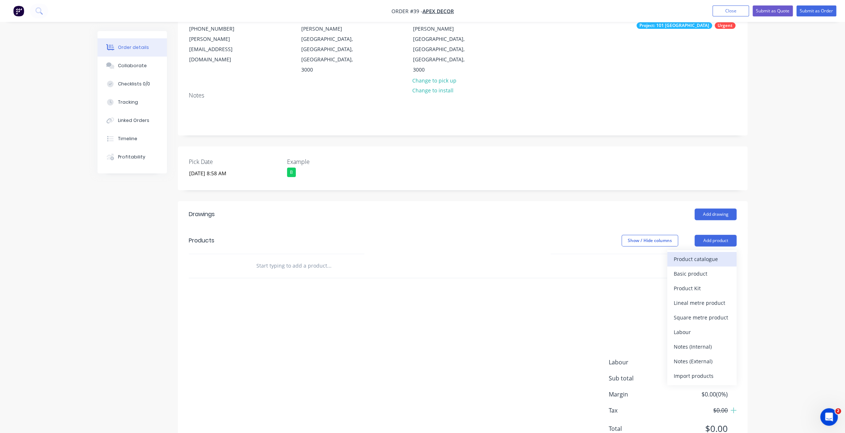
click at [713, 254] on div "Product catalogue" at bounding box center [702, 259] width 56 height 11
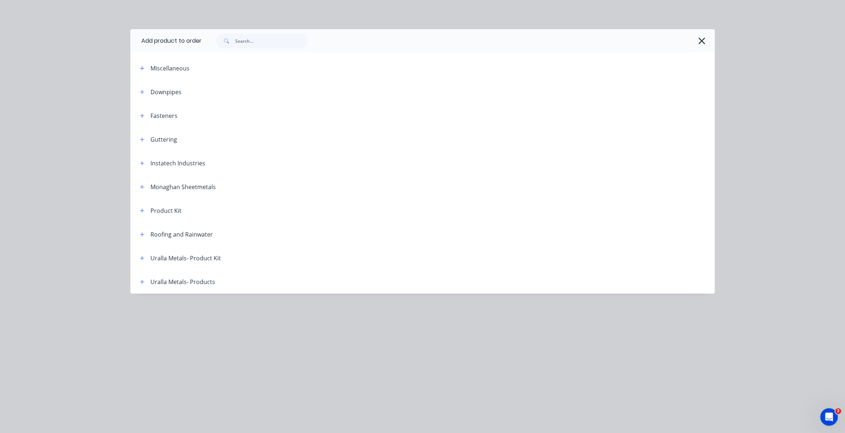
click at [704, 41] on icon "button" at bounding box center [702, 41] width 8 height 10
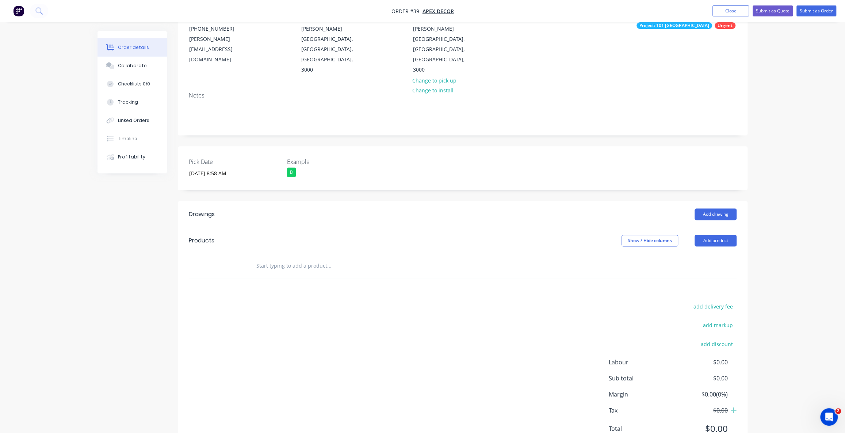
click at [287, 259] on input "text" at bounding box center [329, 266] width 146 height 15
type input "N"
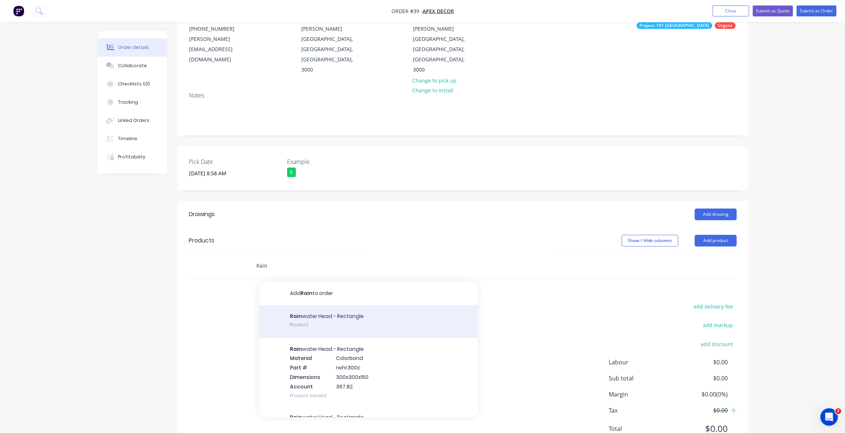
type input "Rain"
click at [332, 305] on div "Rain water Head - Rectangle Product" at bounding box center [368, 321] width 219 height 33
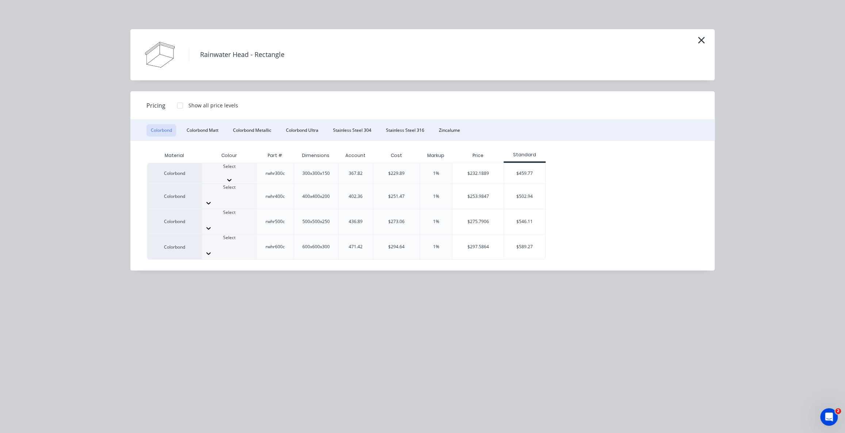
click at [236, 175] on div at bounding box center [229, 173] width 54 height 7
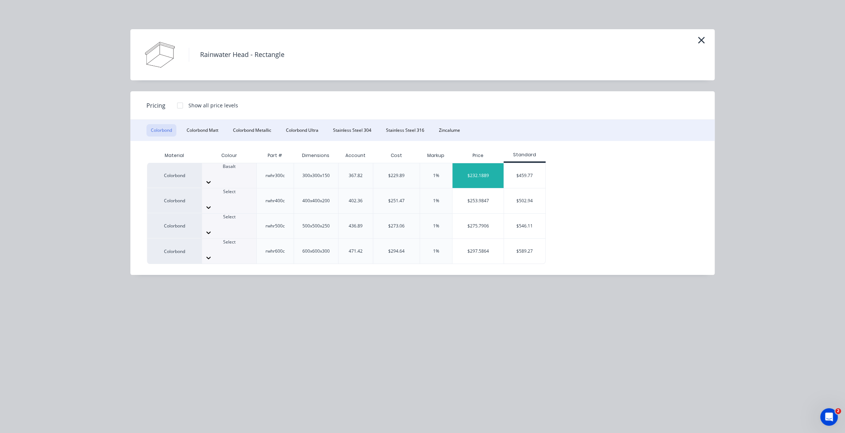
click at [476, 176] on div "$232.1889" at bounding box center [478, 175] width 51 height 25
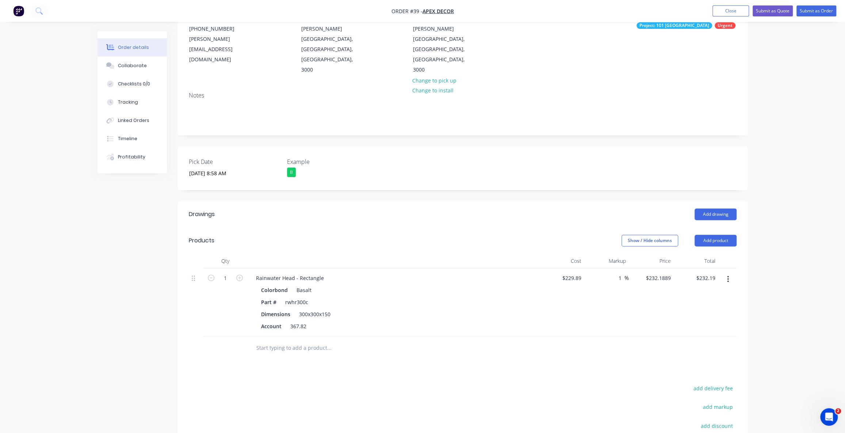
drag, startPoint x: 297, startPoint y: 259, endPoint x: 306, endPoint y: 259, distance: 9.1
click at [298, 285] on div "Basalt" at bounding box center [303, 290] width 18 height 11
click at [291, 297] on div "rwhr300c" at bounding box center [296, 302] width 29 height 11
click at [304, 309] on div "300x300x150" at bounding box center [314, 314] width 37 height 11
drag, startPoint x: 359, startPoint y: 339, endPoint x: 340, endPoint y: 316, distance: 29.8
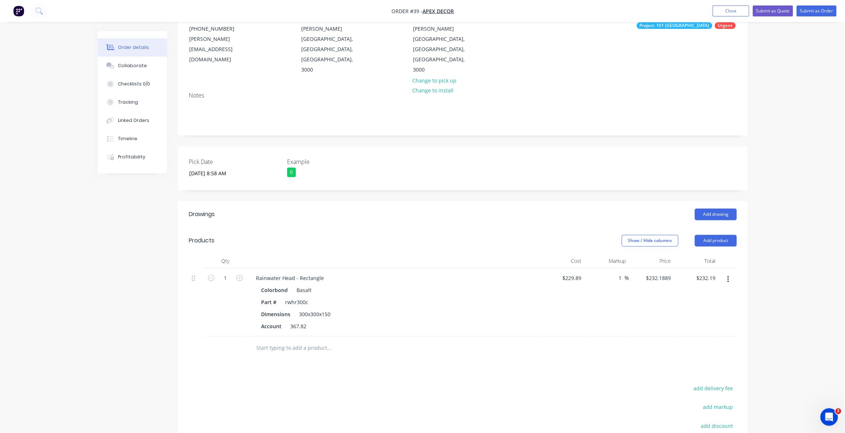
click at [359, 338] on div "Drawings Add drawing Products Show / Hide columns Add product Qty Cost Markup P…" at bounding box center [463, 368] width 570 height 334
click at [727, 275] on icon "button" at bounding box center [728, 279] width 2 height 8
click at [708, 337] on div "Delete" at bounding box center [702, 342] width 56 height 11
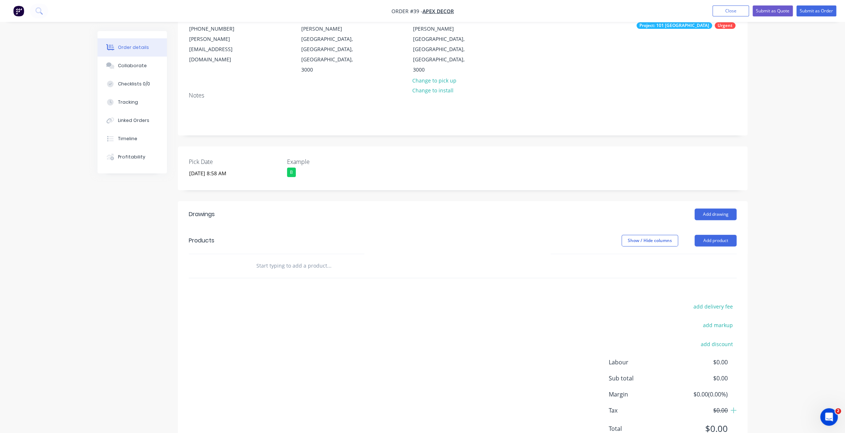
click at [297, 259] on input "text" at bounding box center [329, 266] width 146 height 15
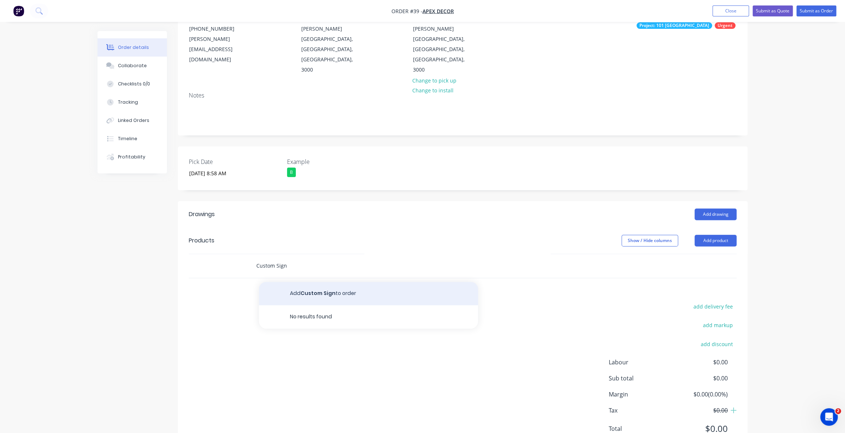
type input "Custom Sign"
click at [304, 282] on button "Add Custom Sign to order" at bounding box center [368, 293] width 219 height 23
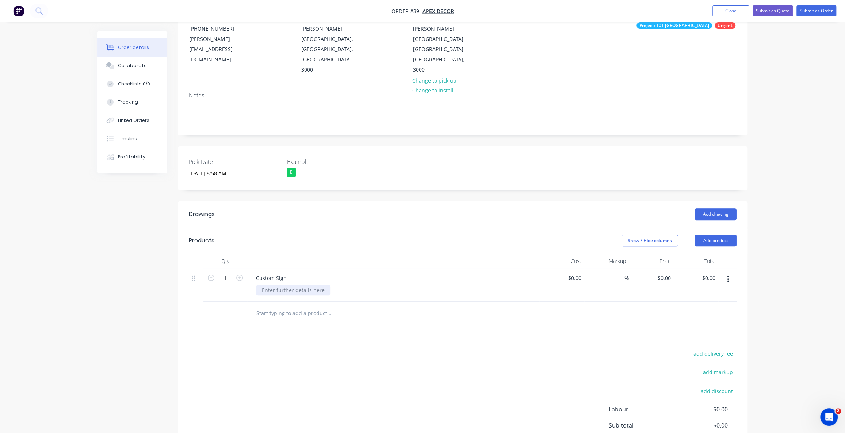
click at [298, 285] on div at bounding box center [293, 290] width 75 height 11
click at [579, 273] on input at bounding box center [580, 278] width 8 height 11
type input "$750.00"
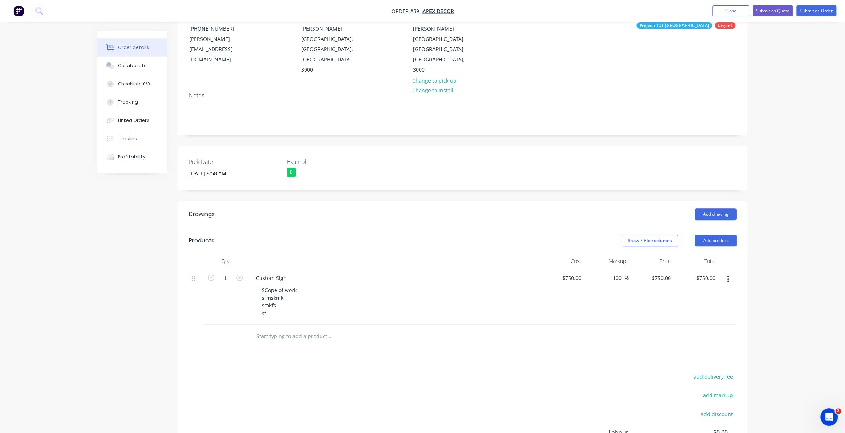
type input "100"
type input "1500"
type input "$1,500.00"
click at [664, 273] on input "1500" at bounding box center [666, 278] width 15 height 11
click at [671, 273] on input "1500" at bounding box center [666, 278] width 15 height 11
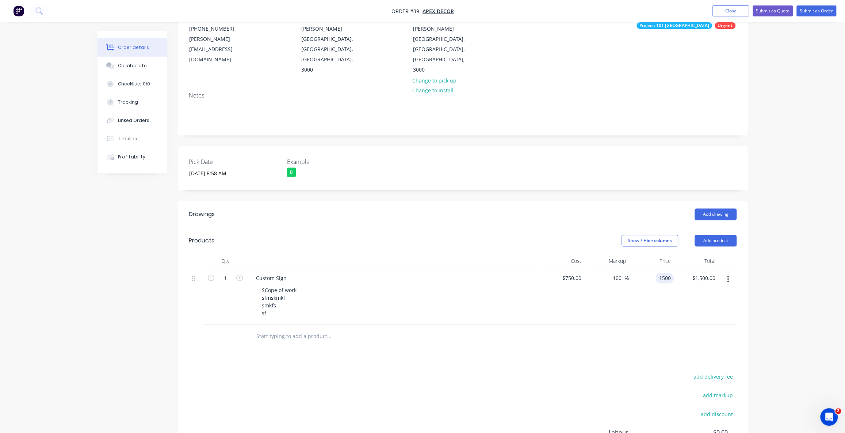
type input "$1,500.00"
click at [769, 183] on div "Order details Collaborate Checklists 0/0 Tracking Linked Orders Timeline Profit…" at bounding box center [422, 223] width 845 height 624
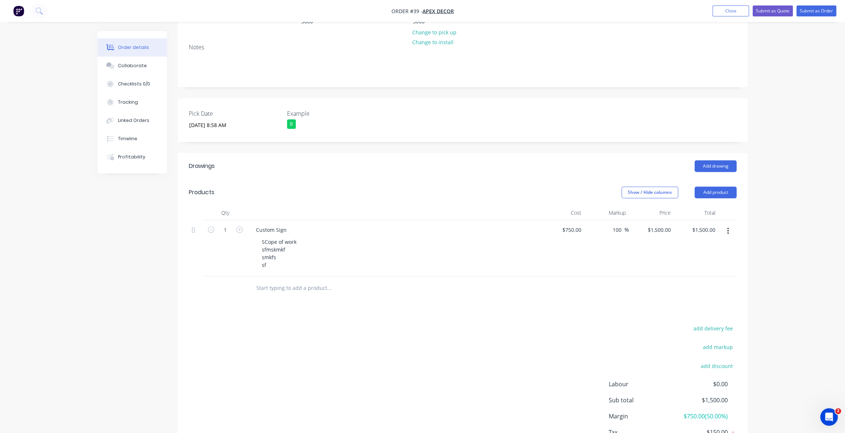
scroll to position [155, 0]
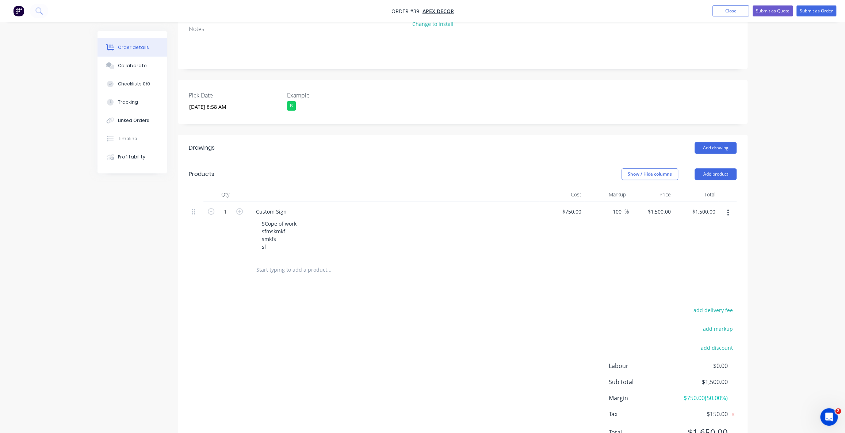
click at [769, 175] on div "Order details Collaborate Checklists 0/0 Tracking Linked Orders Timeline Profit…" at bounding box center [422, 157] width 845 height 624
click at [730, 206] on button "button" at bounding box center [728, 212] width 17 height 13
click at [786, 183] on div "Order details Collaborate Checklists 0/0 Tracking Linked Orders Timeline Profit…" at bounding box center [422, 157] width 845 height 624
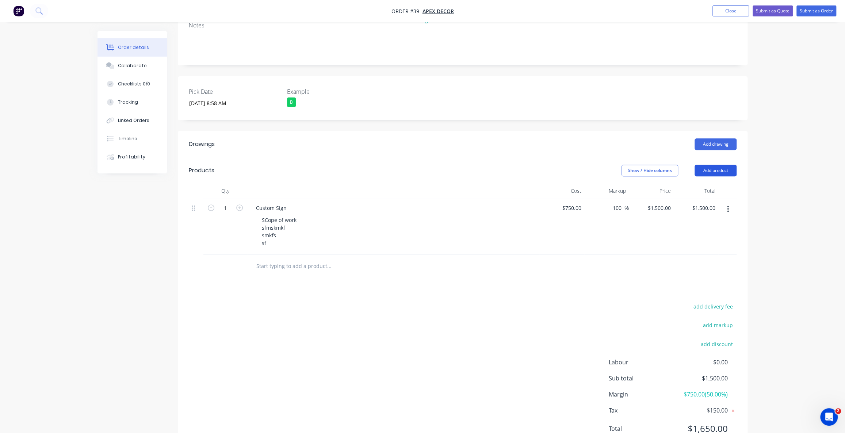
click at [721, 165] on button "Add product" at bounding box center [716, 171] width 42 height 12
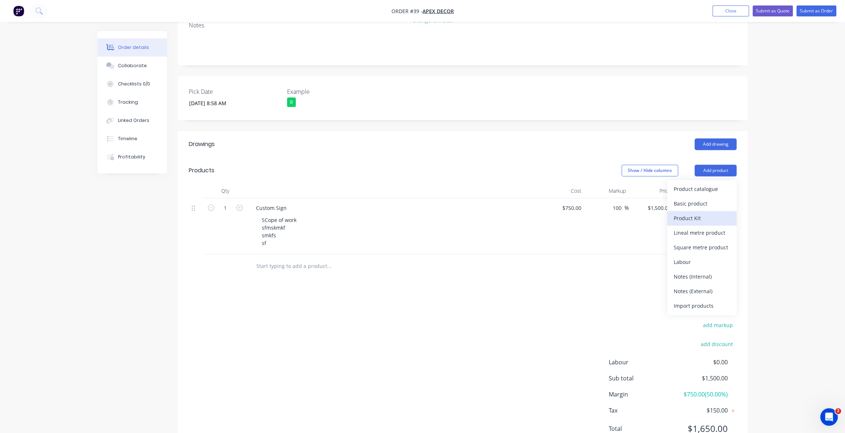
click at [707, 213] on div "Product Kit" at bounding box center [702, 218] width 56 height 11
click at [763, 184] on div "Order details Collaborate Checklists 0/0 Tracking Linked Orders Timeline Profit…" at bounding box center [422, 153] width 845 height 624
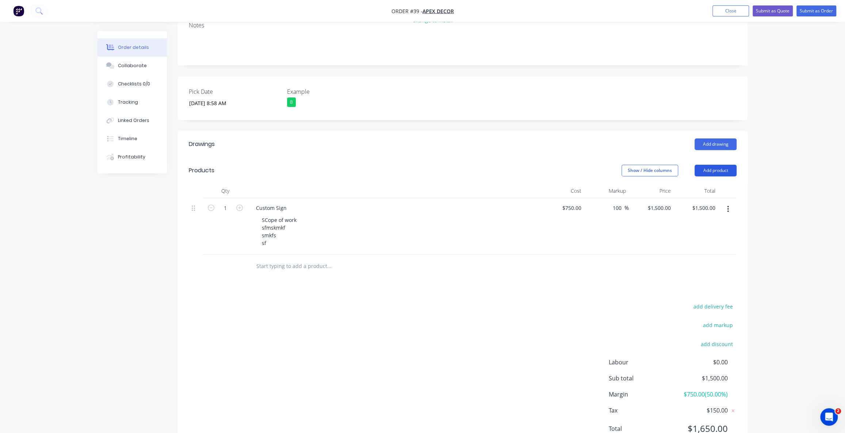
click at [720, 165] on button "Add product" at bounding box center [716, 171] width 42 height 12
click at [683, 228] on div "Back" at bounding box center [702, 233] width 56 height 11
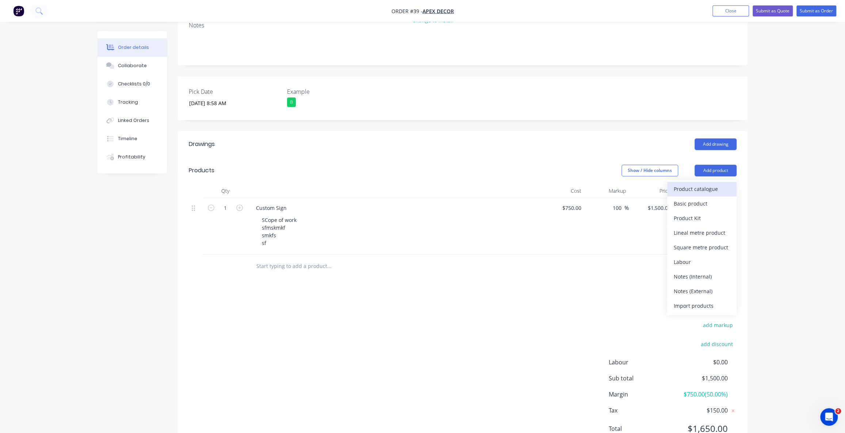
click at [708, 184] on div "Product catalogue" at bounding box center [702, 189] width 56 height 11
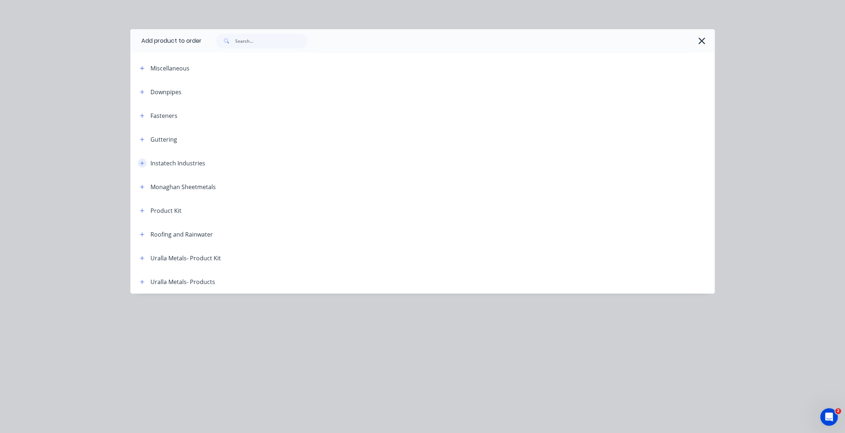
click at [144, 161] on button "button" at bounding box center [142, 163] width 9 height 9
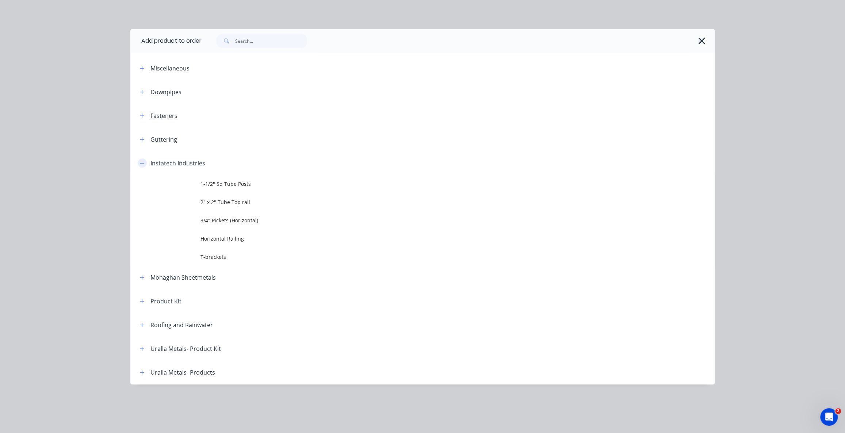
click at [144, 161] on icon "button" at bounding box center [142, 163] width 4 height 5
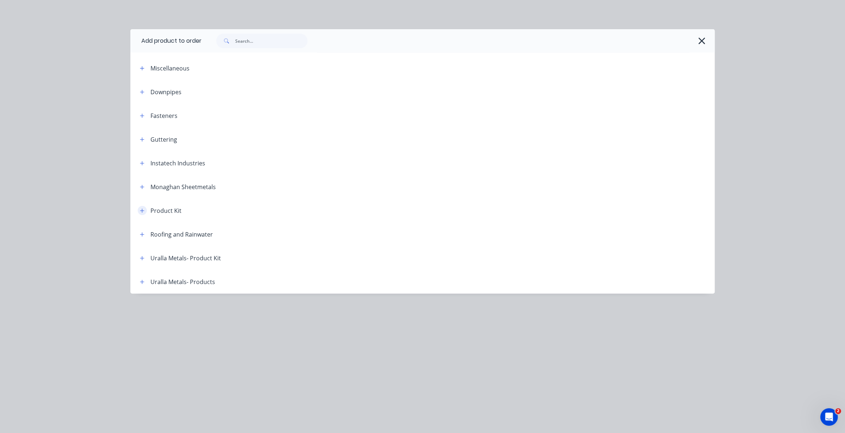
click at [141, 210] on icon "button" at bounding box center [142, 211] width 4 height 4
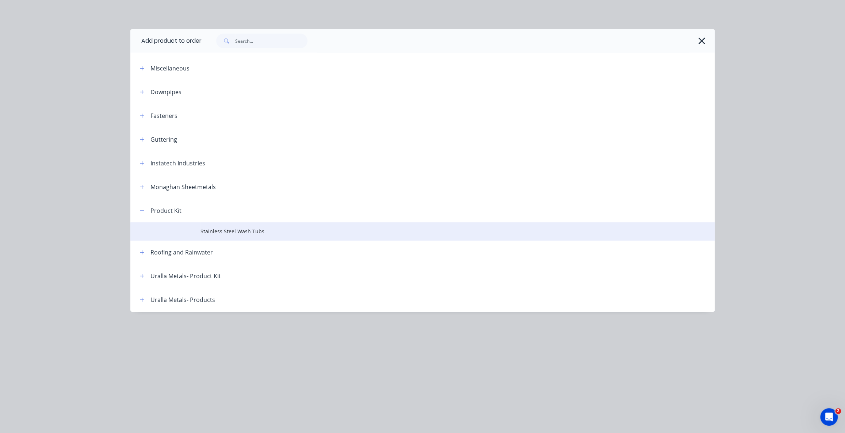
click at [252, 236] on td "Stainless Steel Wash Tubs" at bounding box center [458, 231] width 514 height 18
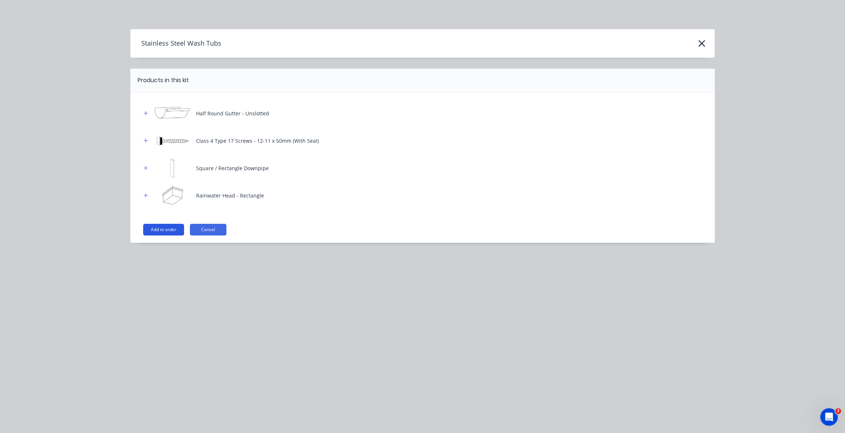
click at [171, 230] on button "Add to order" at bounding box center [163, 230] width 41 height 12
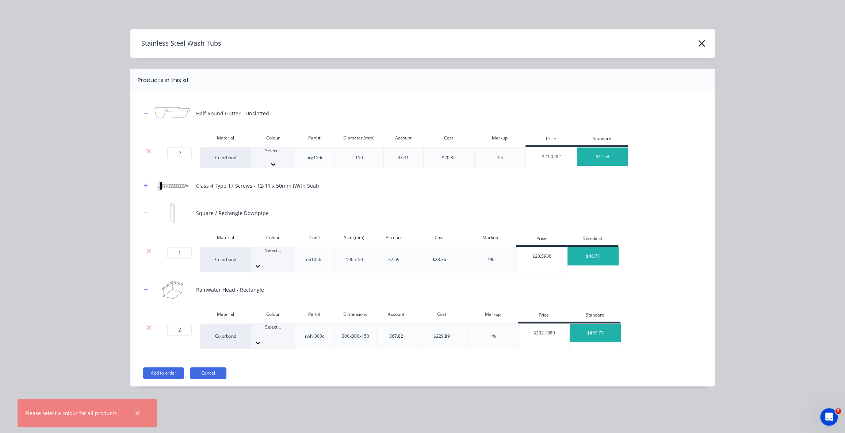
click at [266, 154] on div at bounding box center [272, 157] width 43 height 7
click at [274, 331] on div at bounding box center [272, 334] width 43 height 7
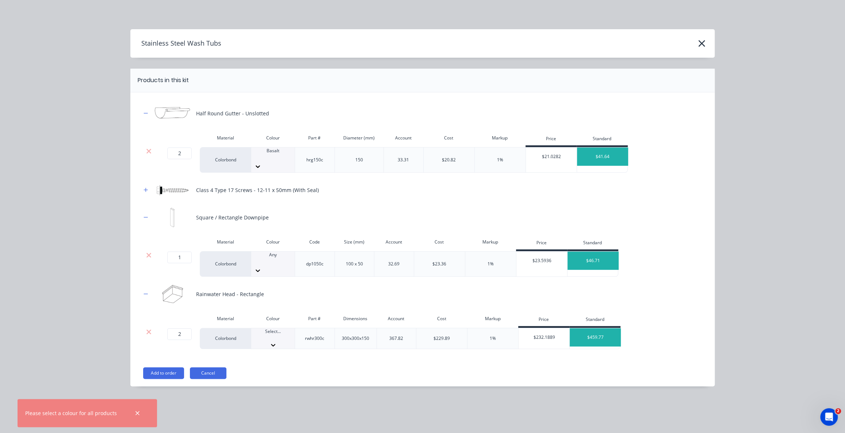
click at [178, 367] on button "Add to order" at bounding box center [163, 373] width 41 height 12
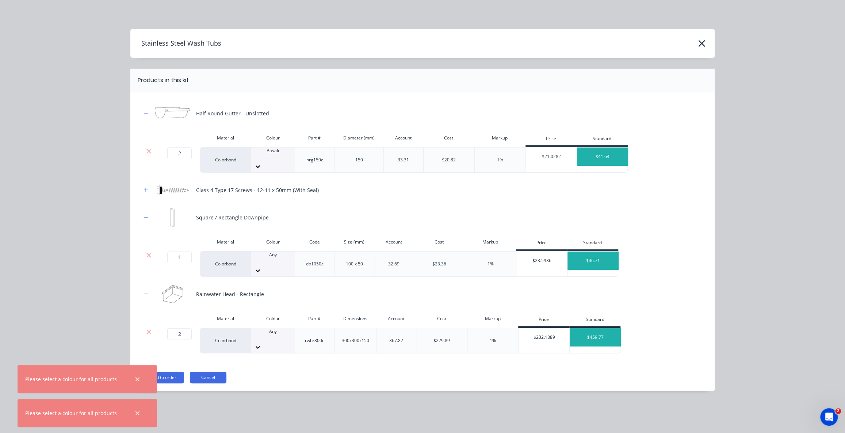
click at [261, 258] on div at bounding box center [272, 261] width 43 height 7
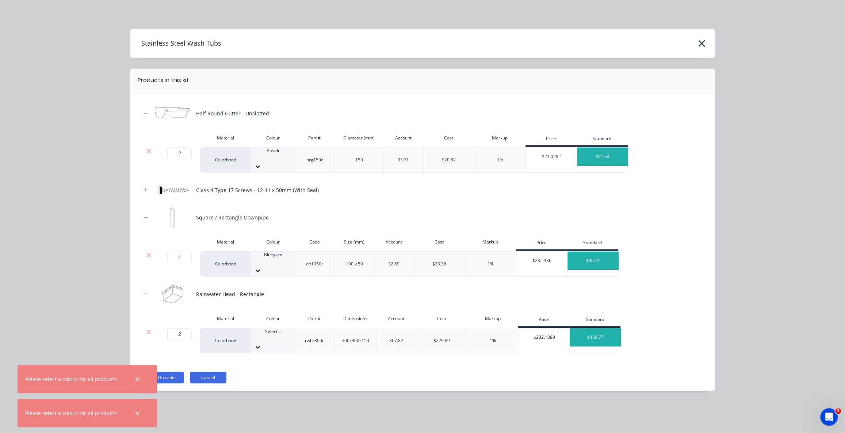
click at [269, 335] on div at bounding box center [272, 338] width 43 height 7
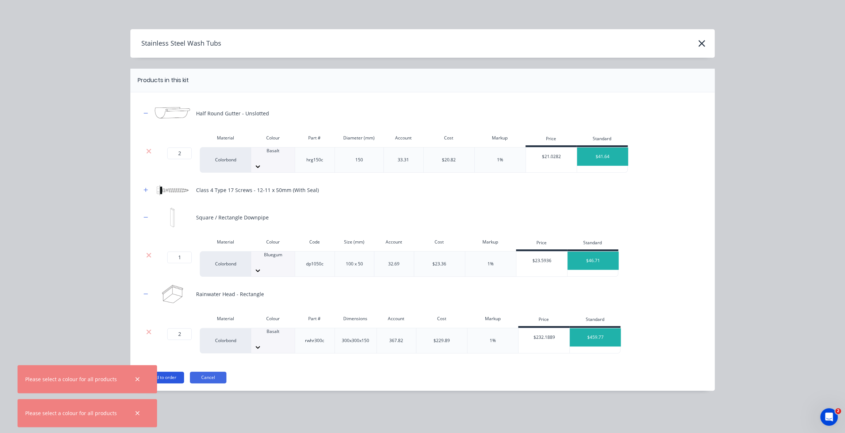
click at [157, 372] on button "Add to order" at bounding box center [163, 378] width 41 height 12
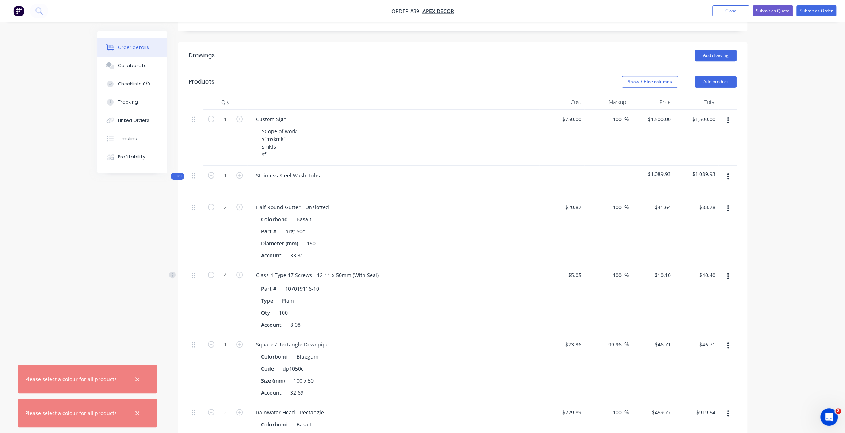
scroll to position [236, 0]
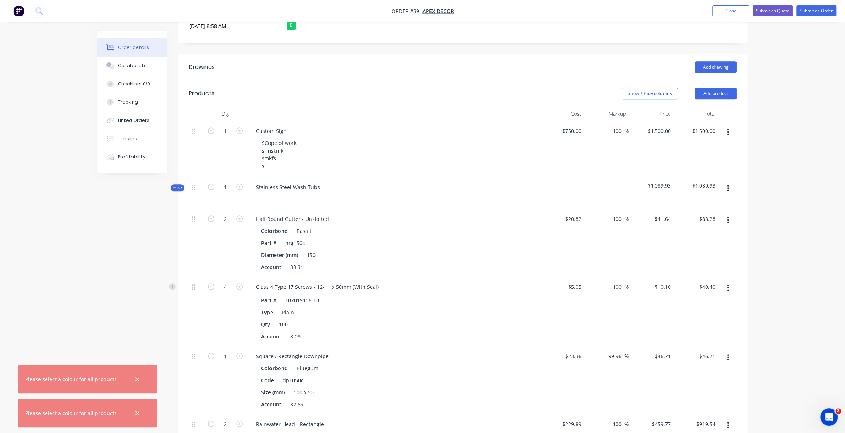
click at [727, 182] on button "button" at bounding box center [728, 188] width 17 height 13
click at [690, 246] on div "Delete" at bounding box center [702, 251] width 56 height 11
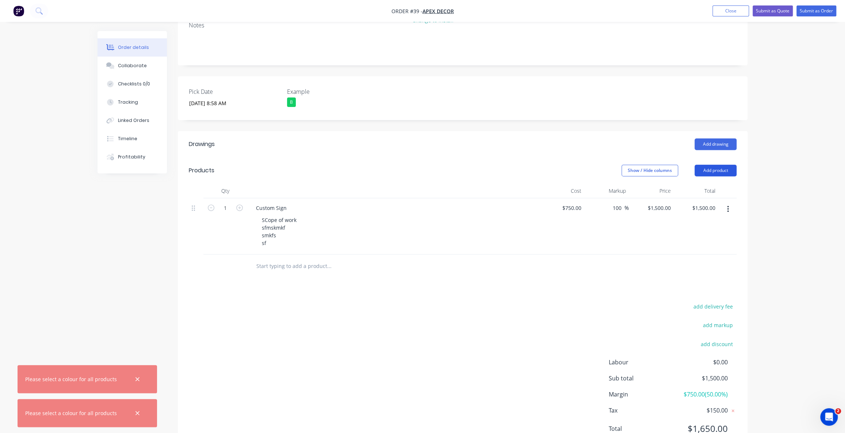
click at [723, 165] on button "Add product" at bounding box center [716, 171] width 42 height 12
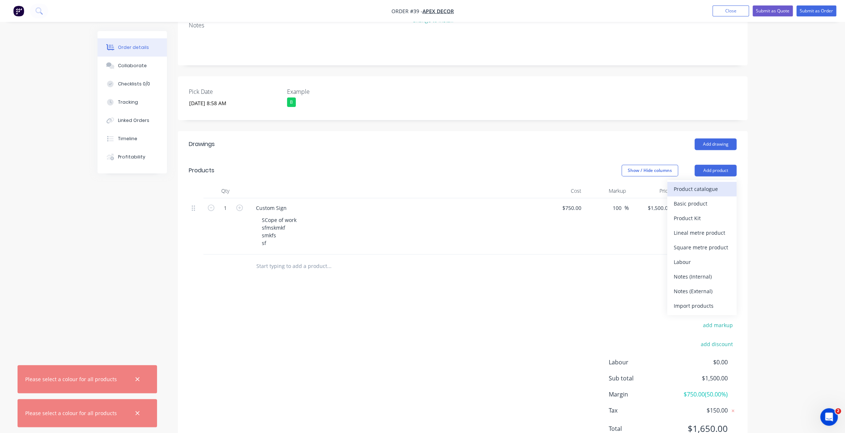
click at [704, 184] on div "Product catalogue" at bounding box center [702, 189] width 56 height 11
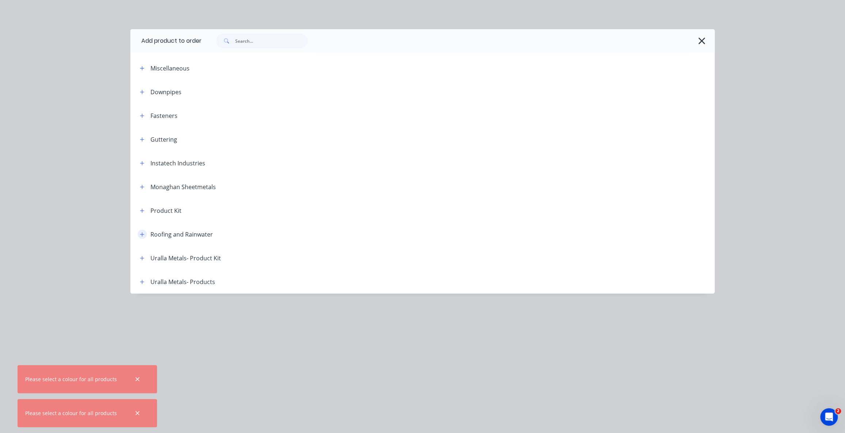
click at [141, 234] on icon "button" at bounding box center [142, 234] width 4 height 4
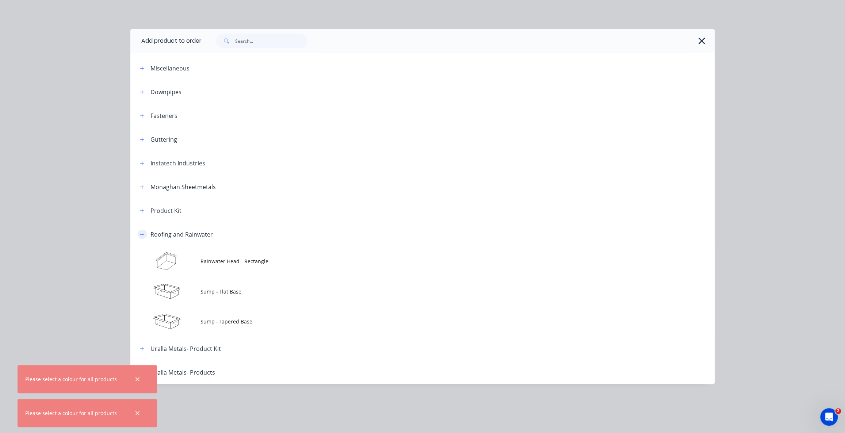
click at [141, 234] on icon "button" at bounding box center [142, 234] width 4 height 0
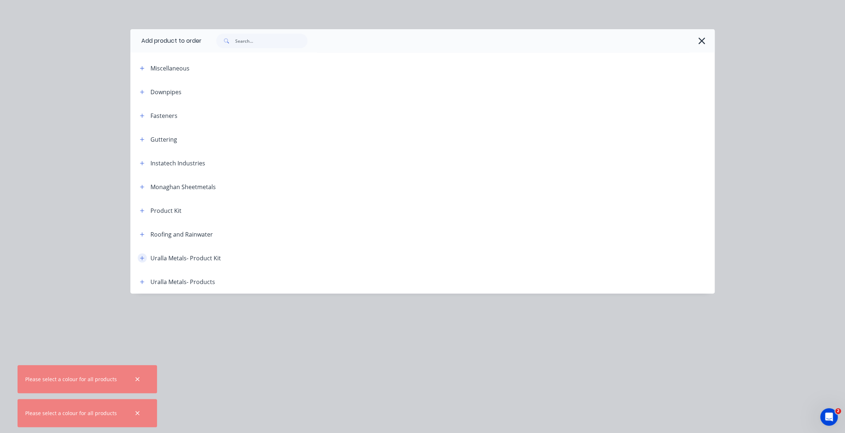
click at [142, 255] on button "button" at bounding box center [142, 258] width 9 height 9
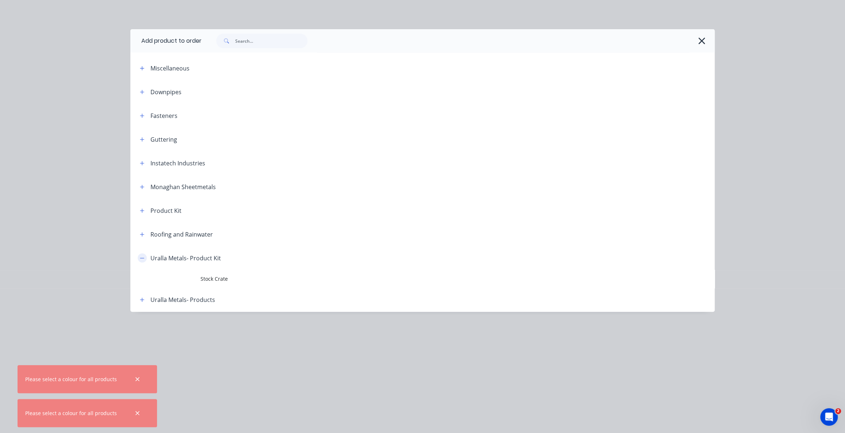
click at [142, 255] on button "button" at bounding box center [142, 258] width 9 height 9
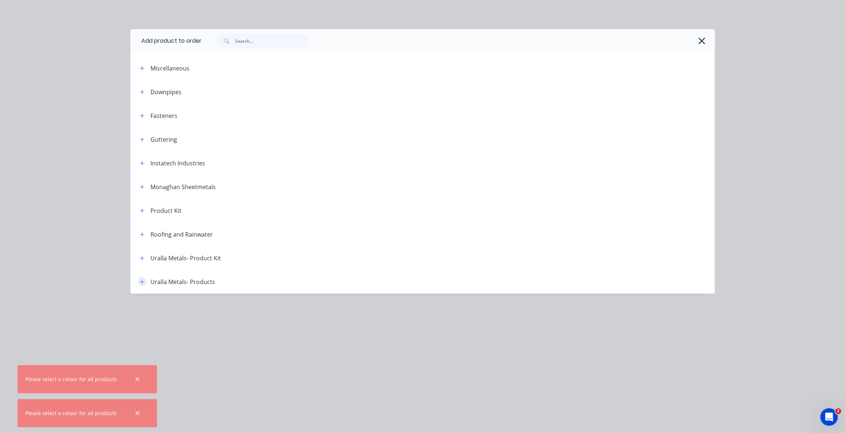
click at [139, 284] on button "button" at bounding box center [142, 281] width 9 height 9
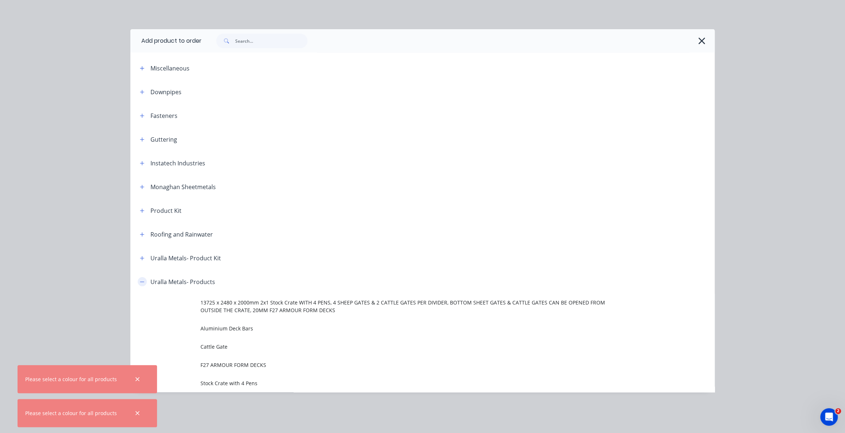
click at [139, 284] on button "button" at bounding box center [142, 281] width 9 height 9
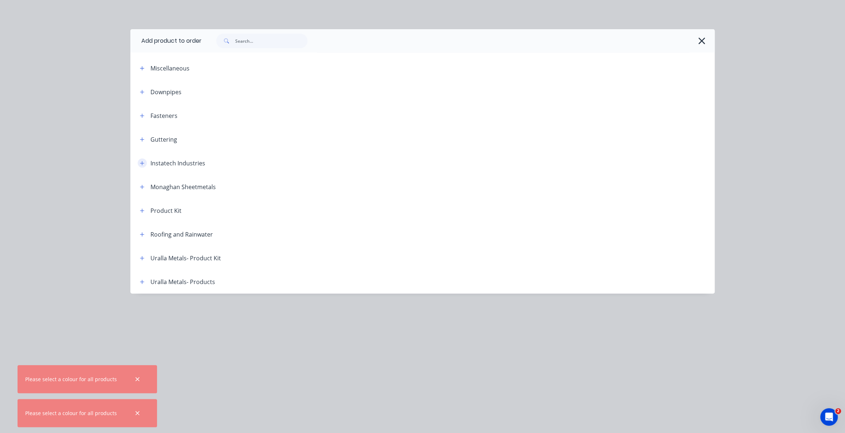
click at [143, 163] on icon "button" at bounding box center [142, 163] width 4 height 5
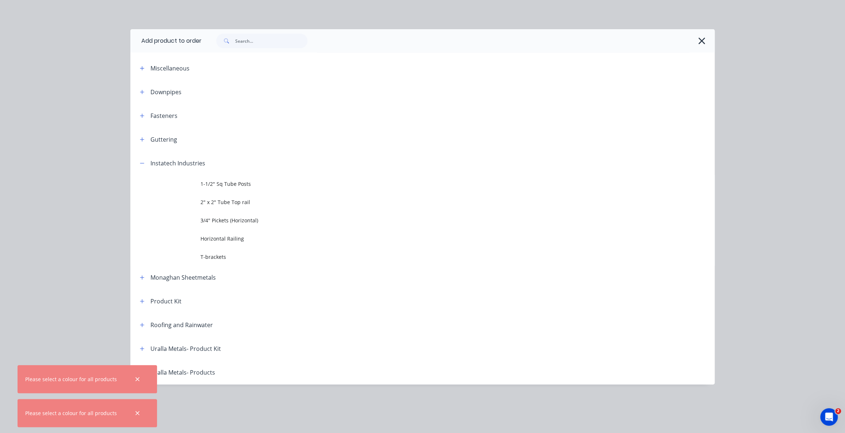
drag, startPoint x: 165, startPoint y: 165, endPoint x: 206, endPoint y: 165, distance: 40.9
click at [181, 164] on div "Instatech Industries" at bounding box center [177, 163] width 55 height 9
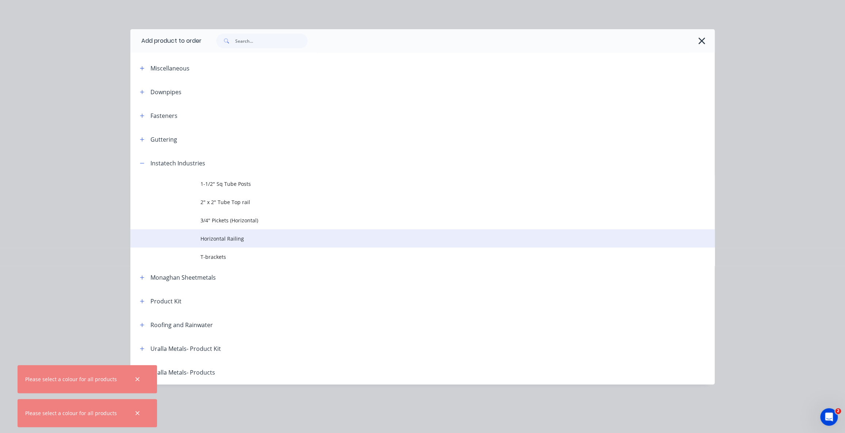
click at [234, 238] on span "Horizontal Railing" at bounding box center [406, 239] width 411 height 8
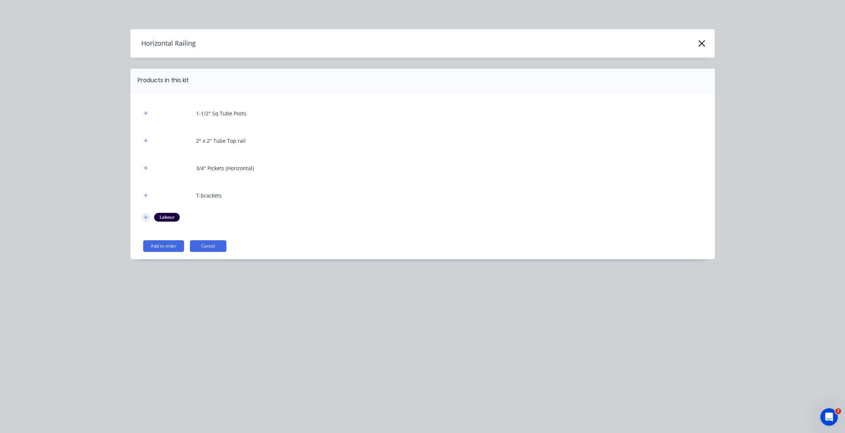
click at [145, 219] on icon "button" at bounding box center [146, 217] width 4 height 5
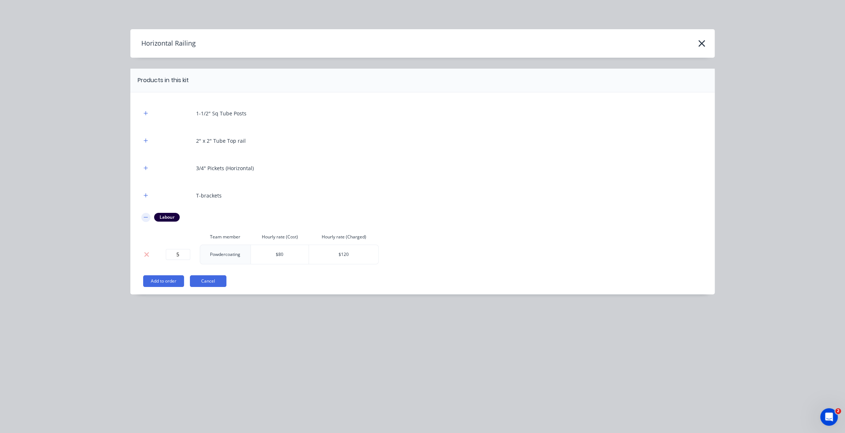
click at [144, 218] on icon "button" at bounding box center [146, 217] width 4 height 5
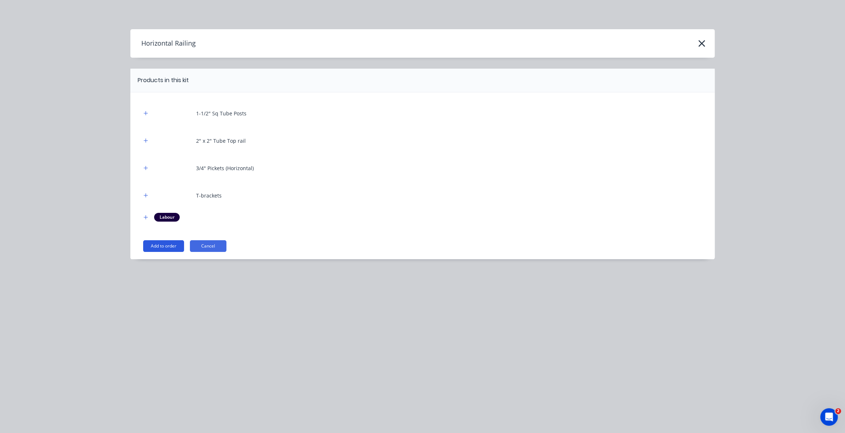
click at [160, 248] on button "Add to order" at bounding box center [163, 246] width 41 height 12
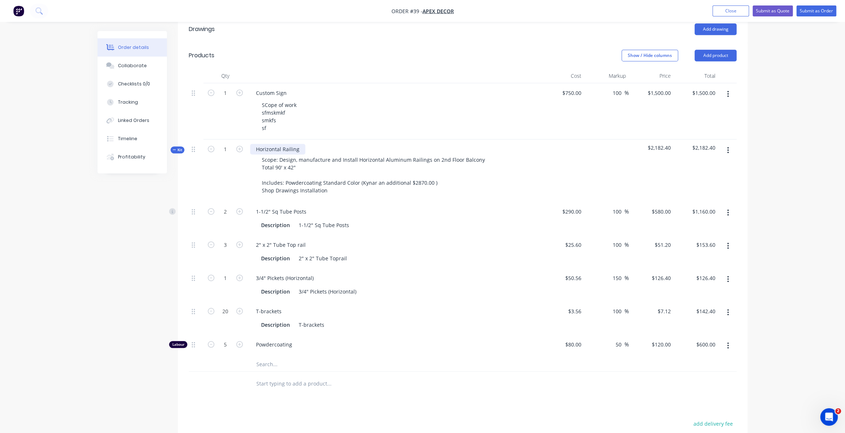
scroll to position [259, 0]
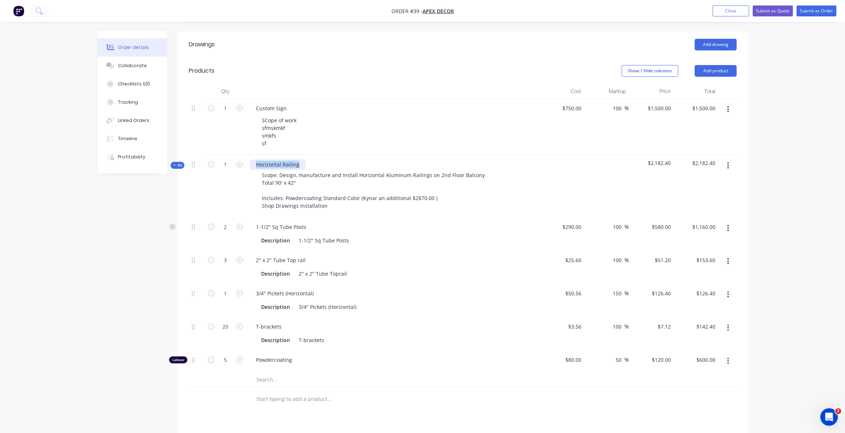
drag, startPoint x: 299, startPoint y: 135, endPoint x: 252, endPoint y: 134, distance: 46.8
click at [252, 159] on div "Horizontal Railing" at bounding box center [277, 164] width 55 height 11
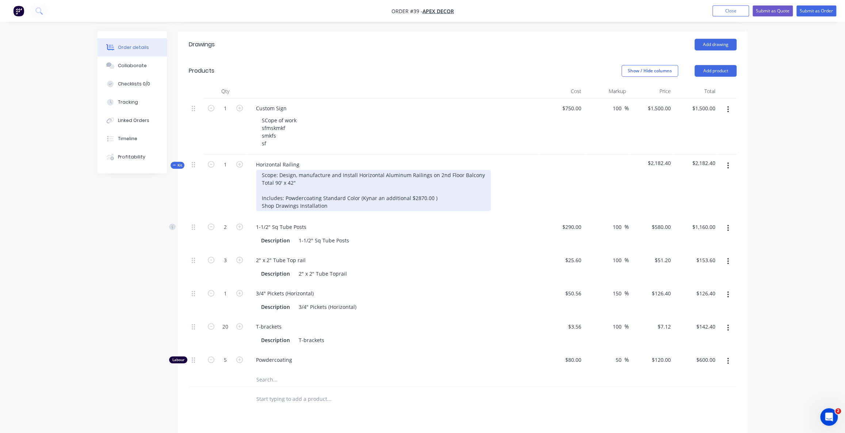
click at [331, 175] on div "Scope: Design, manufacture and Install Horizontal Aluminum Railings on 2nd Floo…" at bounding box center [373, 190] width 235 height 41
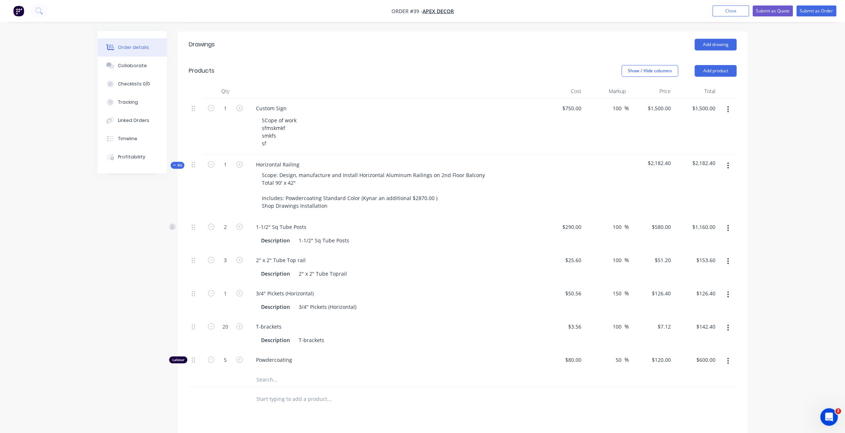
click at [176, 163] on span "Kit" at bounding box center [177, 165] width 9 height 5
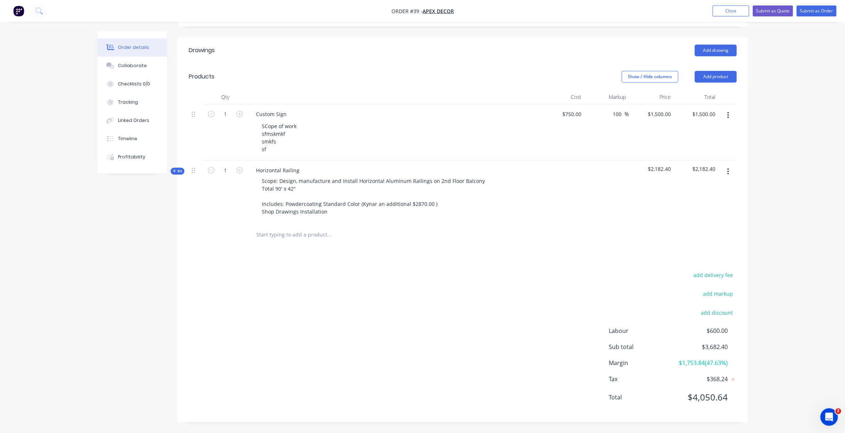
scroll to position [221, 0]
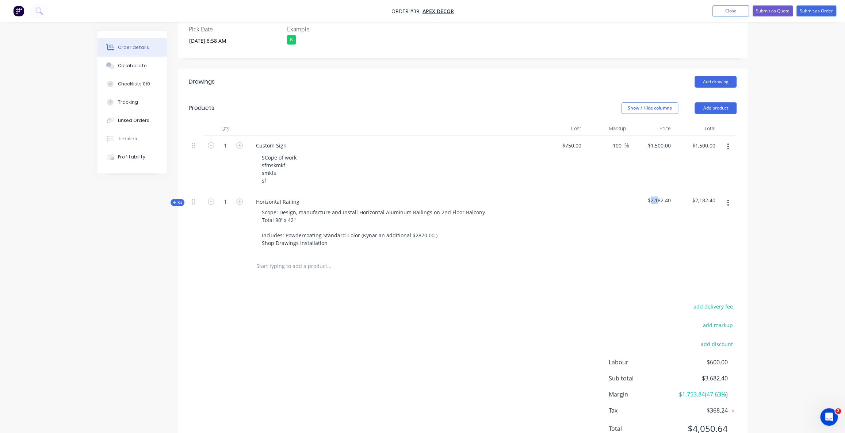
drag, startPoint x: 649, startPoint y: 169, endPoint x: 675, endPoint y: 168, distance: 26.0
click at [668, 197] on span "$2,182.40" at bounding box center [651, 201] width 39 height 8
click at [802, 157] on div "Order details Collaborate Checklists 0/0 Tracking Linked Orders Timeline Profit…" at bounding box center [422, 122] width 845 height 686
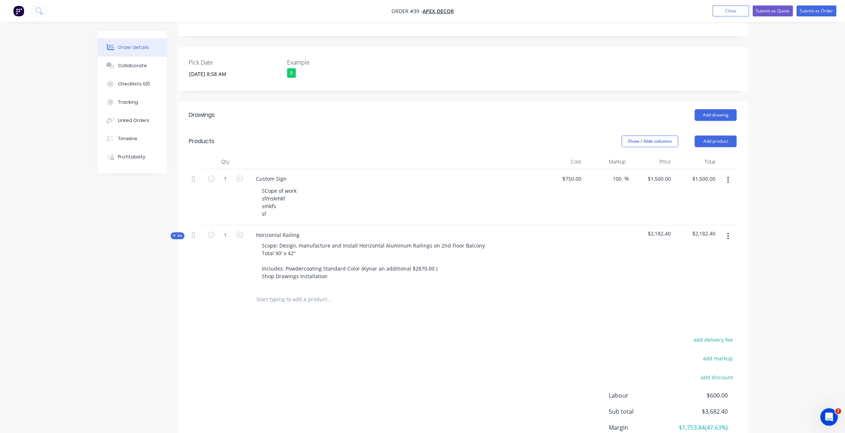
click at [176, 233] on span "Kit" at bounding box center [177, 235] width 9 height 5
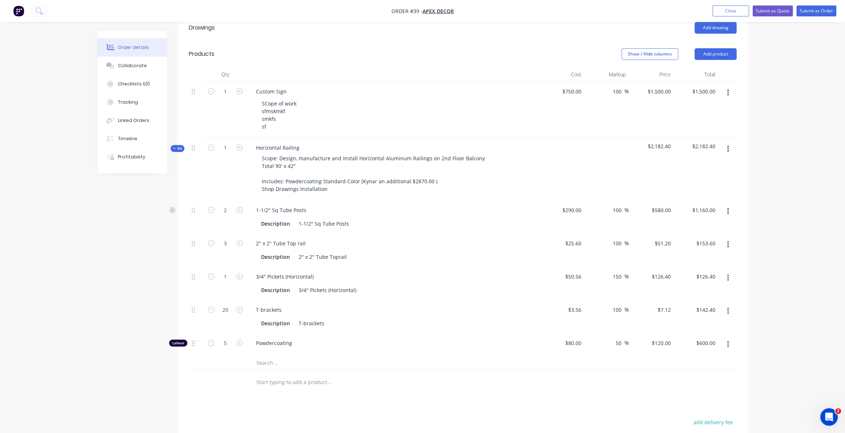
scroll to position [288, 0]
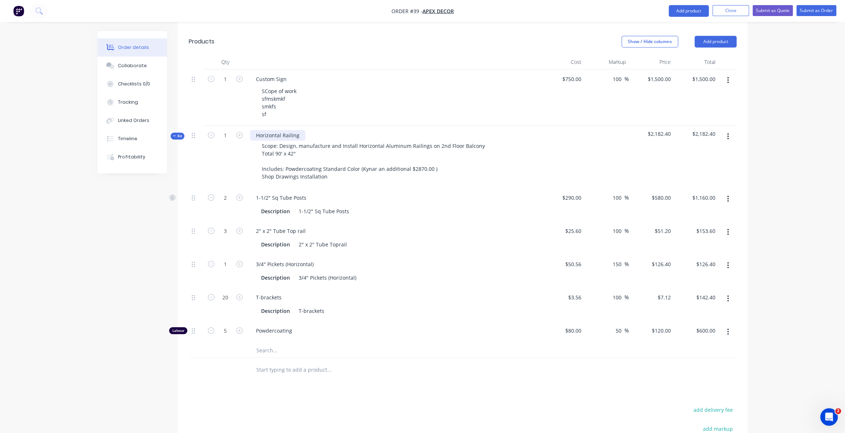
click at [297, 130] on div "Horizontal Railing" at bounding box center [277, 135] width 55 height 11
click at [669, 130] on span "$2,182.40" at bounding box center [651, 134] width 39 height 8
click at [771, 119] on div "Order details Collaborate Checklists 0/0 Tracking Linked Orders Timeline Profit…" at bounding box center [422, 140] width 845 height 856
click at [212, 294] on icon "button" at bounding box center [211, 297] width 7 height 7
type input "19"
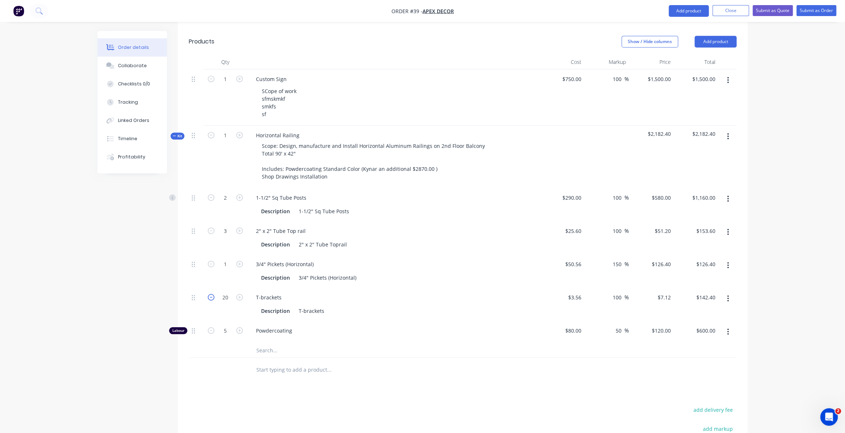
type input "$135.28"
click at [212, 294] on icon "button" at bounding box center [211, 297] width 7 height 7
type input "18"
type input "$128.16"
click at [212, 294] on icon "button" at bounding box center [211, 297] width 7 height 7
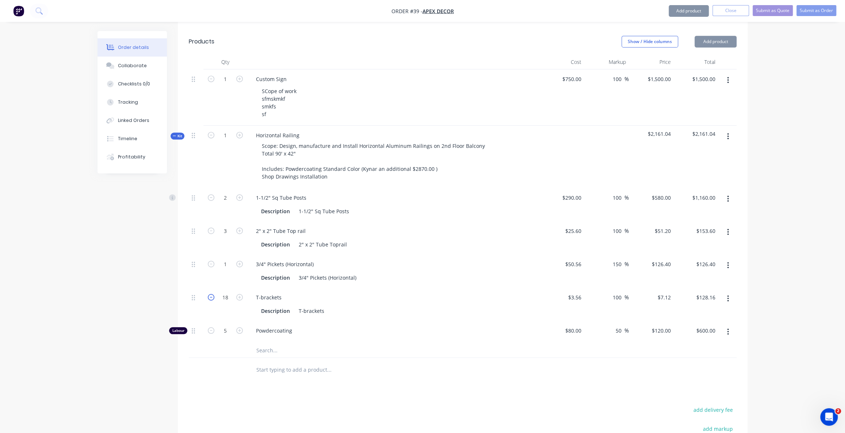
type input "17"
type input "$121.04"
click at [212, 294] on icon "button" at bounding box center [211, 297] width 7 height 7
type input "16"
type input "$113.92"
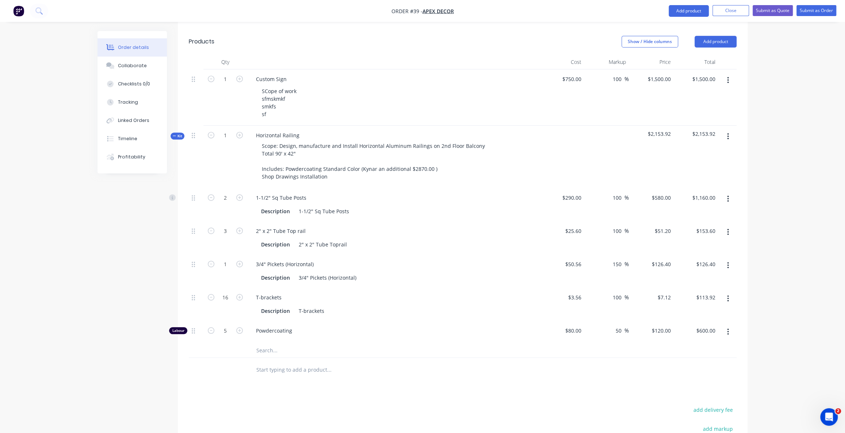
click at [727, 292] on button "button" at bounding box center [728, 298] width 17 height 13
click at [766, 186] on div "Order details Collaborate Checklists 0/0 Tracking Linked Orders Timeline Profit…" at bounding box center [422, 140] width 845 height 856
click at [281, 343] on input "text" at bounding box center [329, 350] width 146 height 15
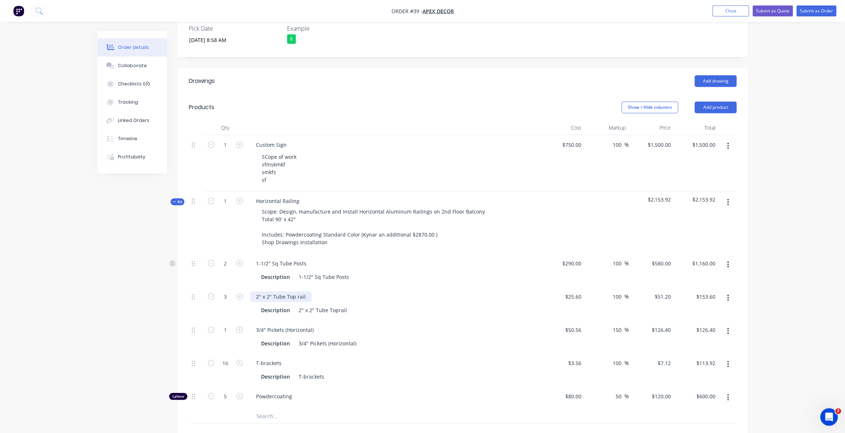
scroll to position [221, 0]
drag, startPoint x: 713, startPoint y: 170, endPoint x: 698, endPoint y: 171, distance: 15.7
click at [698, 197] on span "$2,153.92" at bounding box center [696, 201] width 39 height 8
click at [179, 200] on span "Kit" at bounding box center [177, 202] width 9 height 5
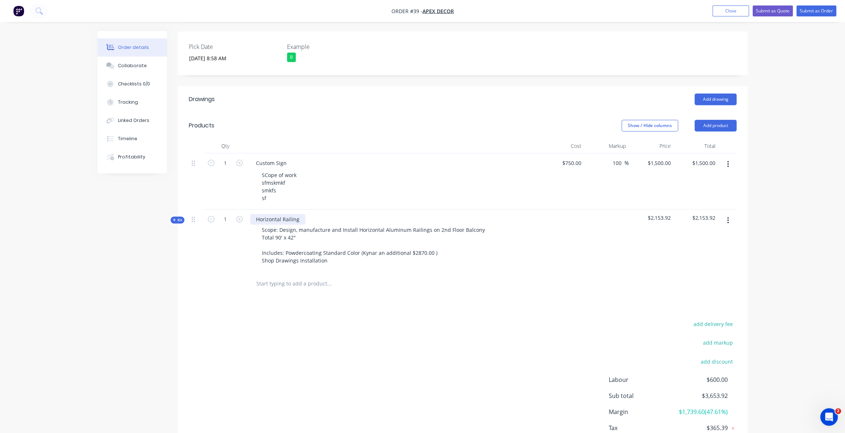
scroll to position [188, 0]
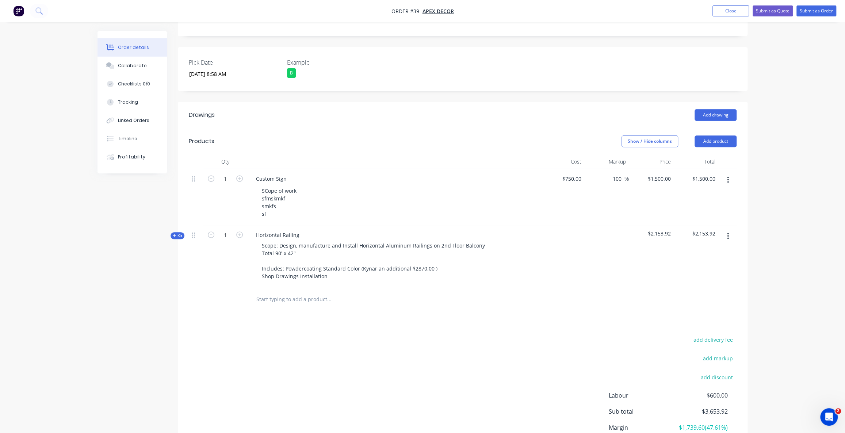
click at [182, 233] on span "Kit" at bounding box center [177, 235] width 9 height 5
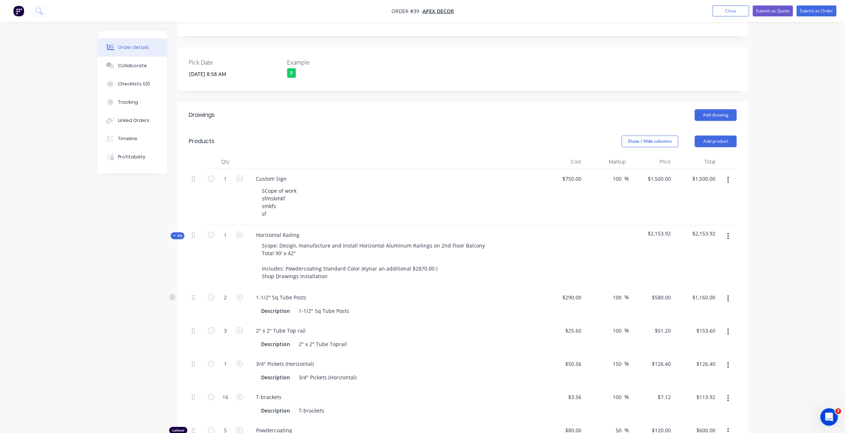
click at [181, 232] on div "Kit" at bounding box center [178, 235] width 14 height 7
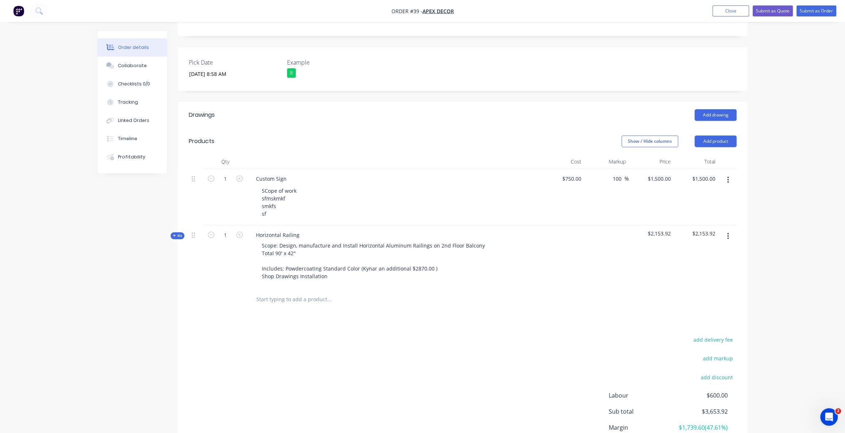
click at [777, 147] on div "Order details Collaborate Checklists 0/0 Tracking Linked Orders Timeline Profit…" at bounding box center [422, 155] width 845 height 686
click at [729, 136] on button "Add product" at bounding box center [716, 142] width 42 height 12
click at [719, 155] on div "Product catalogue" at bounding box center [702, 160] width 56 height 11
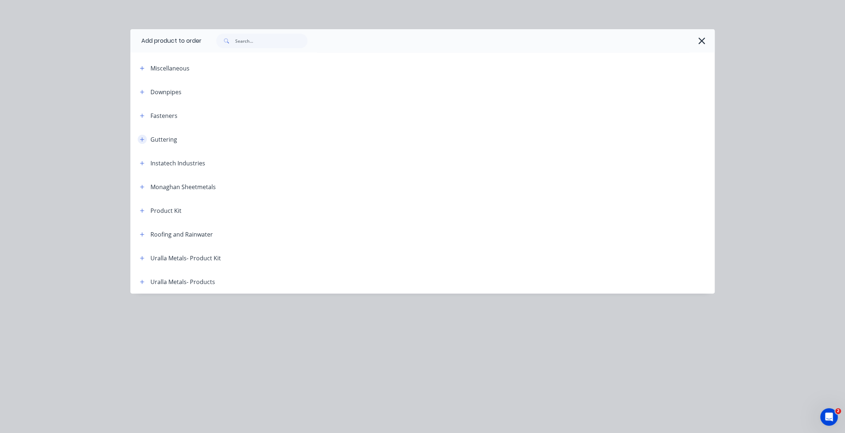
click at [141, 137] on icon "button" at bounding box center [142, 139] width 4 height 5
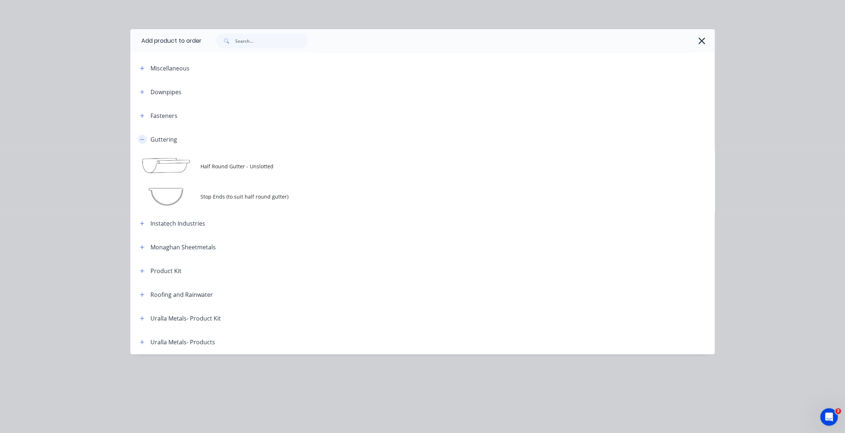
click at [140, 136] on button "button" at bounding box center [142, 139] width 9 height 9
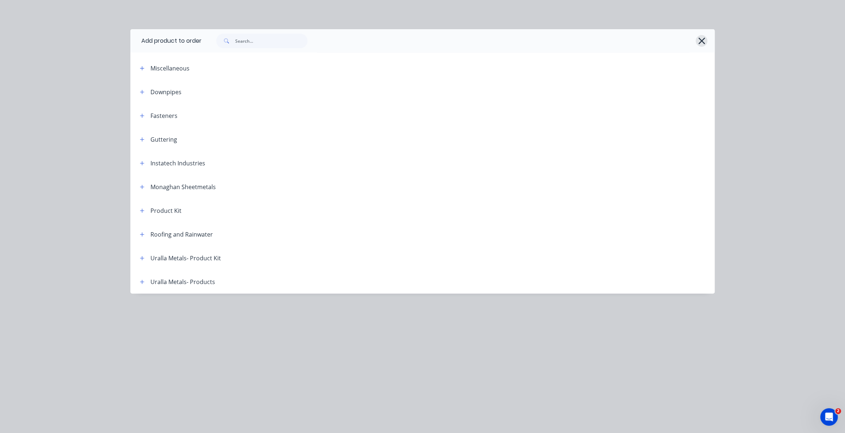
click at [704, 42] on icon "button" at bounding box center [702, 41] width 8 height 10
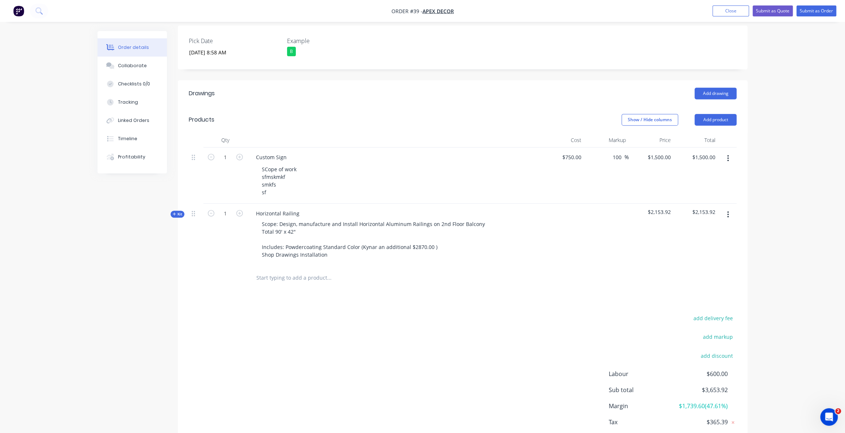
scroll to position [221, 0]
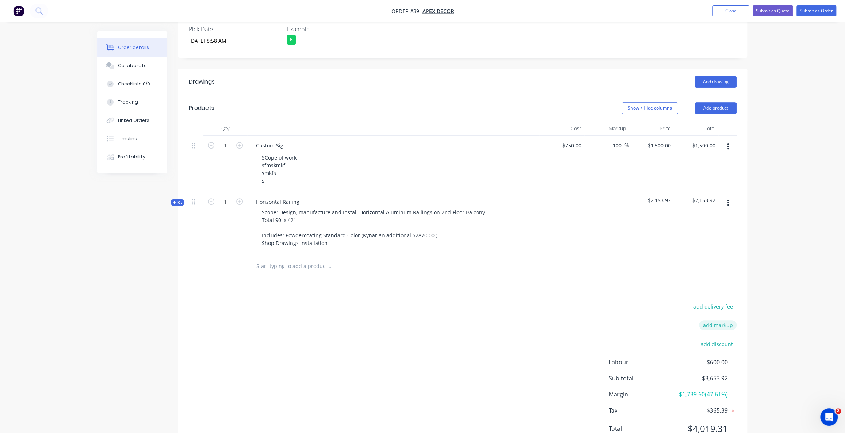
click at [716, 320] on button "add markup" at bounding box center [718, 325] width 38 height 10
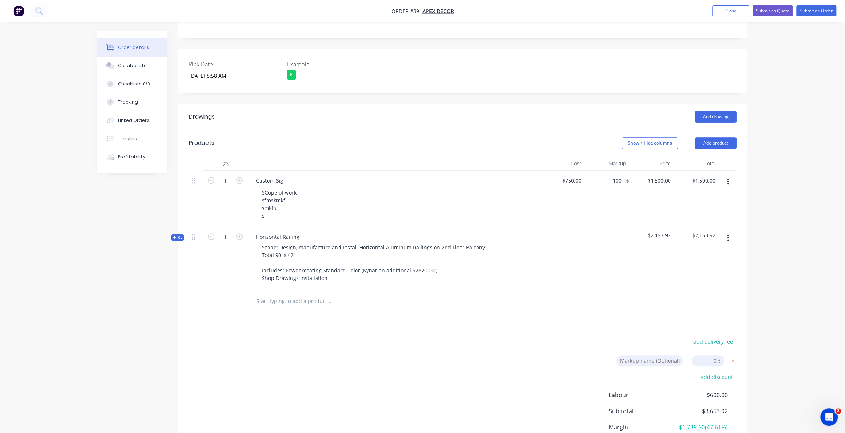
scroll to position [219, 0]
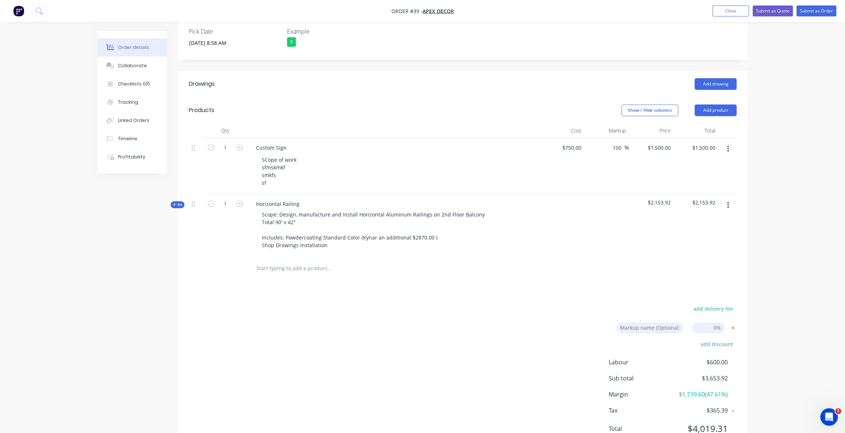
click at [734, 324] on icon at bounding box center [732, 327] width 7 height 7
drag, startPoint x: 676, startPoint y: 363, endPoint x: 735, endPoint y: 363, distance: 58.4
click at [733, 390] on div "Margin $1,739.60 ( 47.61 %)" at bounding box center [673, 394] width 128 height 9
click at [755, 365] on div "Order details Collaborate Checklists 0/0 Tracking Linked Orders Timeline Profit…" at bounding box center [422, 122] width 845 height 686
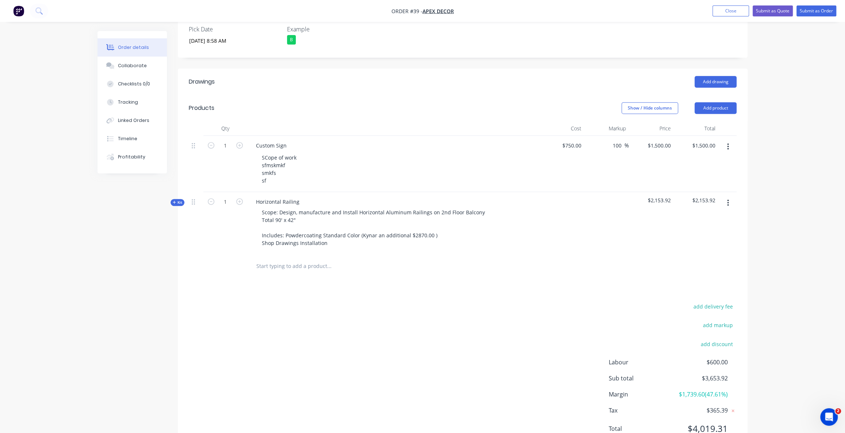
drag, startPoint x: 727, startPoint y: 402, endPoint x: 665, endPoint y: 403, distance: 61.7
click at [717, 422] on span "$4,019.31" at bounding box center [701, 428] width 54 height 13
click at [811, 82] on div "Order details Collaborate Checklists 0/0 Tracking Linked Orders Timeline Profit…" at bounding box center [422, 122] width 845 height 686
click at [773, 13] on button "Submit as Quote" at bounding box center [773, 10] width 40 height 11
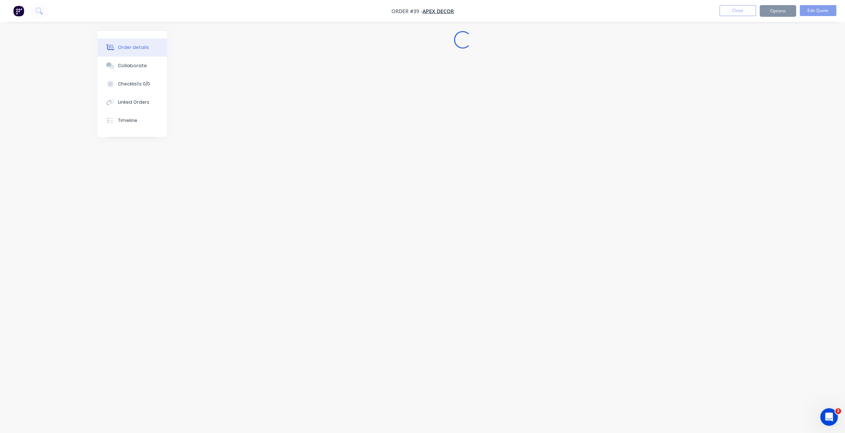
scroll to position [0, 0]
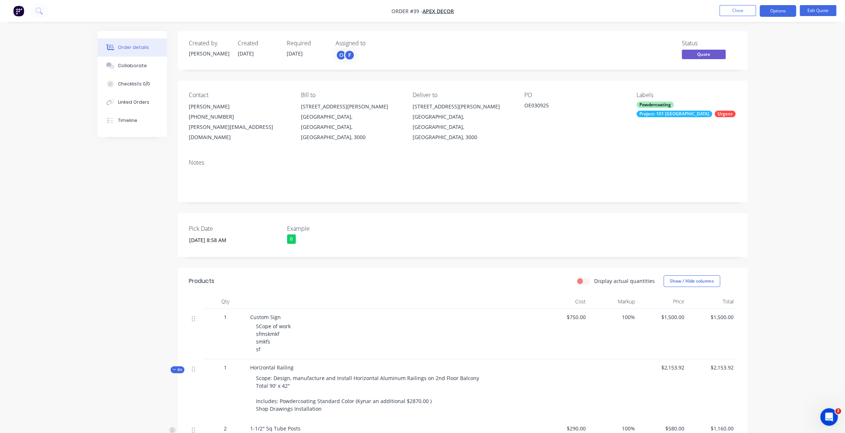
click at [770, 81] on div "Order details Collaborate Checklists 0/0 Linked Orders Timeline Order details C…" at bounding box center [422, 345] width 845 height 691
click at [776, 7] on button "Options" at bounding box center [778, 11] width 37 height 12
click at [740, 44] on div "Quote" at bounding box center [756, 44] width 67 height 11
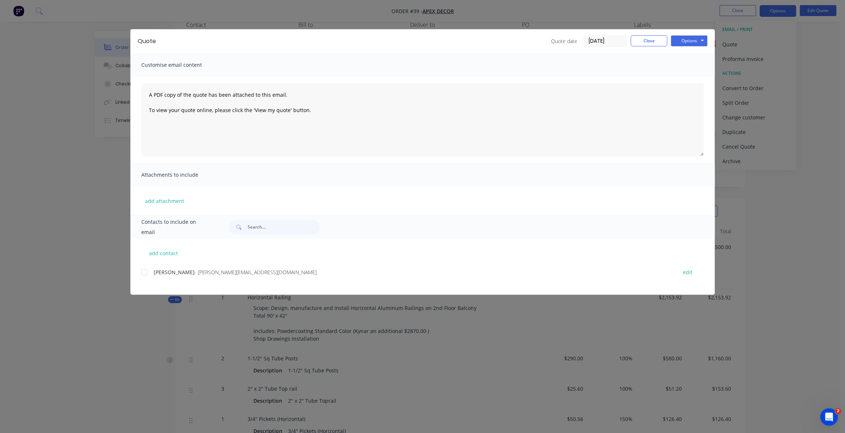
scroll to position [33, 0]
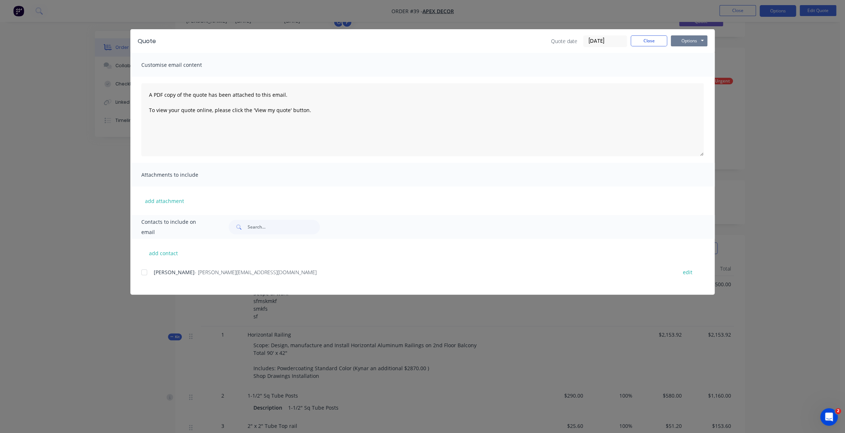
click at [694, 35] on div "Quote Quote date 03/09/25 Close Options Preview Print Email" at bounding box center [422, 41] width 584 height 24
click at [691, 38] on button "Options" at bounding box center [689, 40] width 37 height 11
click at [694, 53] on button "Preview" at bounding box center [694, 54] width 47 height 12
click at [653, 46] on button "Close" at bounding box center [649, 40] width 37 height 11
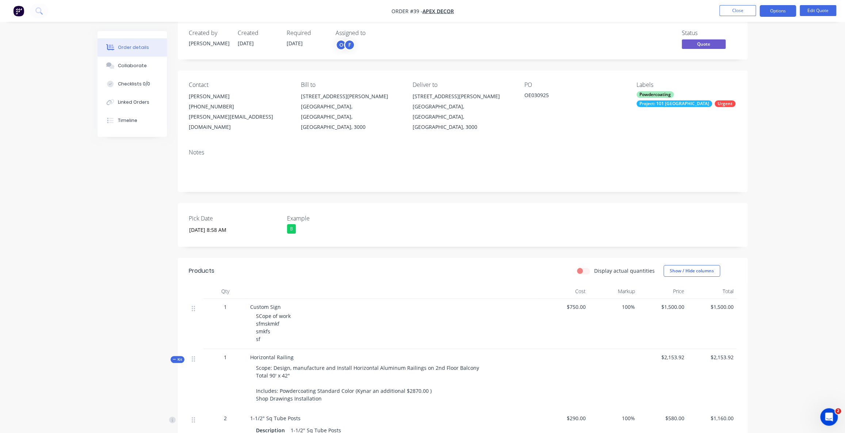
scroll to position [0, 0]
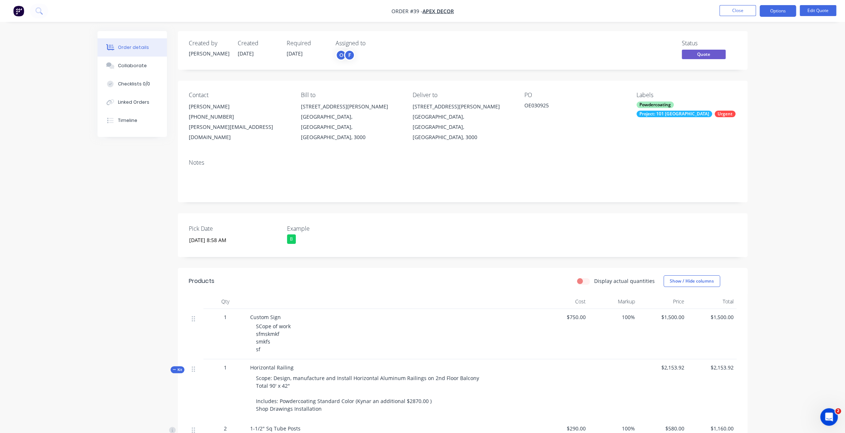
click at [774, 96] on div "Order details Collaborate Checklists 0/0 Linked Orders Timeline Order details C…" at bounding box center [422, 345] width 845 height 691
click at [785, 39] on div "Order details Collaborate Checklists 0/0 Linked Orders Timeline Order details C…" at bounding box center [422, 345] width 845 height 691
click at [785, 14] on button "Options" at bounding box center [778, 11] width 37 height 12
click at [742, 87] on div "Convert to Order" at bounding box center [756, 88] width 67 height 11
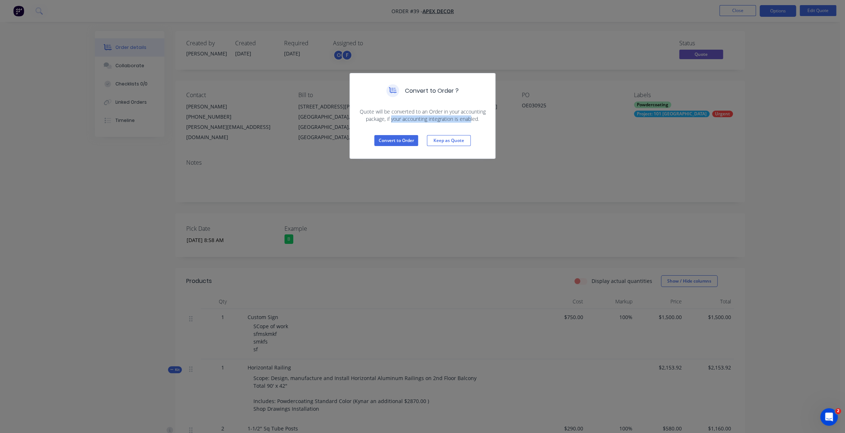
drag, startPoint x: 391, startPoint y: 120, endPoint x: 471, endPoint y: 119, distance: 80.4
click at [471, 119] on span "Quote will be converted to an Order in your accounting package, if your account…" at bounding box center [423, 115] width 128 height 15
click at [405, 140] on button "Convert to Order" at bounding box center [396, 140] width 44 height 11
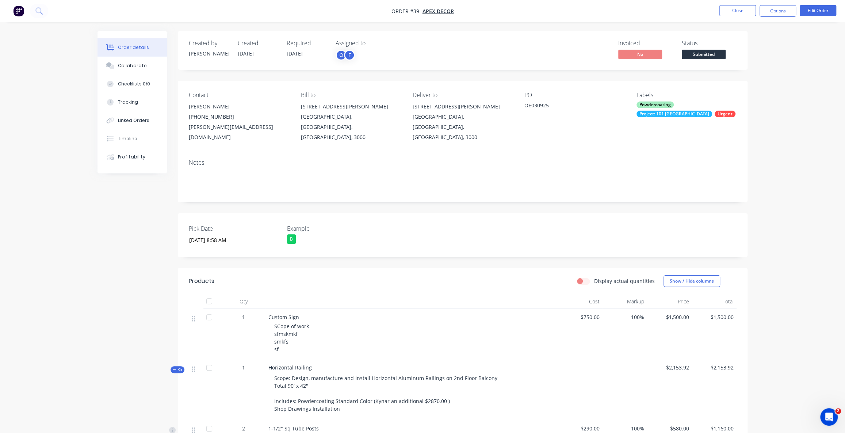
click at [814, 102] on div "Order details Collaborate Checklists 0/0 Tracking Linked Orders Timeline Profit…" at bounding box center [422, 345] width 845 height 691
click at [783, 11] on button "Options" at bounding box center [778, 11] width 37 height 12
click at [744, 58] on div "Partial Invoice" at bounding box center [756, 59] width 67 height 11
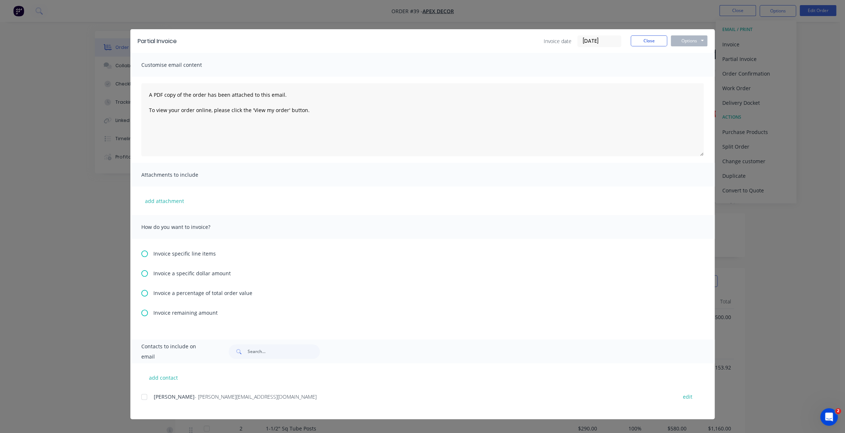
click at [144, 312] on icon at bounding box center [144, 313] width 7 height 7
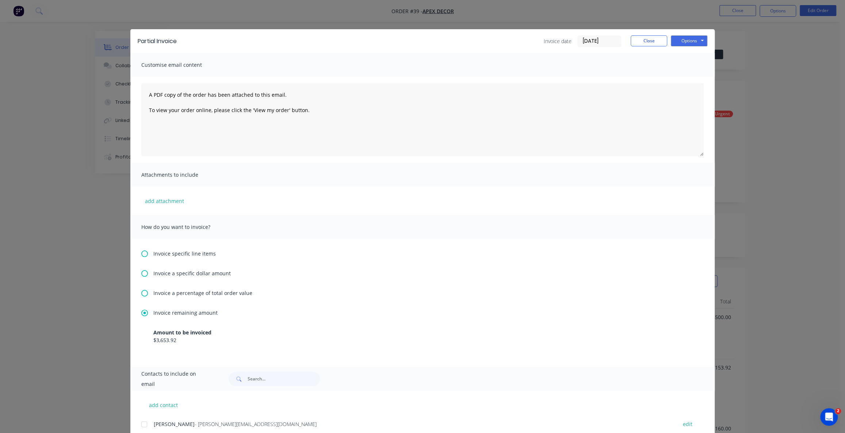
click at [141, 293] on icon at bounding box center [144, 293] width 7 height 7
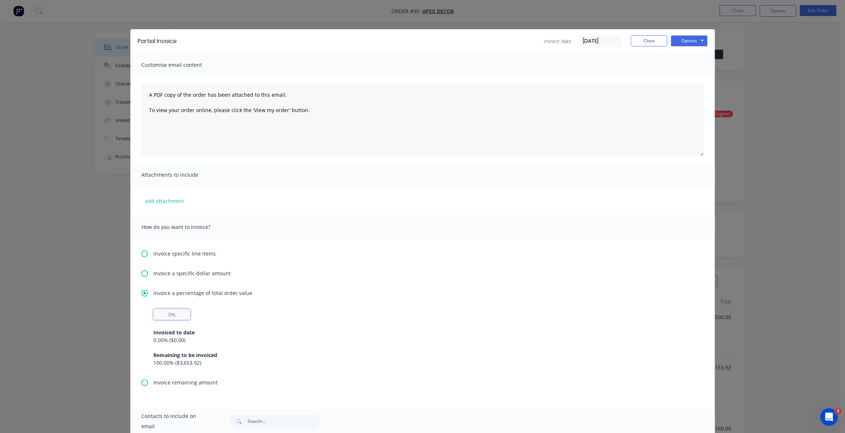
click at [172, 316] on input "text" at bounding box center [171, 314] width 37 height 11
click at [141, 271] on icon at bounding box center [144, 273] width 7 height 7
click at [175, 294] on input "text" at bounding box center [171, 294] width 37 height 11
type input "$0"
click at [649, 39] on button "Close" at bounding box center [649, 40] width 37 height 11
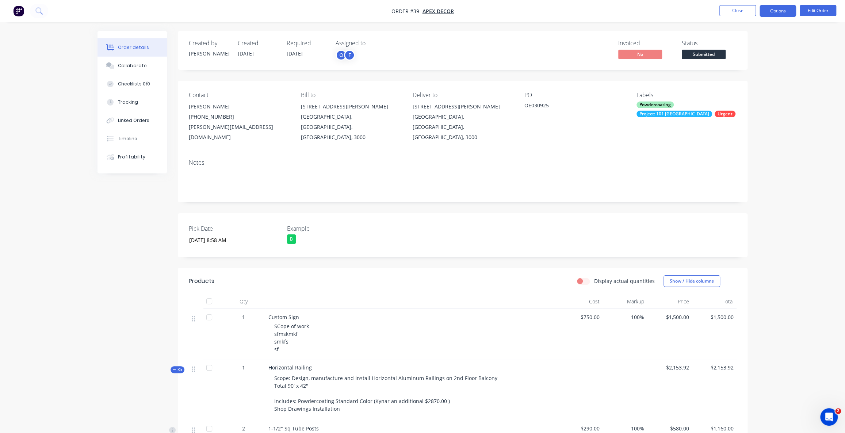
click at [765, 11] on button "Options" at bounding box center [778, 11] width 37 height 12
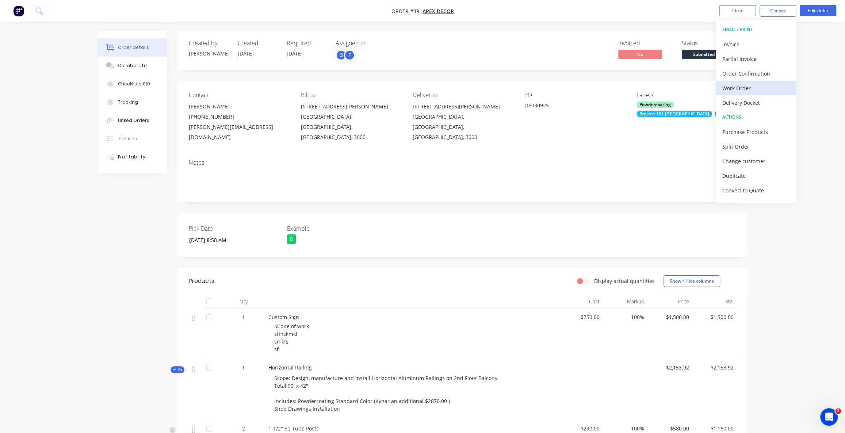
click at [738, 87] on div "Work Order" at bounding box center [756, 88] width 67 height 11
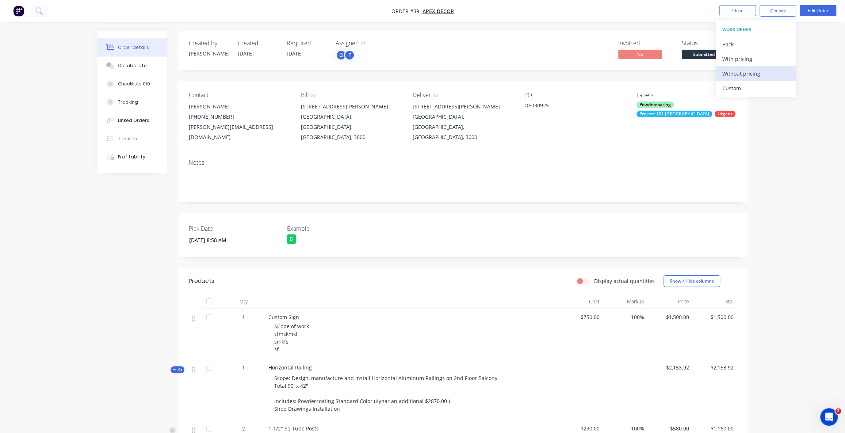
click at [741, 79] on button "Without pricing" at bounding box center [756, 73] width 80 height 15
click at [820, 73] on div "Order details Collaborate Checklists 0/0 Tracking Linked Orders Timeline Profit…" at bounding box center [422, 345] width 845 height 691
click at [126, 69] on button "Collaborate" at bounding box center [132, 66] width 69 height 18
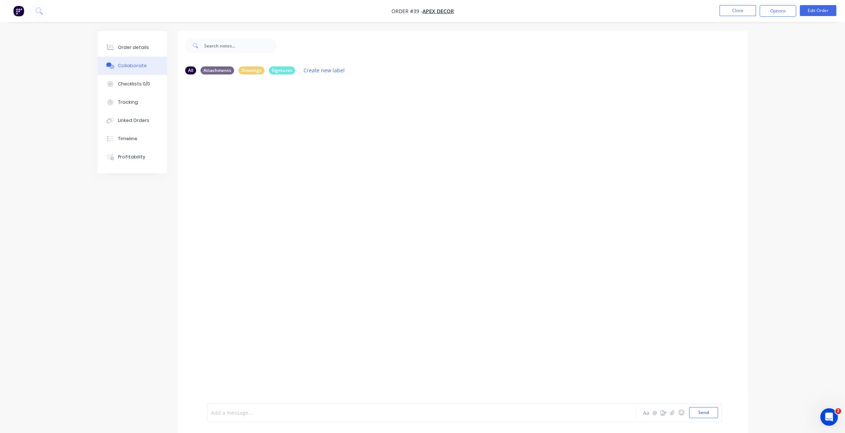
click at [236, 409] on div at bounding box center [401, 413] width 380 height 8
click at [675, 413] on button "button" at bounding box center [672, 412] width 9 height 9
click at [248, 406] on div at bounding box center [464, 388] width 507 height 37
click at [248, 412] on div at bounding box center [401, 413] width 380 height 8
click at [441, 181] on div "O You 09:06am 03/09/25 RM181 A-01 REV3 Construction Drawings.pdf Labels Downloa…" at bounding box center [463, 161] width 570 height 66
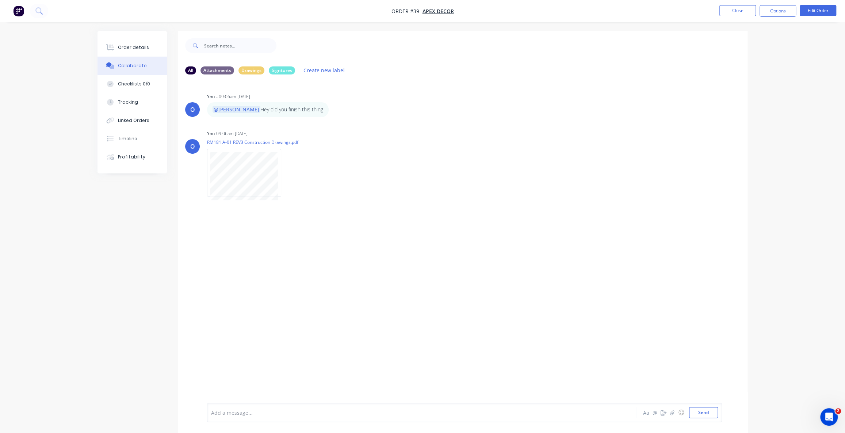
click at [830, 99] on div "Order details Collaborate Checklists 0/0 Tracking Linked Orders Timeline Profit…" at bounding box center [422, 222] width 845 height 444
click at [673, 412] on icon "button" at bounding box center [672, 412] width 4 height 5
click at [663, 414] on icon "button" at bounding box center [664, 412] width 6 height 5
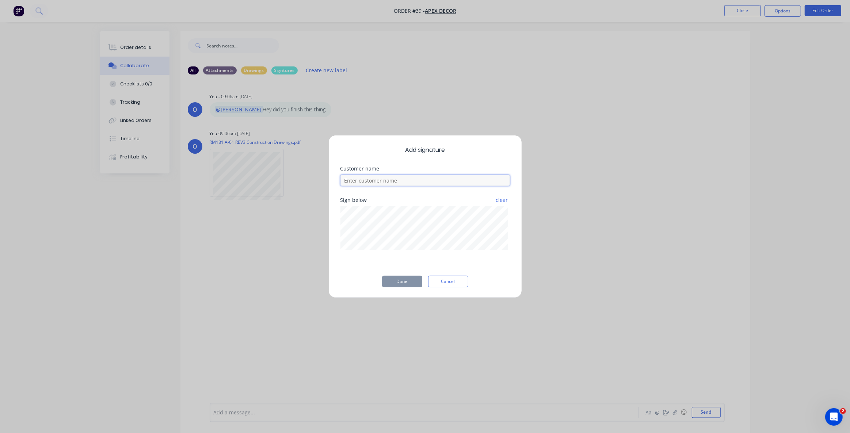
click at [418, 179] on input at bounding box center [424, 180] width 169 height 11
type input "Omar"
click at [407, 278] on button "Done" at bounding box center [402, 282] width 40 height 12
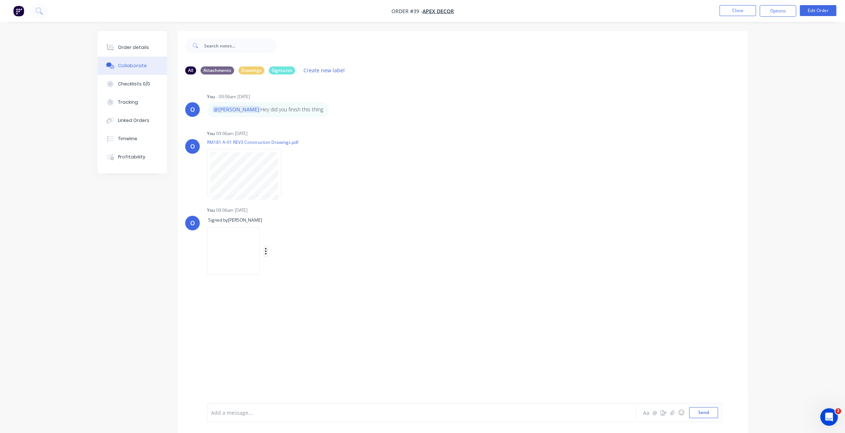
click at [267, 252] on icon "button" at bounding box center [266, 251] width 2 height 8
click at [289, 174] on button "button" at bounding box center [287, 173] width 3 height 11
click at [362, 331] on div "O You - 09:06am 03/09/25 @Omar Hey did you finish this thing Labels Edit Delete…" at bounding box center [463, 241] width 570 height 323
click at [289, 171] on button "button" at bounding box center [287, 173] width 3 height 11
click at [316, 308] on div "O You - 09:06am 03/09/25 @Omar Hey did you finish this thing Labels Edit Delete…" at bounding box center [463, 241] width 570 height 323
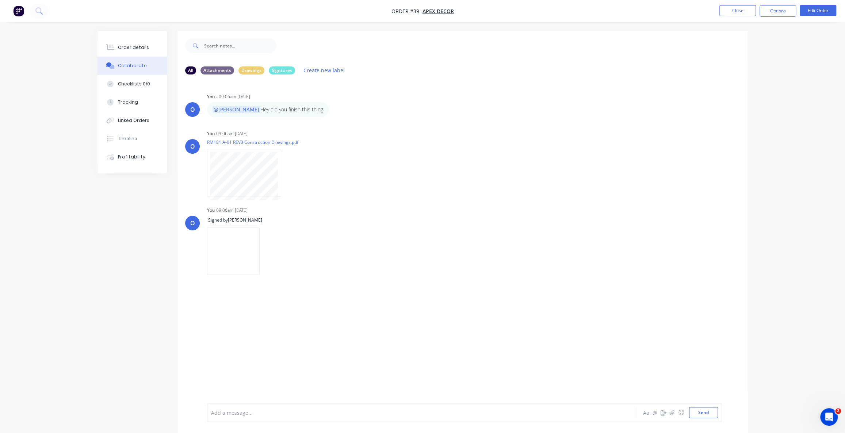
click at [360, 334] on div "O You - 09:06am 03/09/25 @Omar Hey did you finish this thing Labels Edit Delete…" at bounding box center [463, 241] width 570 height 323
click at [288, 172] on icon "button" at bounding box center [287, 173] width 2 height 8
click at [305, 182] on button "Labels" at bounding box center [335, 176] width 82 height 16
click at [317, 239] on div at bounding box center [317, 236] width 15 height 15
click at [254, 308] on div "O You - 09:06am 03/09/25 @Omar Hey did you finish this thing Labels Edit Delete…" at bounding box center [463, 241] width 570 height 323
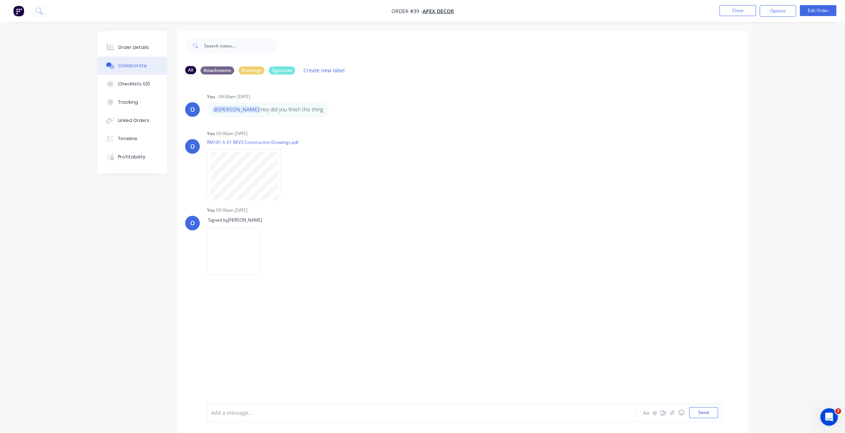
click at [190, 70] on div "All" at bounding box center [190, 70] width 11 height 8
click at [245, 70] on div "Drawings" at bounding box center [252, 70] width 26 height 8
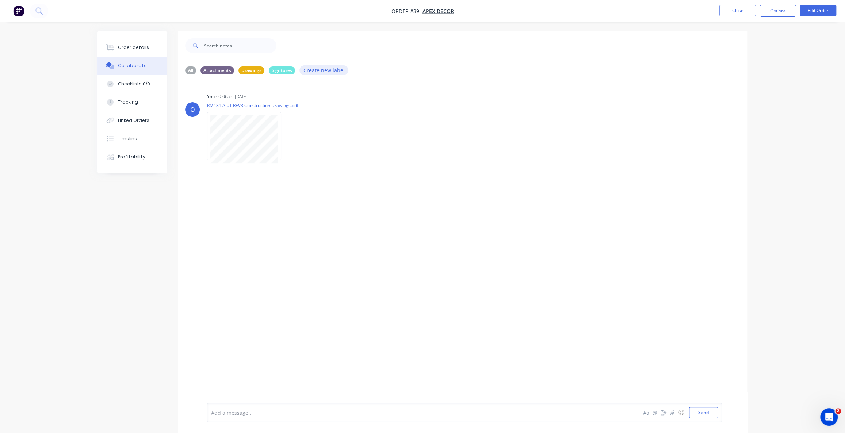
click at [324, 72] on button "Create new label" at bounding box center [324, 70] width 49 height 10
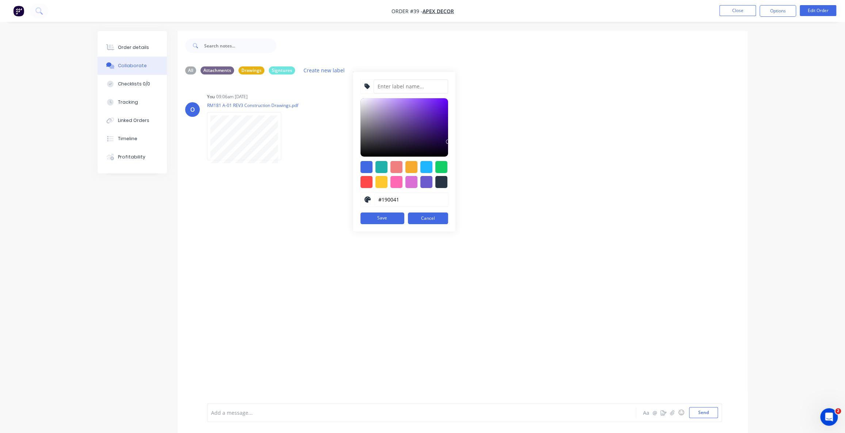
click at [386, 88] on input at bounding box center [411, 87] width 75 height 14
drag, startPoint x: 407, startPoint y: 297, endPoint x: 415, endPoint y: 247, distance: 51.1
click at [407, 297] on div "O You 09:06am 03/09/25 RM181 A-01 REV3 Construction Drawings.pdf Labels Downloa…" at bounding box center [463, 241] width 570 height 323
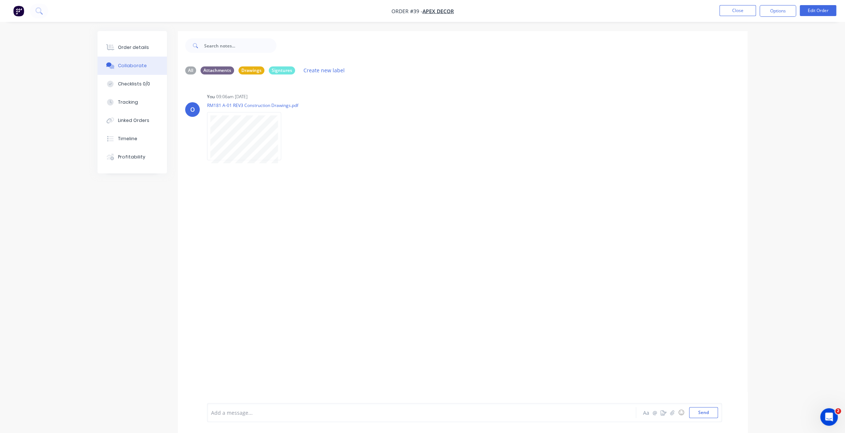
click at [401, 200] on div "O You 09:06am 03/09/25 RM181 A-01 REV3 Construction Drawings.pdf Labels Downloa…" at bounding box center [463, 241] width 570 height 323
click at [318, 278] on div "O You 09:06am 03/09/25 RM181 A-01 REV3 Construction Drawings.pdf Labels Downloa…" at bounding box center [463, 241] width 570 height 323
click at [187, 69] on div "All" at bounding box center [190, 70] width 11 height 8
click at [320, 315] on div "O You - 09:06am 03/09/25 @Omar Hey did you finish this thing Labels Edit Delete…" at bounding box center [463, 241] width 570 height 323
click at [285, 310] on div "O You - 09:06am 03/09/25 @Omar Hey did you finish this thing Labels Edit Delete…" at bounding box center [463, 241] width 570 height 323
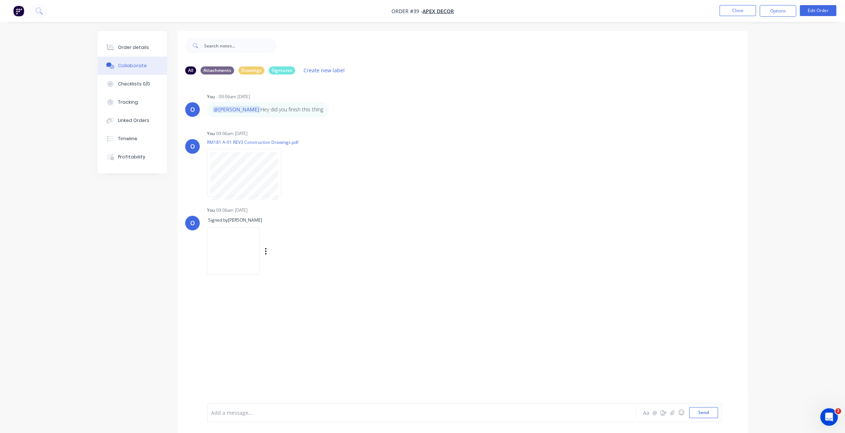
drag, startPoint x: 283, startPoint y: 325, endPoint x: 248, endPoint y: 269, distance: 67.0
click at [283, 325] on div "O You - 09:06am 03/09/25 @Omar Hey did you finish this thing Labels Edit Delete…" at bounding box center [463, 241] width 570 height 323
click at [119, 85] on div "Checklists 0/0" at bounding box center [134, 84] width 32 height 7
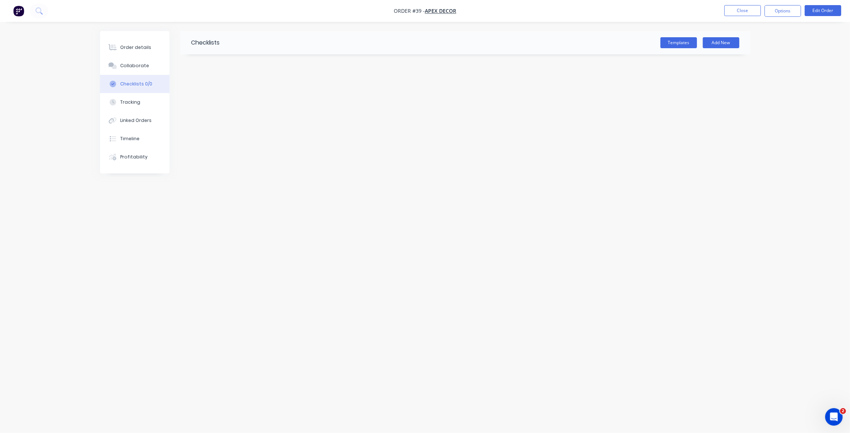
click at [484, 149] on div "Checklists Templates Add New" at bounding box center [425, 202] width 650 height 343
click at [567, 119] on div "Checklists Templates Add New" at bounding box center [425, 202] width 650 height 343
click at [534, 121] on div "Checklists Templates Add New" at bounding box center [425, 202] width 650 height 343
click at [675, 43] on button "Templates" at bounding box center [678, 42] width 37 height 11
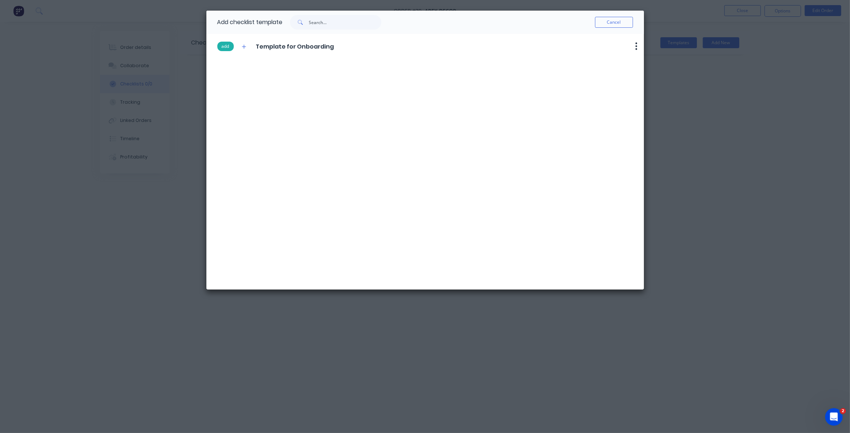
click at [228, 48] on button "add" at bounding box center [225, 46] width 16 height 9
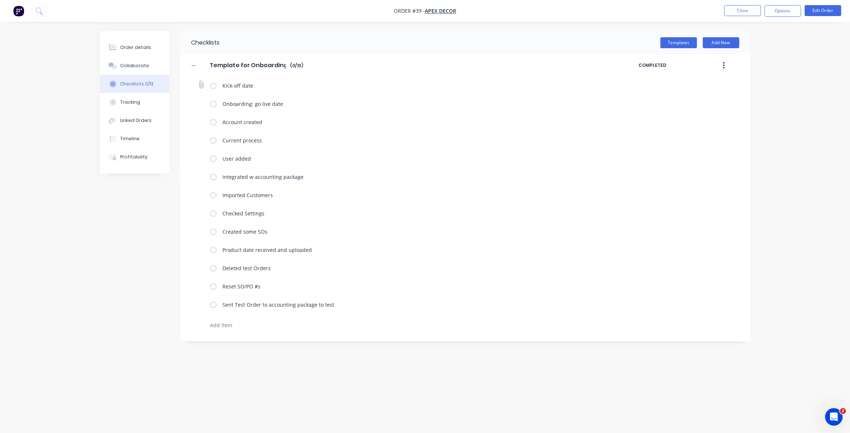
click at [213, 84] on label at bounding box center [213, 86] width 7 height 8
click at [0, 0] on input "checkbox" at bounding box center [0, 0] width 0 height 0
click at [213, 102] on label at bounding box center [213, 104] width 7 height 8
click at [0, 0] on input "checkbox" at bounding box center [0, 0] width 0 height 0
click at [212, 123] on label at bounding box center [213, 122] width 7 height 8
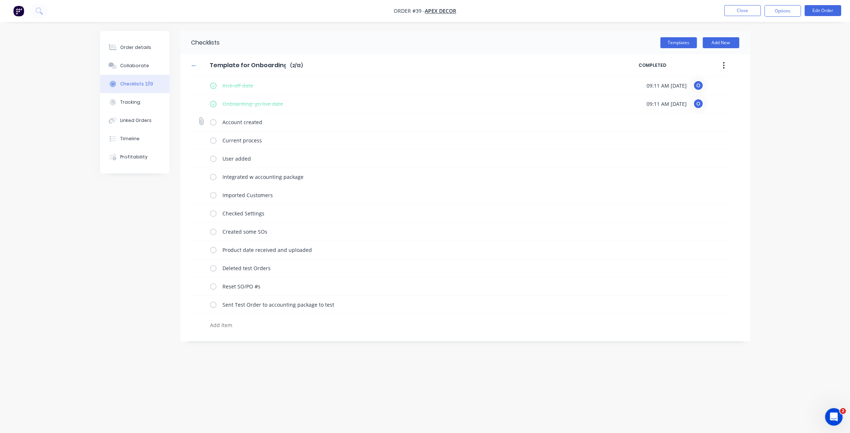
click at [0, 0] on input "checkbox" at bounding box center [0, 0] width 0 height 0
click at [215, 144] on label at bounding box center [213, 141] width 7 height 8
click at [0, 0] on input "checkbox" at bounding box center [0, 0] width 0 height 0
click at [655, 141] on span "09:11 AM 03/09/2025" at bounding box center [667, 141] width 40 height 8
click at [191, 66] on button "button" at bounding box center [193, 65] width 9 height 9
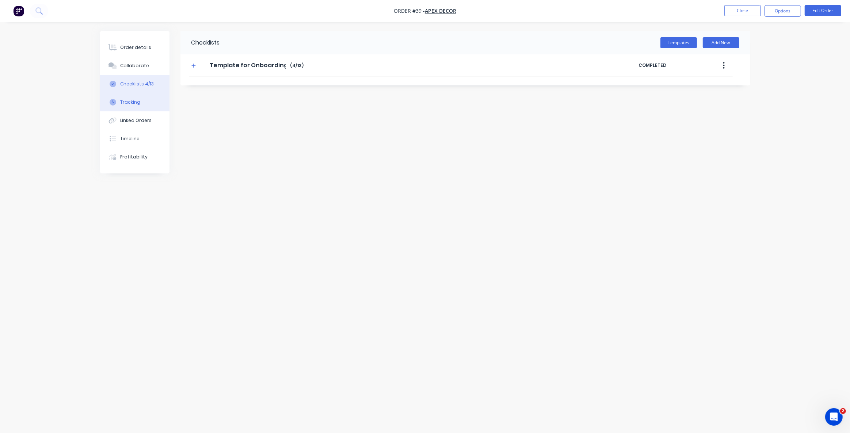
click at [138, 103] on div "Tracking" at bounding box center [130, 102] width 20 height 7
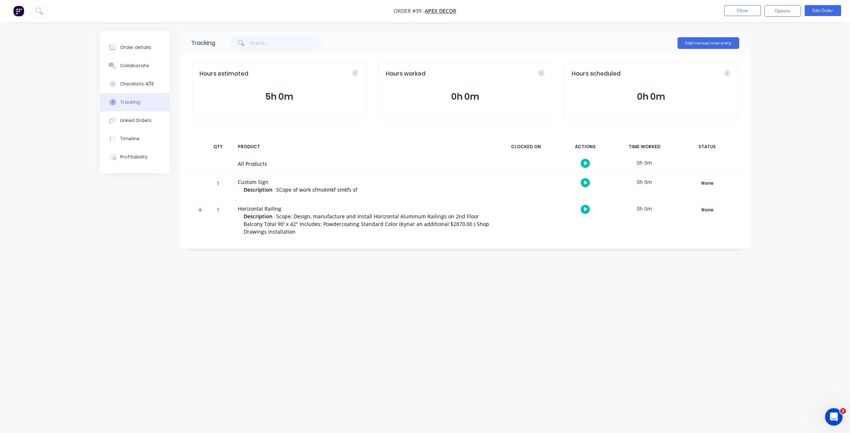
click at [199, 212] on icon at bounding box center [200, 209] width 5 height 5
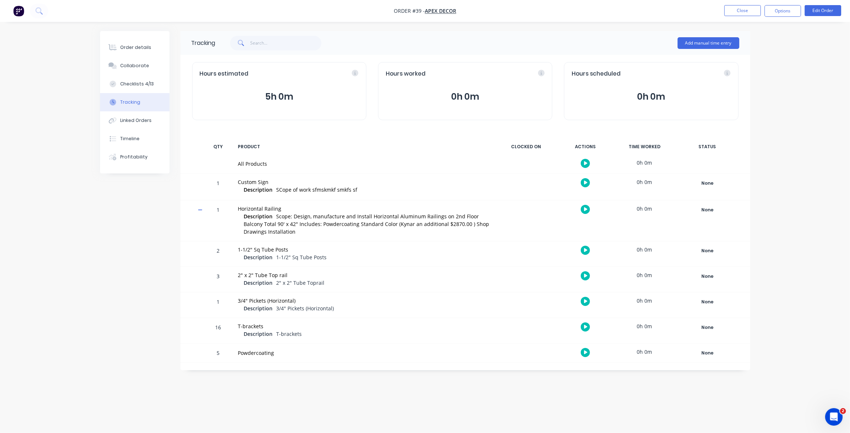
click at [200, 211] on icon at bounding box center [200, 209] width 5 height 5
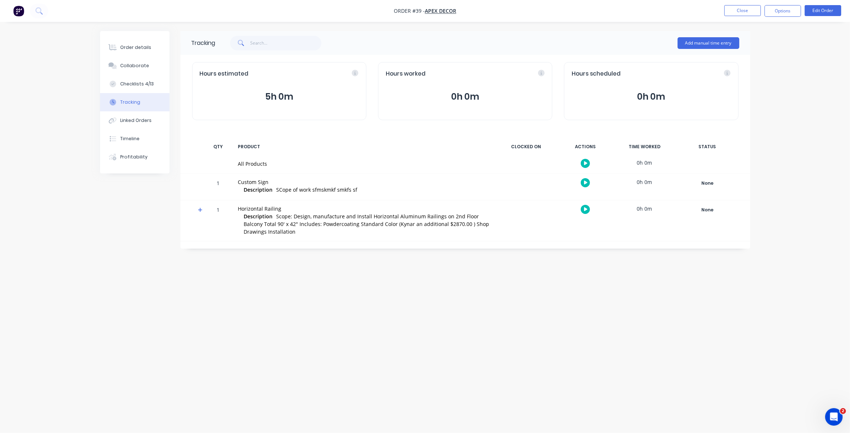
click at [282, 132] on div "Tracking Add manual time entry Hours estimated 5h 0m Hours worked 0h 0m Hours s…" at bounding box center [465, 140] width 570 height 218
click at [438, 130] on div "Tracking Add manual time entry Hours estimated 5h 0m Hours worked 0h 0m Hours s…" at bounding box center [465, 140] width 570 height 218
drag, startPoint x: 237, startPoint y: 162, endPoint x: 267, endPoint y: 164, distance: 30.0
click at [256, 164] on div "All Products" at bounding box center [364, 164] width 261 height 19
click at [315, 262] on div "Tracking Add manual time entry Hours estimated 5h 0m Hours worked 0h 0m Hours s…" at bounding box center [425, 202] width 650 height 343
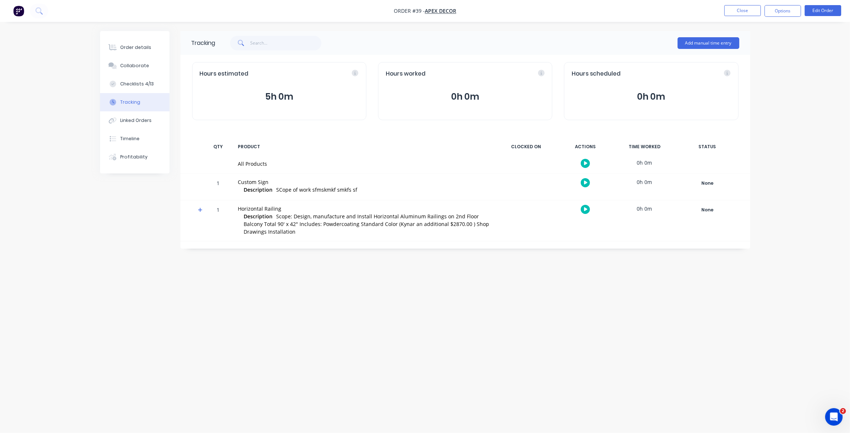
click at [293, 258] on div "Tracking Add manual time entry Hours estimated 5h 0m Hours worked 0h 0m Hours s…" at bounding box center [425, 202] width 650 height 343
click at [321, 259] on div "Tracking Add manual time entry Hours estimated 5h 0m Hours worked 0h 0m Hours s…" at bounding box center [425, 202] width 650 height 343
drag, startPoint x: 255, startPoint y: 208, endPoint x: 279, endPoint y: 208, distance: 24.1
click at [267, 208] on div "Horizontal Railing" at bounding box center [364, 209] width 252 height 8
click at [569, 318] on div "Tracking Add manual time entry Hours estimated 5h 0m Hours worked 0h 0m Hours s…" at bounding box center [425, 202] width 650 height 343
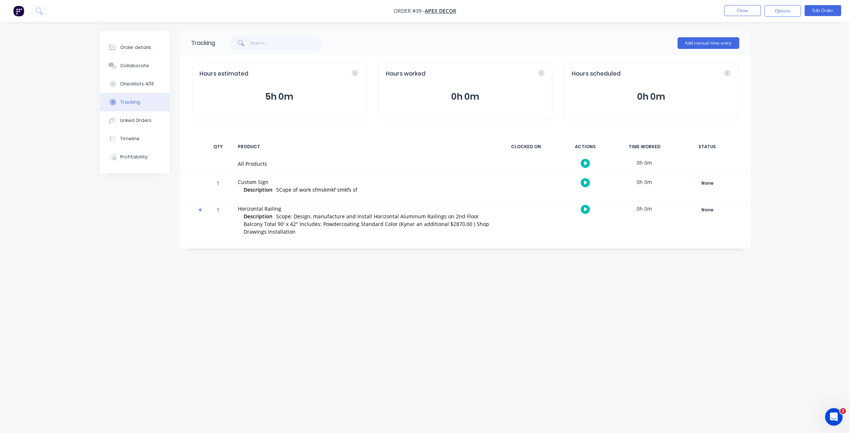
drag, startPoint x: 240, startPoint y: 164, endPoint x: 255, endPoint y: 164, distance: 15.7
click at [241, 164] on div "All Products" at bounding box center [364, 164] width 252 height 8
click at [588, 163] on button "button" at bounding box center [585, 163] width 9 height 9
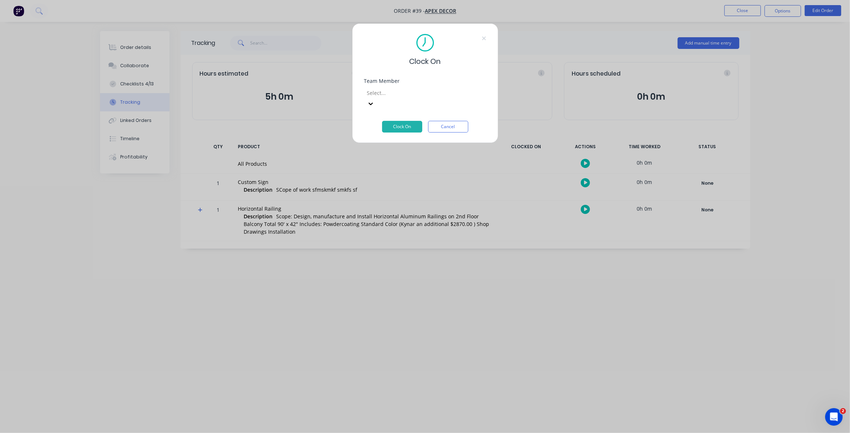
click at [388, 92] on div at bounding box center [418, 92] width 105 height 9
click at [402, 121] on button "Clock On" at bounding box center [402, 127] width 40 height 12
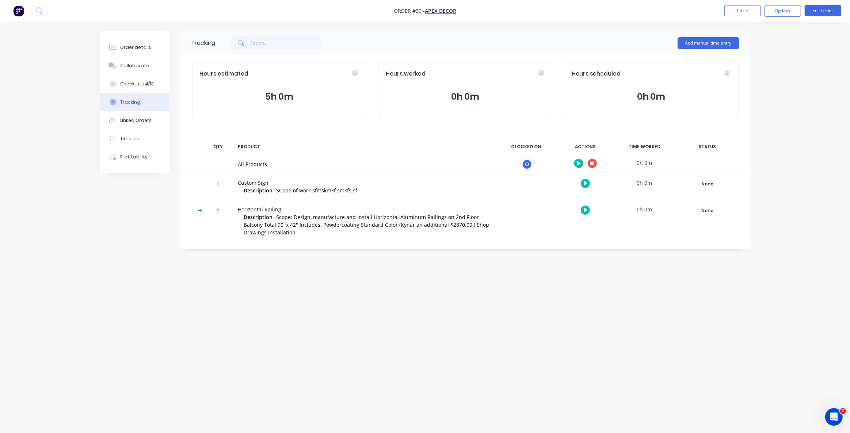
click at [591, 163] on icon "button" at bounding box center [592, 163] width 4 height 4
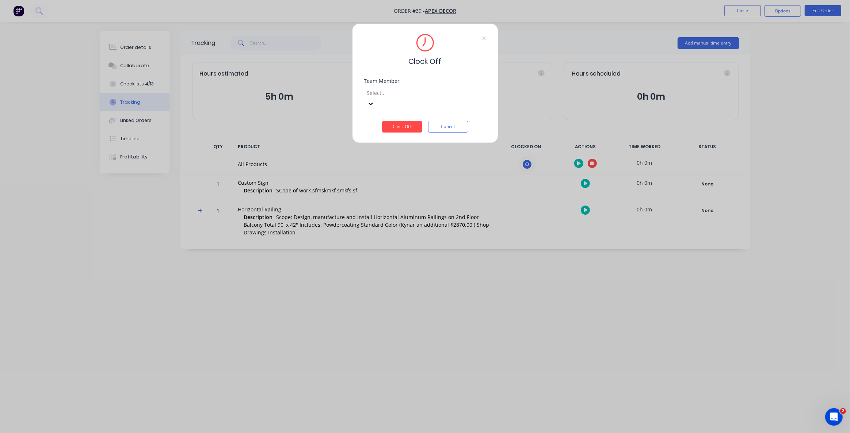
click at [406, 94] on div at bounding box center [418, 92] width 105 height 9
click at [404, 433] on div "Omar" at bounding box center [425, 437] width 850 height 8
click at [402, 121] on button "Clock Off" at bounding box center [402, 127] width 40 height 12
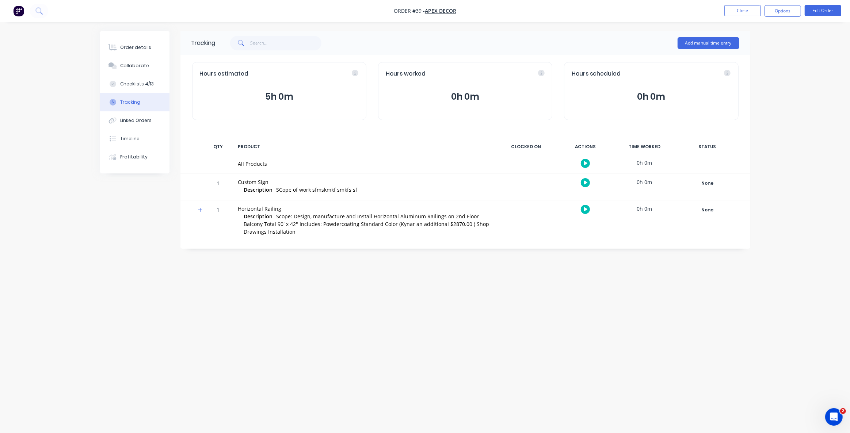
click at [534, 301] on div "Tracking Add manual time entry Hours estimated 5h 0m Hours worked 0h 0m Hours s…" at bounding box center [425, 202] width 650 height 343
click at [592, 330] on div "Tracking Add manual time entry Hours estimated 5h 0m Hours worked 0h 0m Hours s…" at bounding box center [425, 202] width 650 height 343
click at [705, 43] on button "Add manual time entry" at bounding box center [709, 43] width 62 height 12
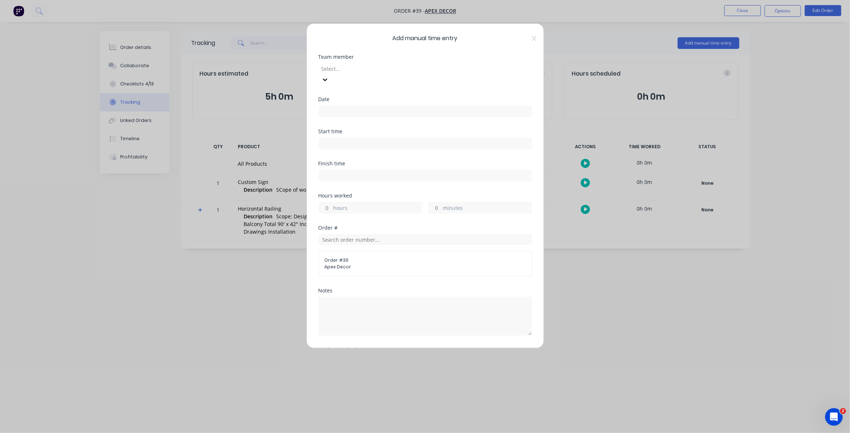
click at [362, 72] on div at bounding box center [373, 68] width 105 height 9
click at [336, 106] on input at bounding box center [425, 111] width 213 height 11
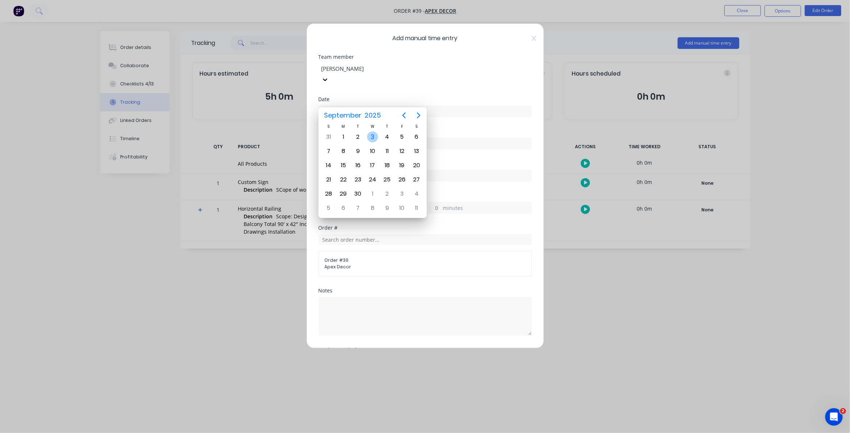
click at [374, 135] on div "3" at bounding box center [372, 137] width 11 height 11
type input "03/09/2025"
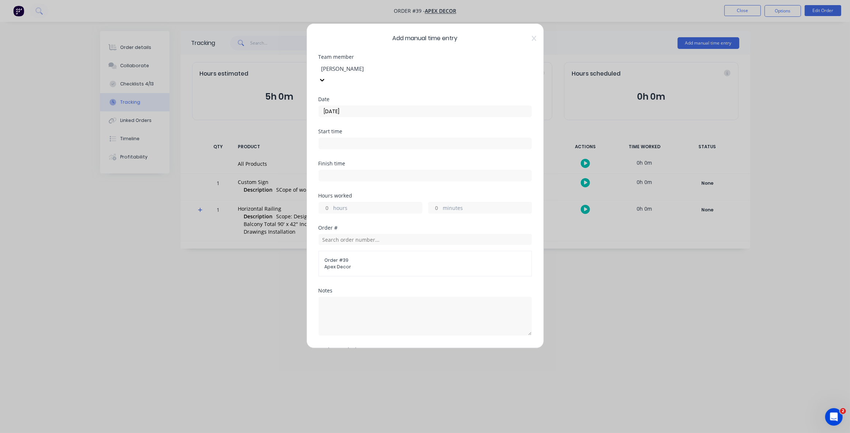
click at [340, 72] on div at bounding box center [373, 68] width 105 height 9
click at [342, 138] on input at bounding box center [425, 143] width 213 height 11
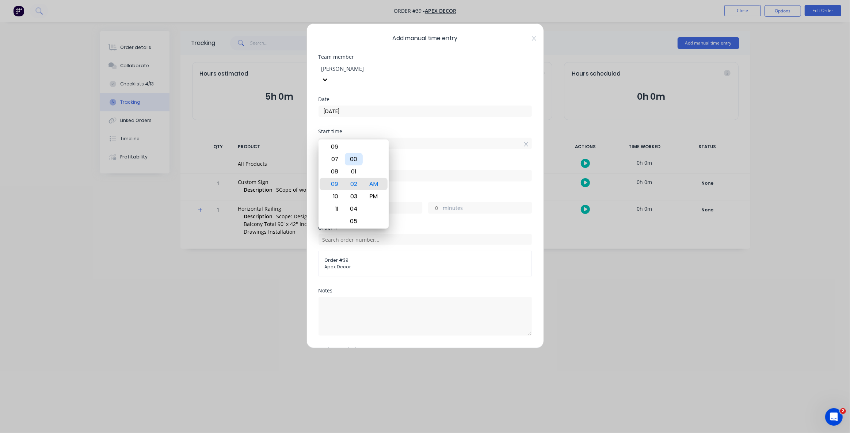
click at [354, 161] on div "00" at bounding box center [354, 159] width 18 height 12
type input "09:00 AM"
click at [441, 168] on div at bounding box center [425, 175] width 213 height 14
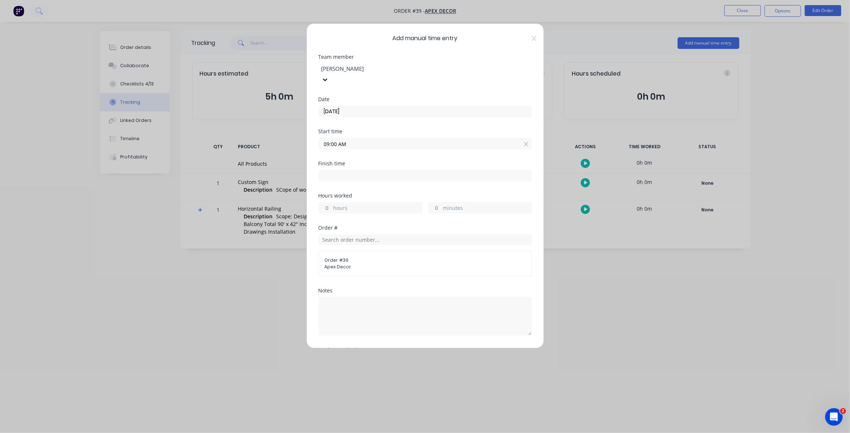
click at [369, 170] on input at bounding box center [425, 175] width 213 height 11
type input "09:13 AM"
type input "0"
type input "13"
type input "10:13 AM"
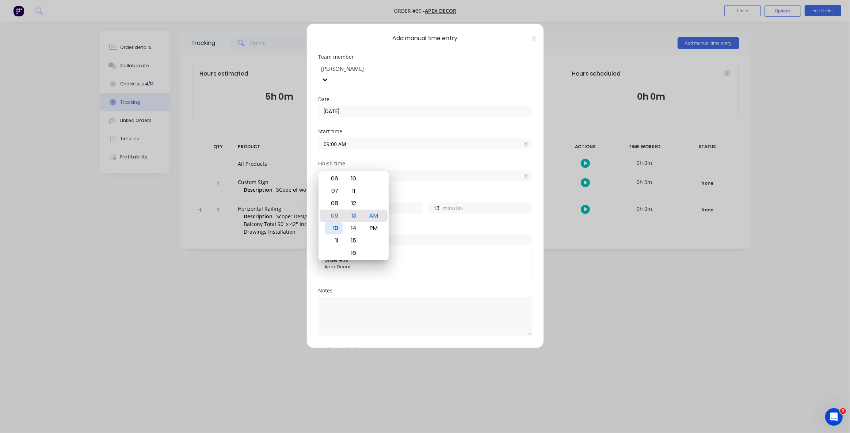
type input "1"
type input "09:13 AM"
type input "0"
type input "07:13 AM"
type input "22"
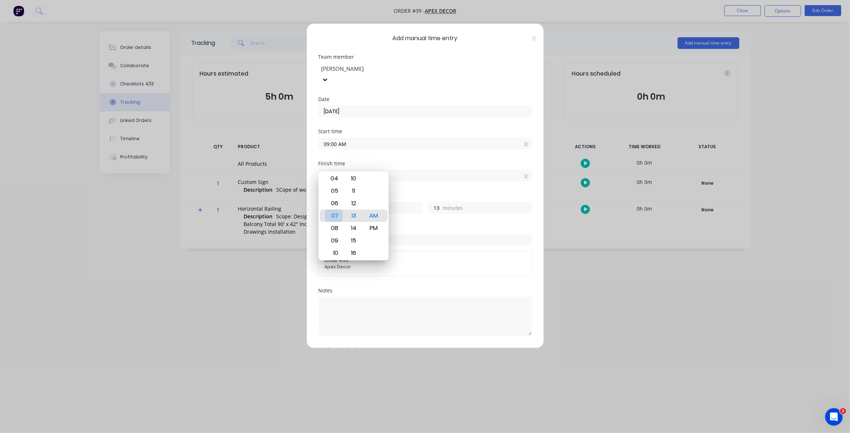
type input "05:13 AM"
type input "20"
type input "03:13 AM"
type input "18"
click at [338, 192] on div "01" at bounding box center [334, 191] width 18 height 12
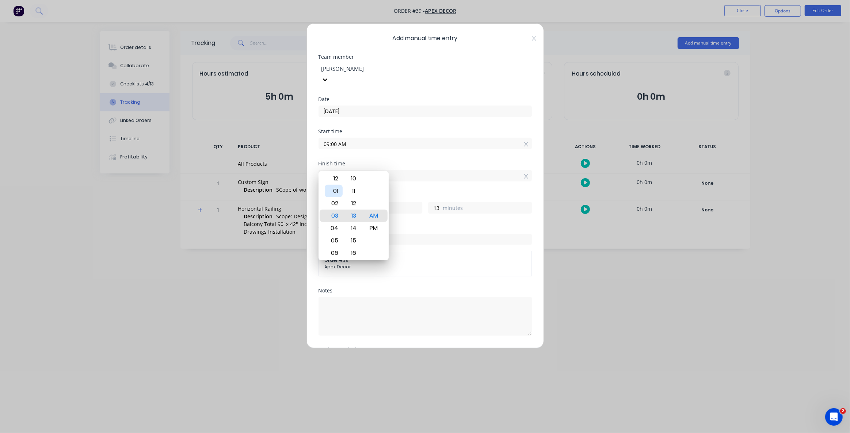
type input "01:13 AM"
type input "16"
type input "01:17 AM"
type input "17"
type input "01:14 AM"
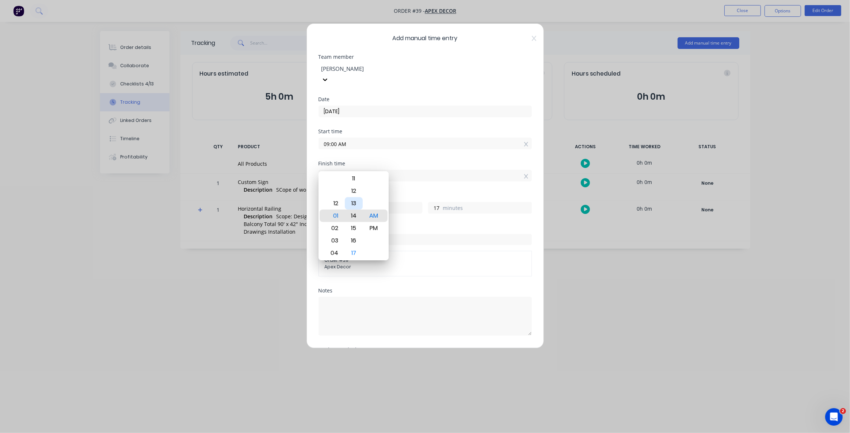
type input "14"
type input "01:12 AM"
type input "12"
type input "01:10 AM"
type input "10"
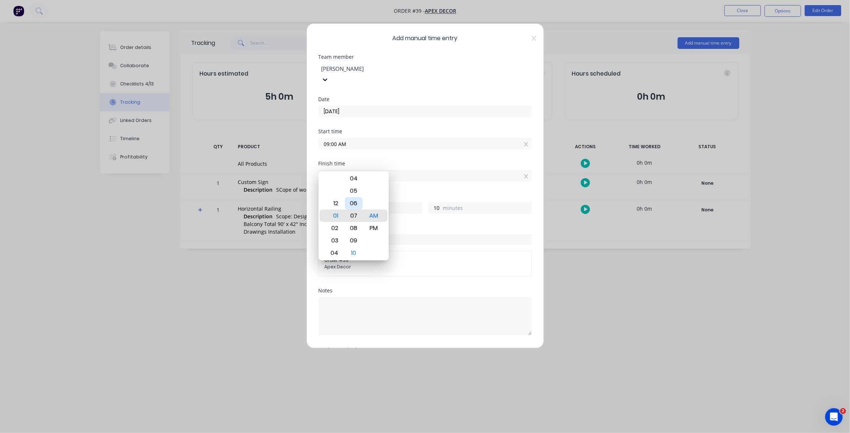
type input "01:07 AM"
type input "7"
type input "01:05 AM"
type input "5"
type input "01:02 AM"
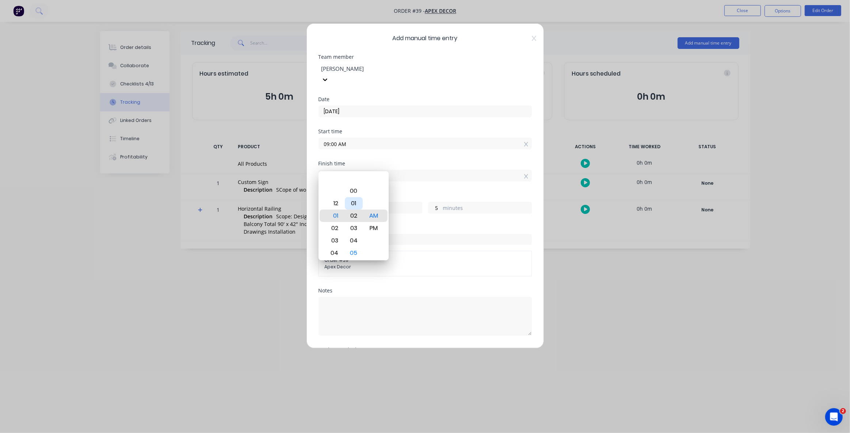
type input "2"
type input "01:00 AM"
type input "0"
click at [355, 215] on div "00" at bounding box center [354, 216] width 18 height 12
click at [350, 213] on div "00" at bounding box center [354, 216] width 18 height 12
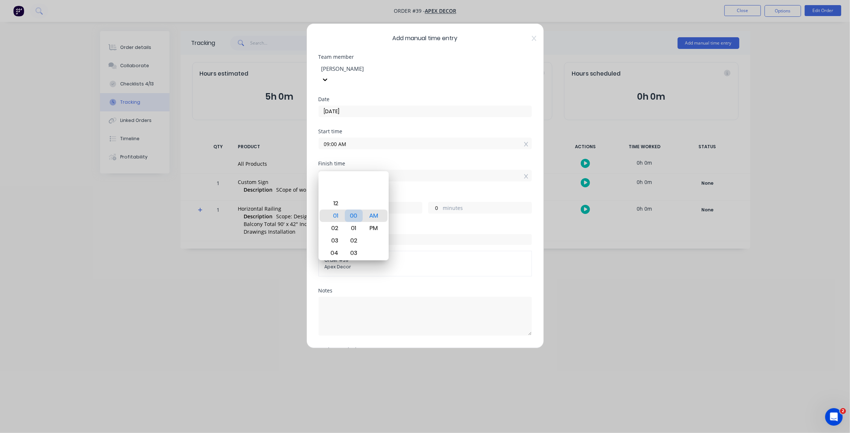
click at [358, 215] on div "00" at bounding box center [354, 216] width 18 height 12
click at [371, 224] on div "PM" at bounding box center [374, 228] width 18 height 12
type input "01:00 PM"
type input "4"
click at [427, 211] on div "Hours worked 4 hours 0 minutes" at bounding box center [425, 209] width 213 height 32
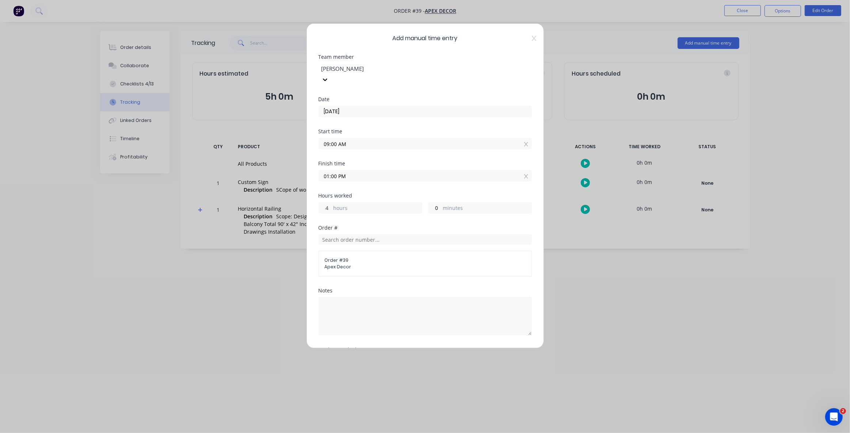
drag, startPoint x: 323, startPoint y: 198, endPoint x: 317, endPoint y: 199, distance: 5.5
click at [319, 202] on input "4" at bounding box center [325, 207] width 13 height 11
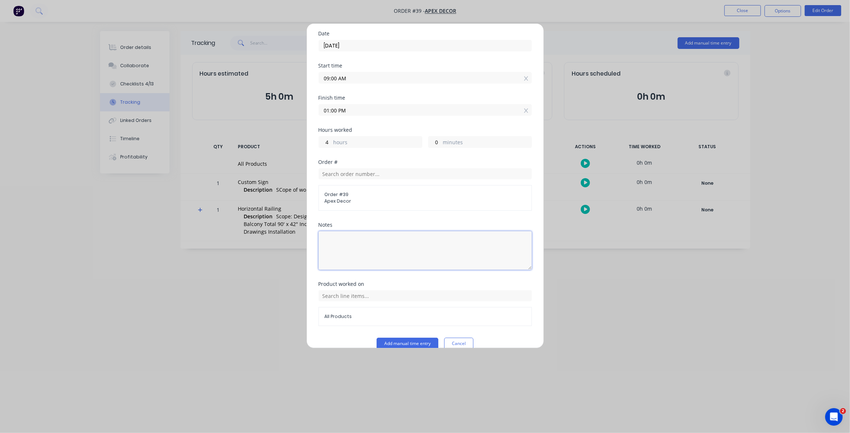
click at [339, 233] on textarea at bounding box center [425, 250] width 213 height 39
click at [390, 338] on button "Add manual time entry" at bounding box center [408, 344] width 62 height 12
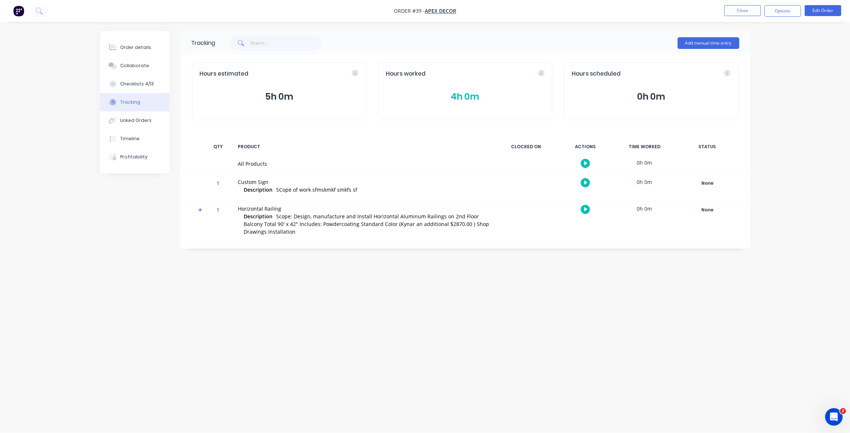
click at [480, 319] on div "Tracking Add manual time entry Hours estimated 5h 0m Hours worked 4h 0m Hours s…" at bounding box center [425, 202] width 650 height 343
click at [291, 318] on div "Tracking Add manual time entry Hours estimated 5h 0m Hours worked 4h 0m Hours s…" at bounding box center [425, 202] width 650 height 343
click at [293, 309] on div "Tracking Add manual time entry Hours estimated 5h 0m Hours worked 4h 0m Hours s…" at bounding box center [425, 202] width 650 height 343
click at [271, 308] on div "Tracking Add manual time entry Hours estimated 5h 0m Hours worked 4h 0m Hours s…" at bounding box center [425, 202] width 650 height 343
click at [217, 279] on div "Tracking Add manual time entry Hours estimated 5h 0m Hours worked 4h 0m Hours s…" at bounding box center [425, 202] width 650 height 343
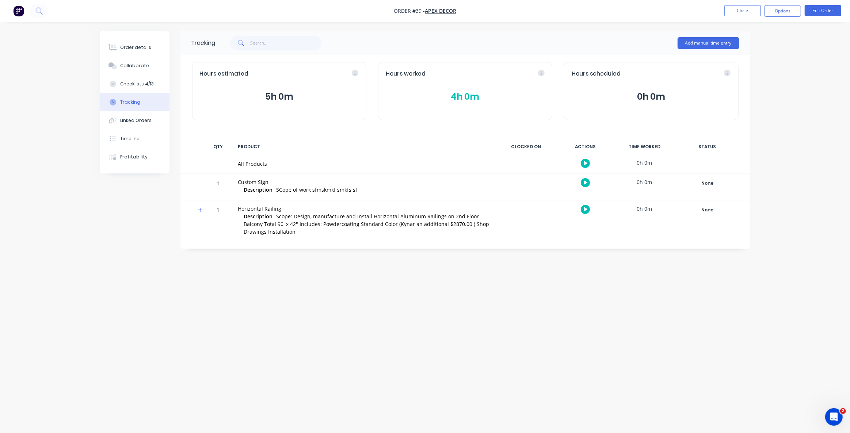
click at [161, 248] on div "Tracking Add manual time entry Hours estimated 5h 0m Hours worked 4h 0m Hours s…" at bounding box center [425, 202] width 650 height 343
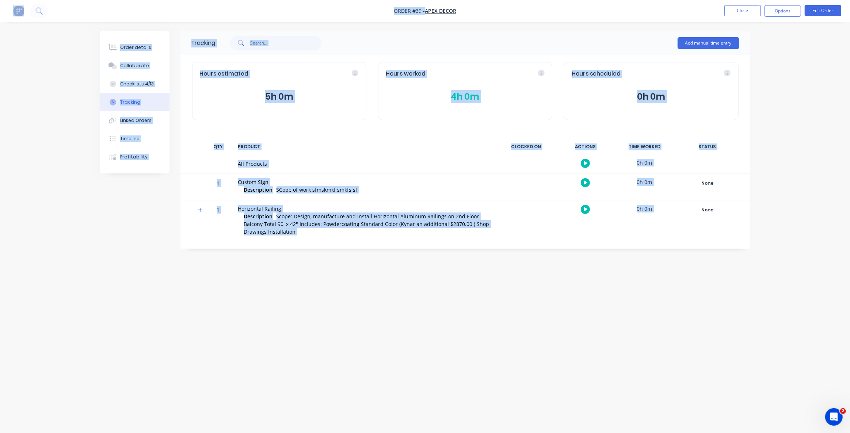
click at [161, 248] on div "Tracking Add manual time entry Hours estimated 5h 0m Hours worked 4h 0m Hours s…" at bounding box center [425, 202] width 650 height 343
click at [133, 160] on div "Profitability" at bounding box center [133, 157] width 27 height 7
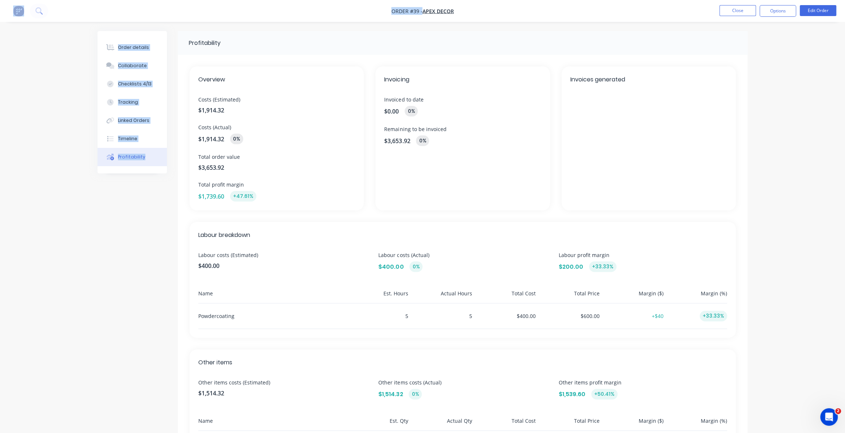
click at [297, 168] on span "$3,653.92" at bounding box center [276, 167] width 157 height 9
drag, startPoint x: 202, startPoint y: 100, endPoint x: 226, endPoint y: 101, distance: 24.9
click at [206, 99] on span "Costs (Estimated)" at bounding box center [276, 100] width 157 height 8
click at [240, 218] on div "Overview Costs (Estimated) $1,914.32 Costs (Actual) $1,914.32 0% Total order va…" at bounding box center [463, 278] width 570 height 446
click at [224, 110] on span "$1,914.32" at bounding box center [276, 110] width 157 height 9
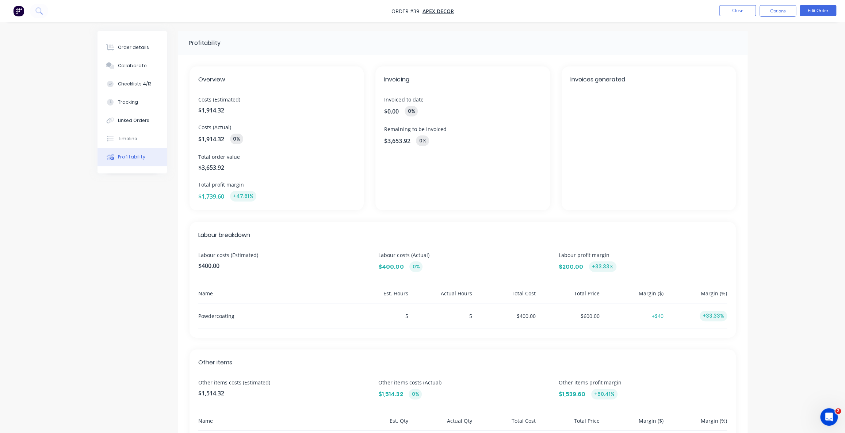
click at [222, 108] on span "$1,914.32" at bounding box center [276, 110] width 157 height 9
drag, startPoint x: 225, startPoint y: 108, endPoint x: 203, endPoint y: 108, distance: 21.2
click at [203, 108] on span "$1,914.32" at bounding box center [276, 110] width 157 height 9
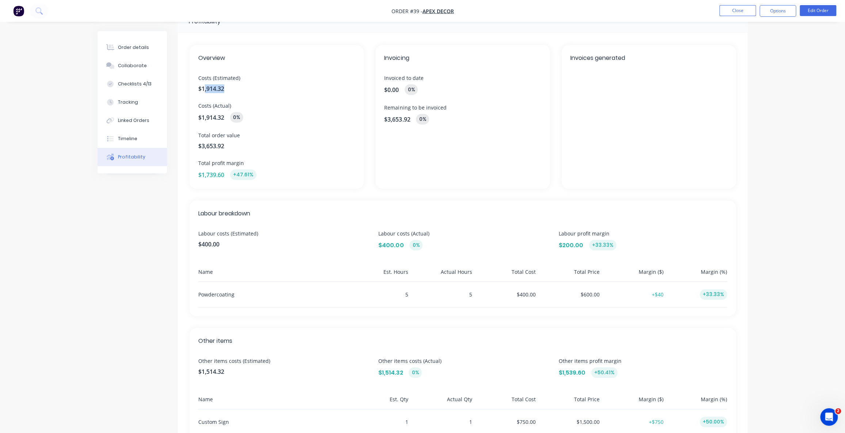
scroll to position [33, 0]
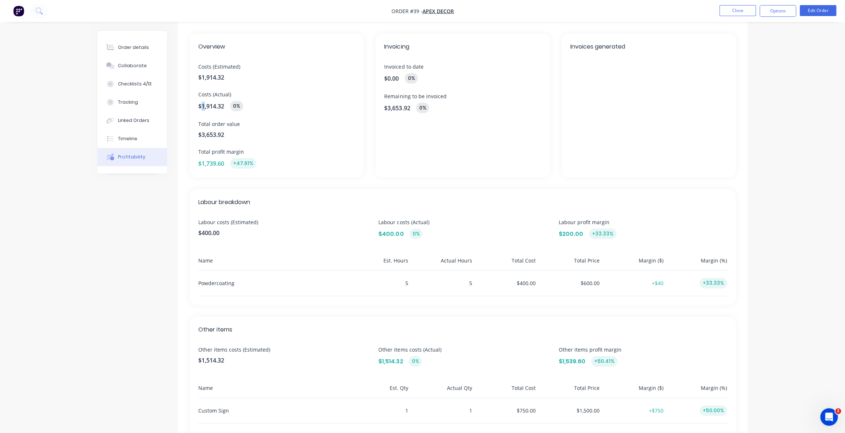
drag, startPoint x: 203, startPoint y: 106, endPoint x: 213, endPoint y: 107, distance: 9.6
click at [208, 106] on span "$1,914.32" at bounding box center [211, 106] width 26 height 9
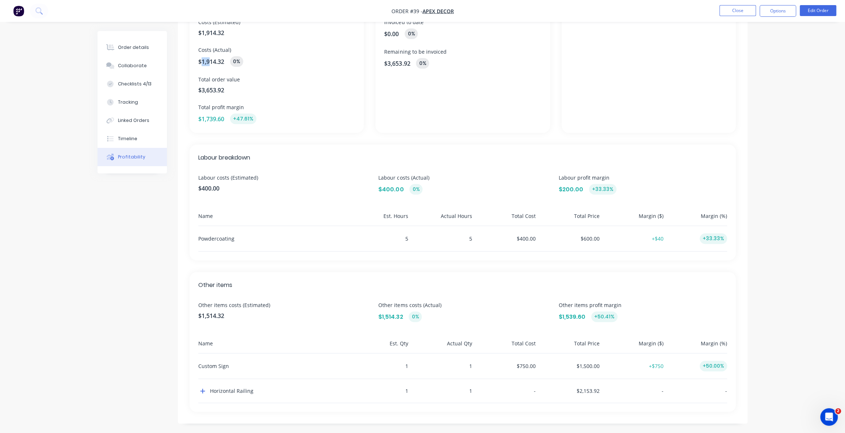
scroll to position [79, 0]
drag, startPoint x: 197, startPoint y: 186, endPoint x: 222, endPoint y: 185, distance: 24.9
click at [222, 185] on div "Labour breakdown Labour costs (Estimated) $400.00 Labour costs (Actual) $400.00…" at bounding box center [463, 201] width 546 height 116
drag, startPoint x: 233, startPoint y: 287, endPoint x: 179, endPoint y: 283, distance: 54.6
click at [190, 285] on div "Other items Other items costs (Estimated) $1,514.32 Other items costs (Actual) …" at bounding box center [463, 340] width 546 height 140
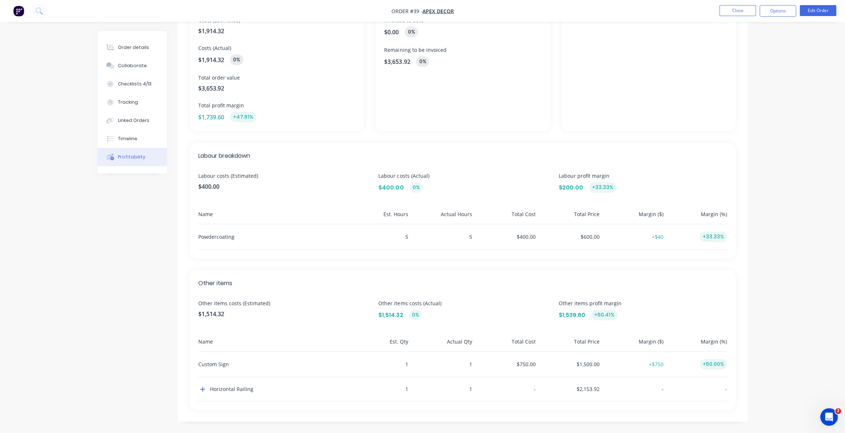
drag, startPoint x: 471, startPoint y: 237, endPoint x: 451, endPoint y: 237, distance: 20.1
click at [466, 237] on div "5" at bounding box center [441, 236] width 61 height 25
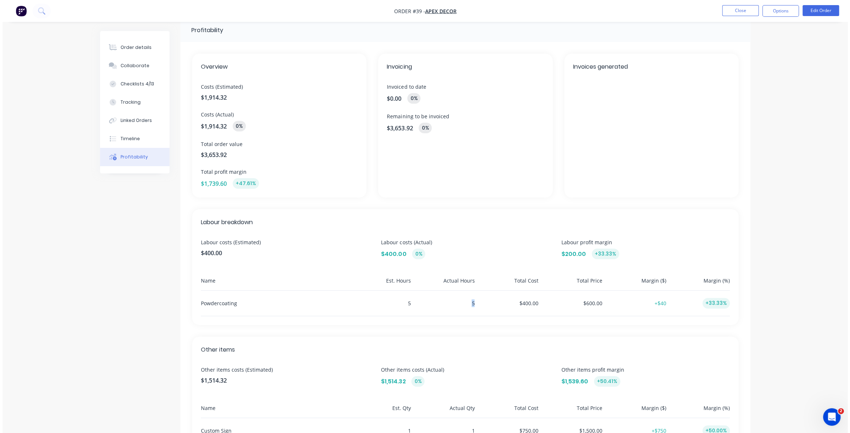
scroll to position [0, 0]
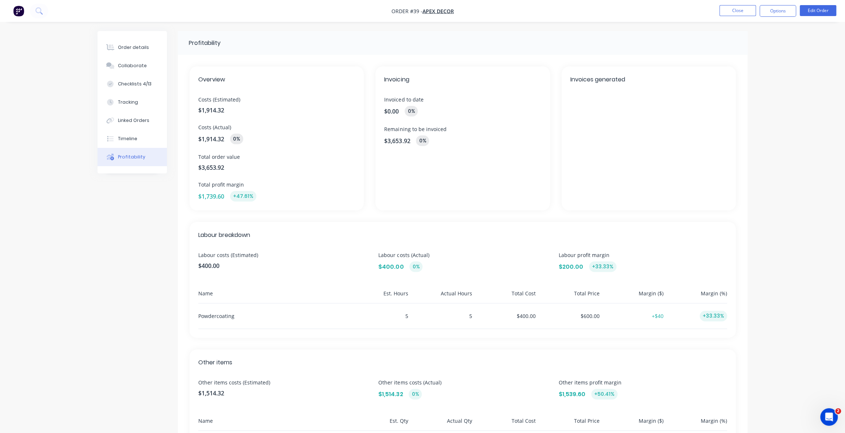
click at [123, 202] on div "Profitability Overview Costs (Estimated) $1,914.32 Costs (Actual) $1,914.32 0% …" at bounding box center [423, 272] width 650 height 482
click at [122, 194] on div "Profitability Overview Costs (Estimated) $1,914.32 Costs (Actual) $1,914.32 0% …" at bounding box center [423, 272] width 650 height 482
click at [122, 190] on div "Profitability Overview Costs (Estimated) $1,914.32 Costs (Actual) $1,914.32 0% …" at bounding box center [423, 272] width 650 height 482
click at [104, 220] on div "Profitability Overview Costs (Estimated) $1,914.32 Costs (Actual) $1,914.32 0% …" at bounding box center [423, 272] width 650 height 482
click at [136, 202] on div "Profitability Overview Costs (Estimated) $1,914.32 Costs (Actual) $1,914.32 0% …" at bounding box center [423, 272] width 650 height 482
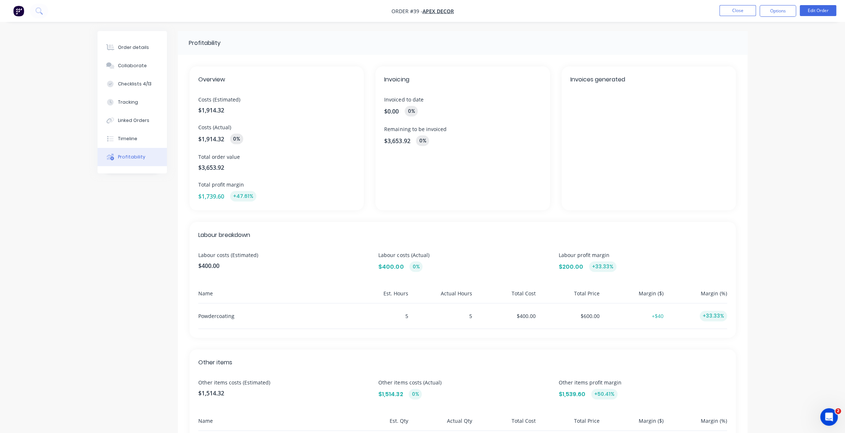
click at [18, 11] on img "button" at bounding box center [18, 10] width 11 height 11
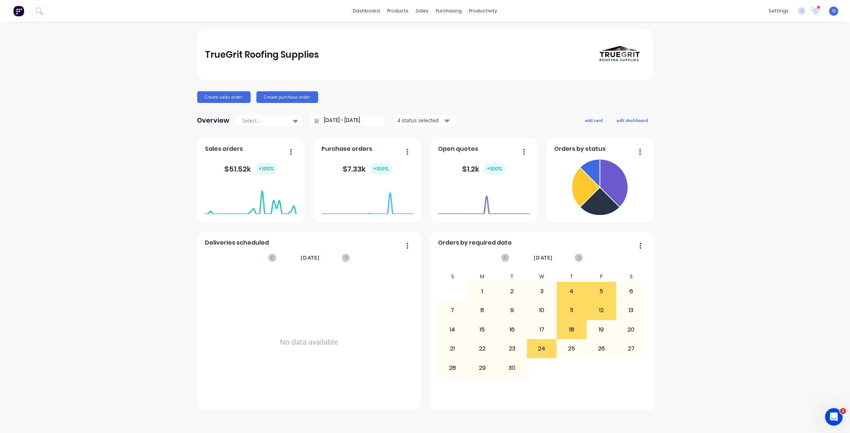
click at [691, 159] on div "TrueGrit Roofing Supplies Create sales order Create purchase order Overview Sel…" at bounding box center [425, 227] width 850 height 397
click at [783, 140] on div "TrueGrit Roofing Supplies Create sales order Create purchase order Overview Sel…" at bounding box center [425, 227] width 850 height 397
click at [733, 144] on div "TrueGrit Roofing Supplies Create sales order Create purchase order Overview Sel…" at bounding box center [425, 227] width 850 height 397
click at [442, 34] on div "Sales Orders" at bounding box center [449, 35] width 30 height 7
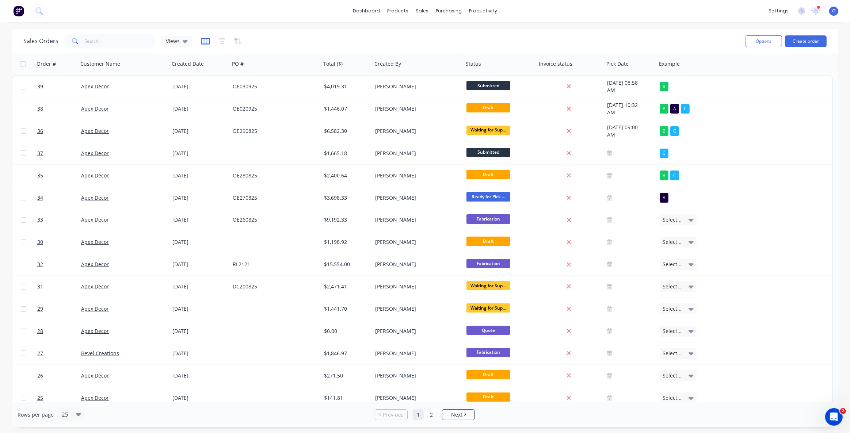
click at [203, 42] on icon "button" at bounding box center [205, 41] width 4 height 5
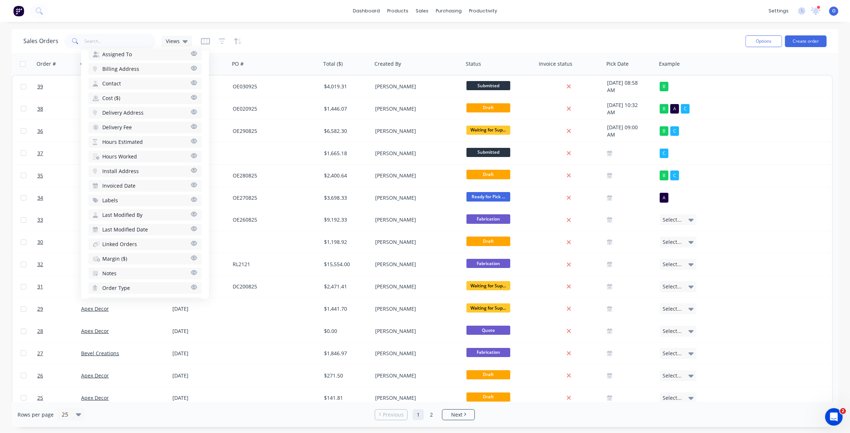
scroll to position [268, 0]
click at [138, 210] on button "Margin ($)" at bounding box center [144, 214] width 113 height 12
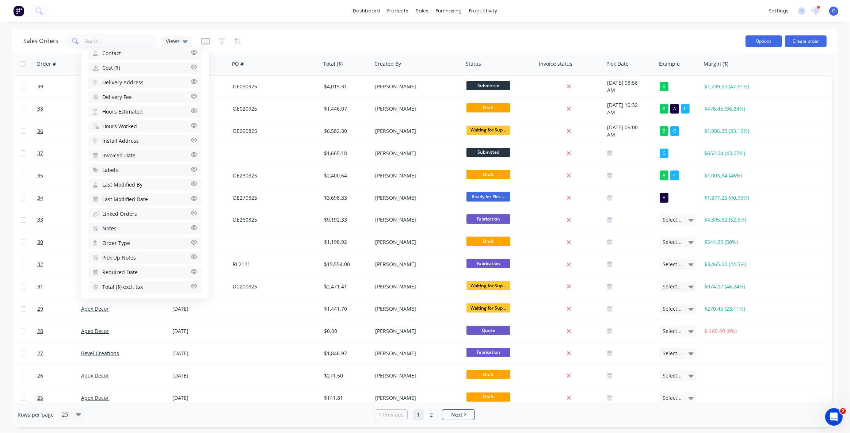
click at [752, 43] on button "Options" at bounding box center [764, 41] width 37 height 12
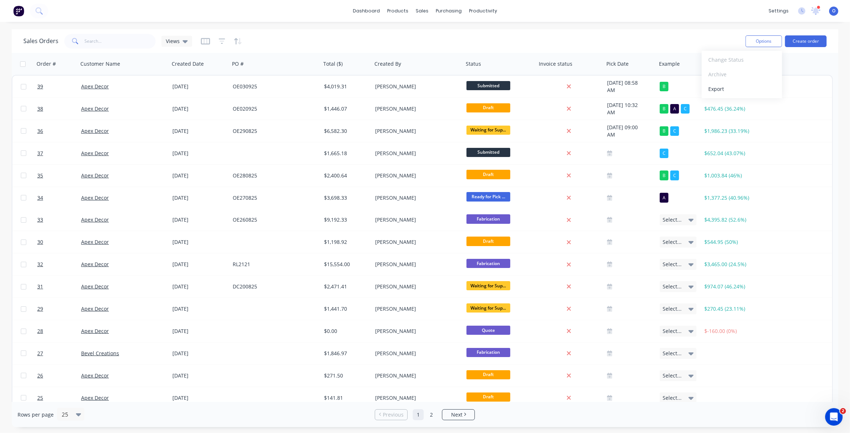
click at [643, 36] on div "Sales Orders Views" at bounding box center [381, 41] width 716 height 18
click at [469, 411] on link "Next" at bounding box center [458, 414] width 32 height 7
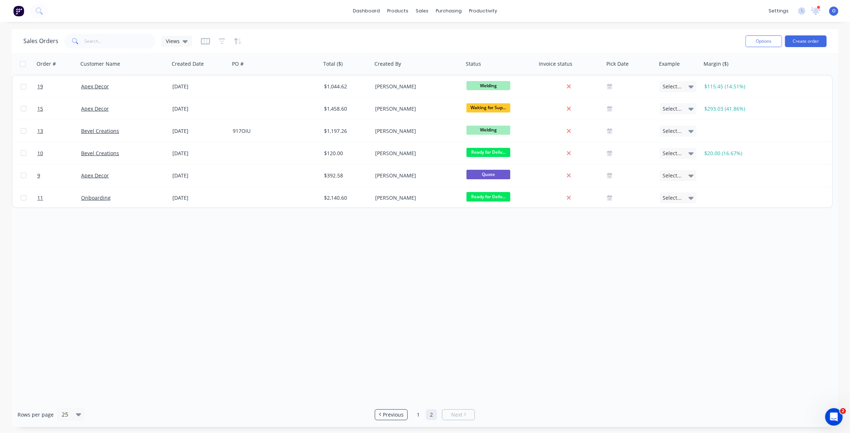
click at [374, 332] on div "Order # Customer Name Created Date PO # Total ($) Created By Status Invoice sta…" at bounding box center [425, 227] width 827 height 349
click at [392, 416] on span "Previous" at bounding box center [393, 414] width 21 height 7
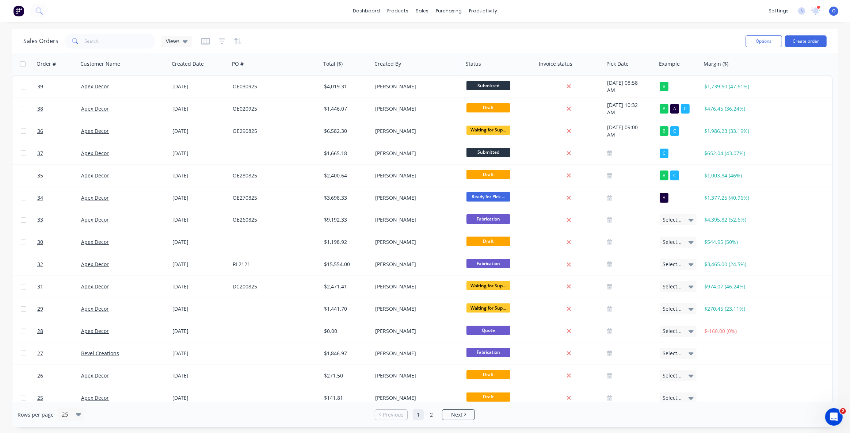
click at [378, 33] on div "Sales Orders Views" at bounding box center [381, 41] width 716 height 18
click at [636, 33] on div "Sales Orders Views" at bounding box center [381, 41] width 716 height 18
click at [611, 40] on div "Sales Orders Views" at bounding box center [381, 41] width 716 height 18
click at [834, 10] on span "O" at bounding box center [833, 11] width 3 height 7
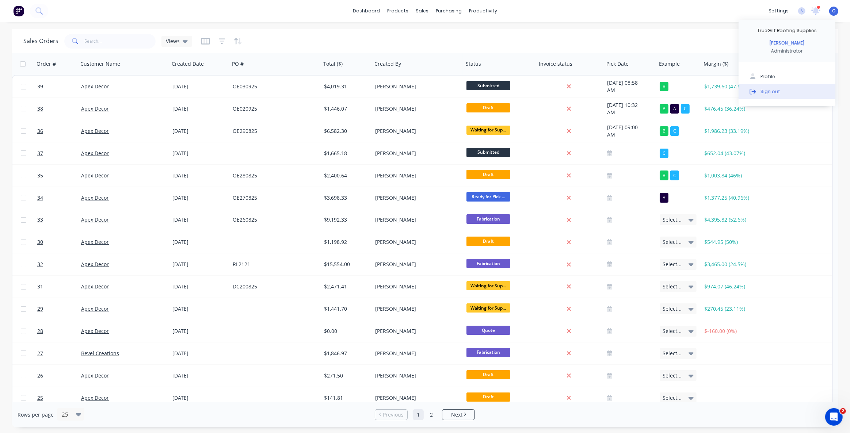
click at [774, 90] on div "Sign out" at bounding box center [771, 91] width 20 height 7
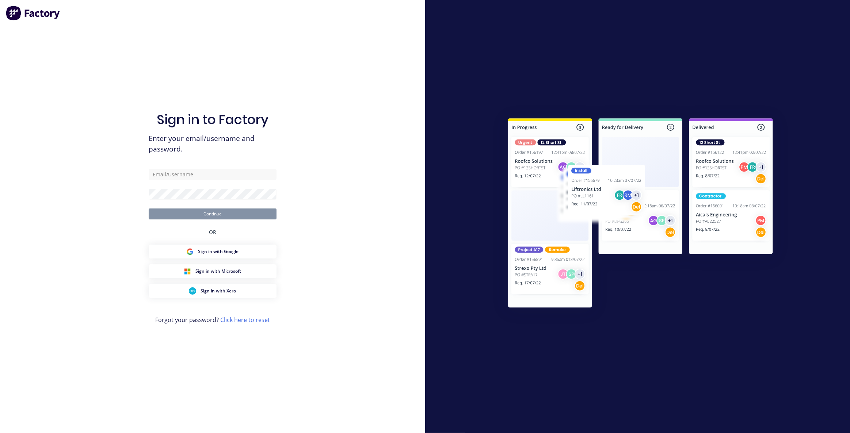
click at [113, 74] on div "Sign in to Factory Enter your email/username and password. Continue OR Sign in …" at bounding box center [212, 216] width 425 height 433
click at [251, 60] on div "Sign in to Factory Enter your email/username and password. Continue OR Sign in …" at bounding box center [213, 223] width 128 height 407
click at [243, 61] on div "Sign in to Factory Enter your email/username and password. Continue OR Sign in …" at bounding box center [213, 223] width 128 height 407
click at [201, 177] on input "text" at bounding box center [213, 174] width 128 height 11
type input "[PERSON_NAME][EMAIL_ADDRESS][DOMAIN_NAME]"
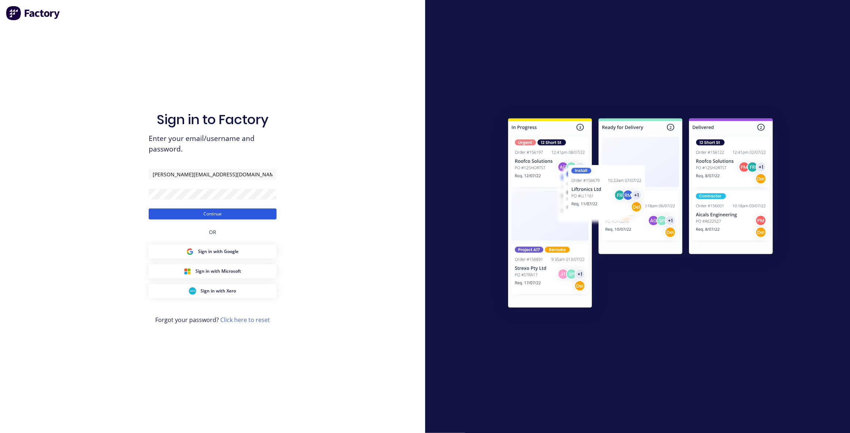
click at [248, 213] on button "Continue" at bounding box center [213, 214] width 128 height 11
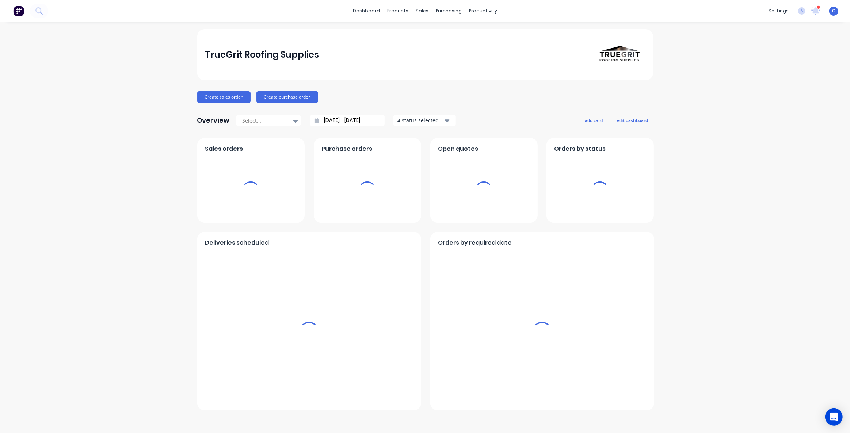
click at [114, 168] on div "TrueGrit Roofing Supplies Create sales order Create purchase order Overview Sel…" at bounding box center [425, 227] width 850 height 397
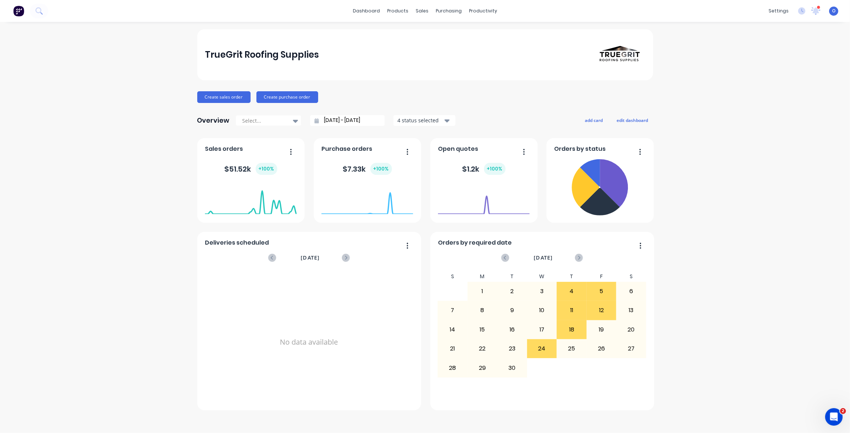
click at [113, 167] on div "TrueGrit Roofing Supplies Create sales order Create purchase order Overview Sel…" at bounding box center [425, 227] width 850 height 397
click at [99, 205] on div "TrueGrit Roofing Supplies Create sales order Create purchase order Overview Sel…" at bounding box center [425, 227] width 850 height 397
click at [110, 212] on div "TrueGrit Roofing Supplies Create sales order Create purchase order Overview Sel…" at bounding box center [425, 227] width 850 height 397
click at [114, 179] on div "TrueGrit Roofing Supplies Create sales order Create purchase order Overview Sel…" at bounding box center [425, 227] width 850 height 397
click at [119, 135] on div "TrueGrit Roofing Supplies Create sales order Create purchase order Overview Sel…" at bounding box center [425, 227] width 850 height 397
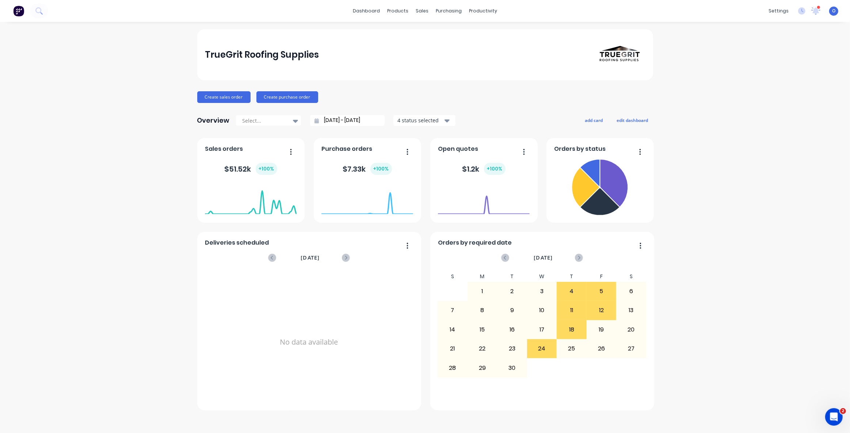
click at [116, 137] on div "TrueGrit Roofing Supplies Create sales order Create purchase order Overview Sel…" at bounding box center [425, 227] width 850 height 397
click at [88, 150] on div "TrueGrit Roofing Supplies Create sales order Create purchase order Overview Sel…" at bounding box center [425, 227] width 850 height 397
click at [79, 149] on div "TrueGrit Roofing Supplies Create sales order Create purchase order Overview Sel…" at bounding box center [425, 227] width 850 height 397
click at [731, 117] on div "TrueGrit Roofing Supplies Create sales order Create purchase order Overview Sel…" at bounding box center [425, 227] width 850 height 397
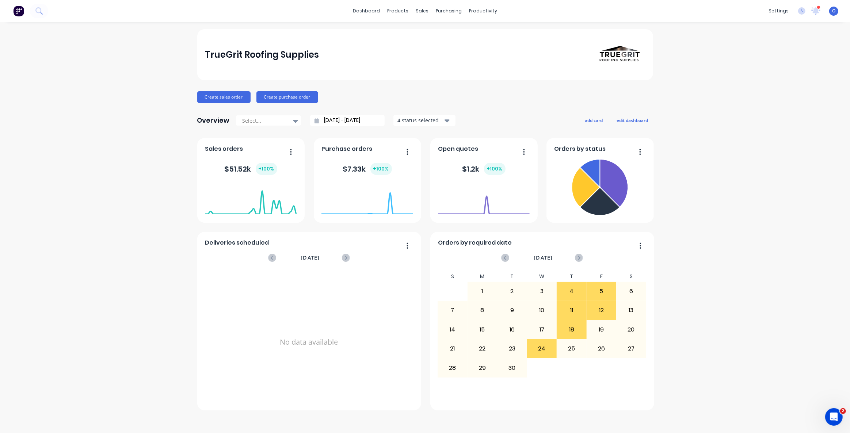
click at [731, 117] on div "TrueGrit Roofing Supplies Create sales order Create purchase order Overview Sel…" at bounding box center [425, 227] width 850 height 397
click at [690, 102] on div "TrueGrit Roofing Supplies Create sales order Create purchase order Overview Sel…" at bounding box center [425, 227] width 850 height 397
click at [663, 79] on div "TrueGrit Roofing Supplies Create sales order Create purchase order Overview Sel…" at bounding box center [425, 227] width 850 height 397
drag, startPoint x: 675, startPoint y: 93, endPoint x: 702, endPoint y: 91, distance: 26.7
click at [676, 93] on div "TrueGrit Roofing Supplies Create sales order Create purchase order Overview Sel…" at bounding box center [425, 227] width 850 height 397
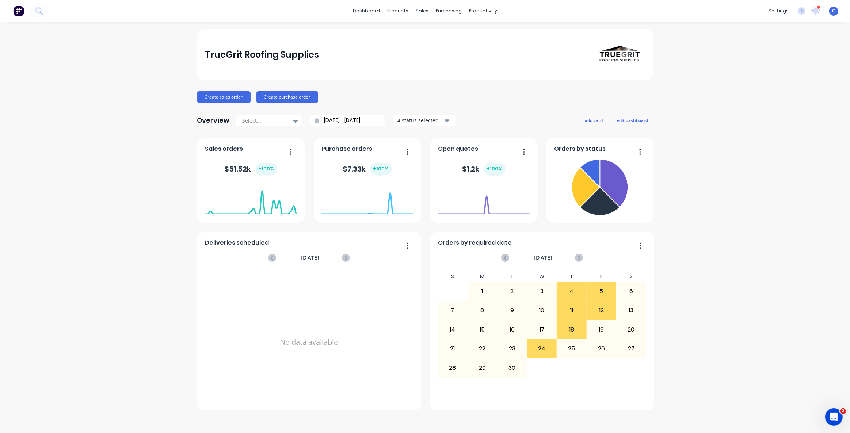
click at [739, 99] on div "TrueGrit Roofing Supplies Create sales order Create purchase order Overview Sel…" at bounding box center [425, 227] width 850 height 397
click at [727, 108] on div "TrueGrit Roofing Supplies Create sales order Create purchase order Overview Sel…" at bounding box center [425, 227] width 850 height 397
click at [712, 98] on div "TrueGrit Roofing Supplies Create sales order Create purchase order Overview Sel…" at bounding box center [425, 227] width 850 height 397
click at [696, 91] on div "TrueGrit Roofing Supplies Create sales order Create purchase order Overview Sel…" at bounding box center [425, 227] width 850 height 397
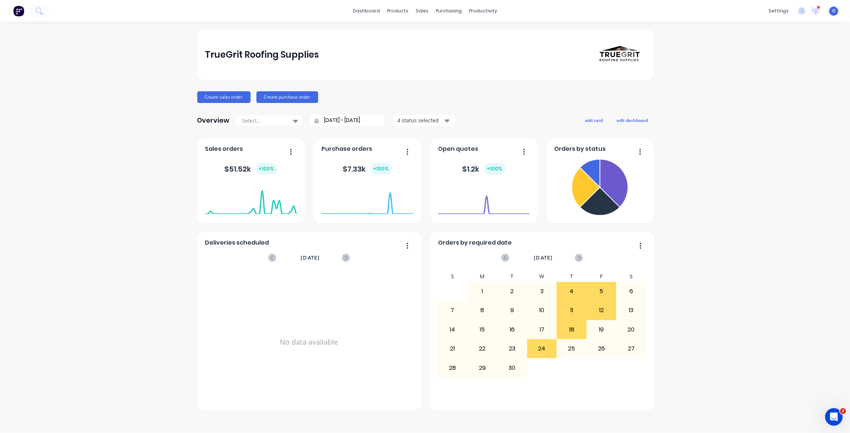
click at [696, 91] on div "TrueGrit Roofing Supplies Create sales order Create purchase order Overview Sel…" at bounding box center [425, 227] width 850 height 397
click at [158, 109] on div "TrueGrit Roofing Supplies Create sales order Create purchase order Overview Sel…" at bounding box center [425, 227] width 850 height 397
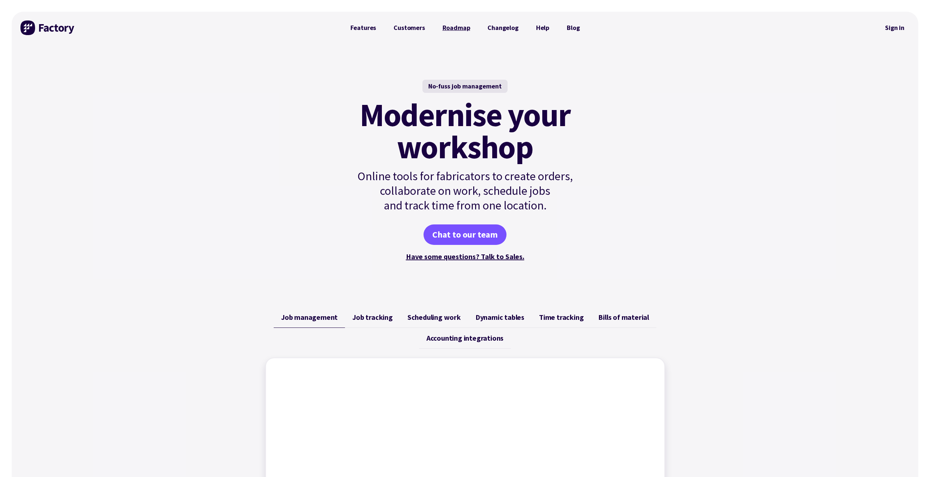
click at [450, 28] on link "Roadmap" at bounding box center [456, 27] width 45 height 15
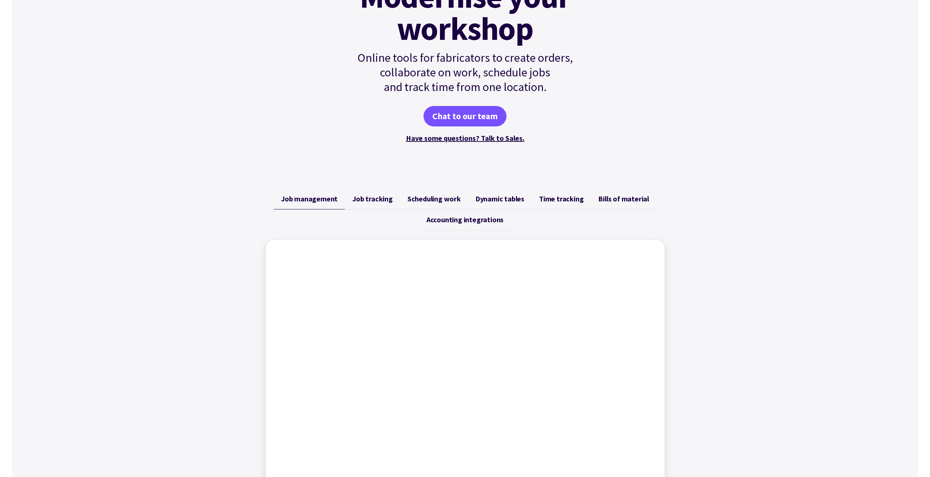
scroll to position [183, 0]
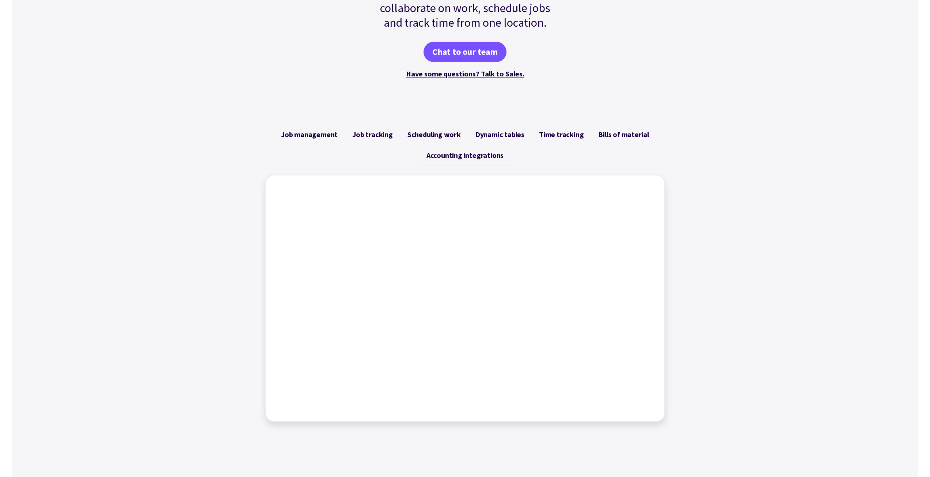
click at [705, 218] on div "Job management Job tracking Scheduling work Dynamic tables Time tracking Bills …" at bounding box center [465, 272] width 906 height 315
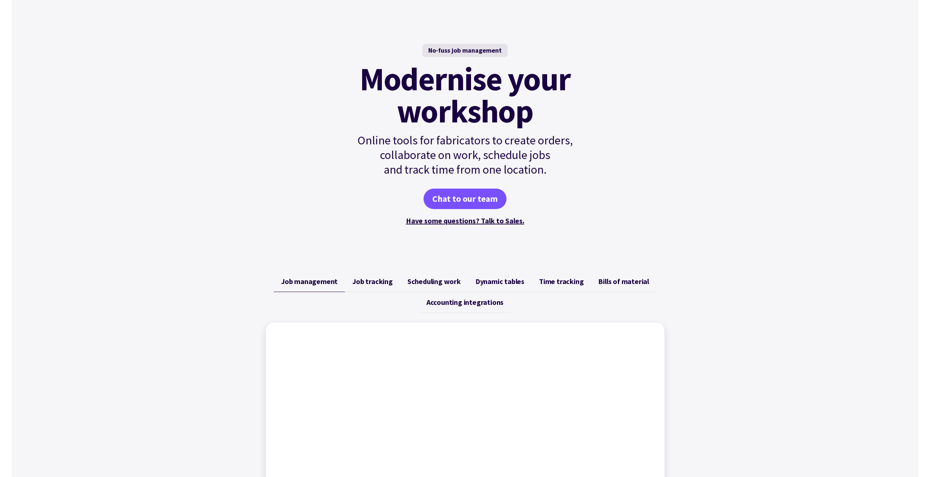
scroll to position [0, 0]
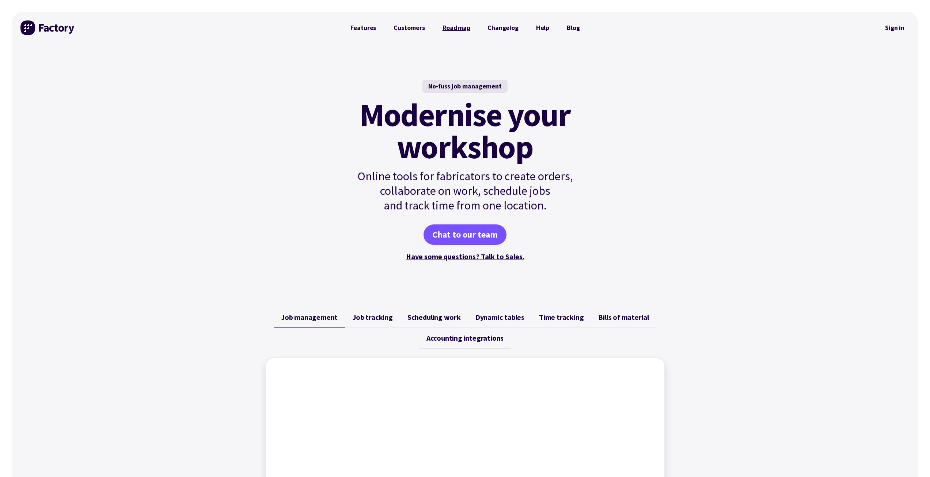
click at [448, 30] on link "Roadmap" at bounding box center [456, 27] width 45 height 15
